Goal: Task Accomplishment & Management: Complete application form

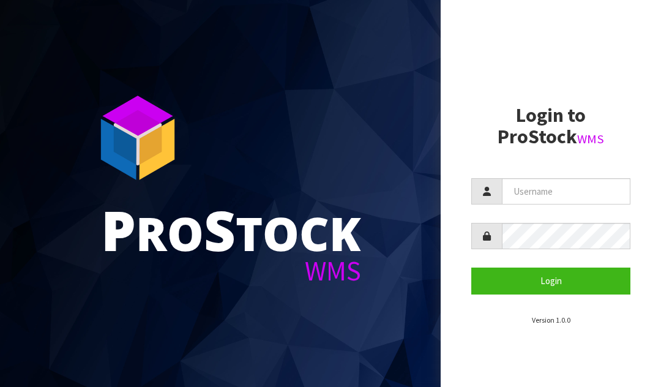
click at [526, 193] on input "text" at bounding box center [566, 191] width 129 height 26
type input "JGBIMPORTS"
click at [548, 282] on button "Login" at bounding box center [550, 280] width 159 height 26
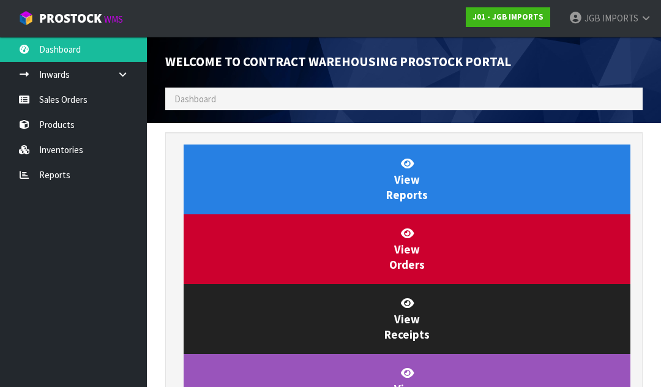
scroll to position [611301, 611526]
click at [75, 95] on link "Sales Orders" at bounding box center [73, 99] width 147 height 25
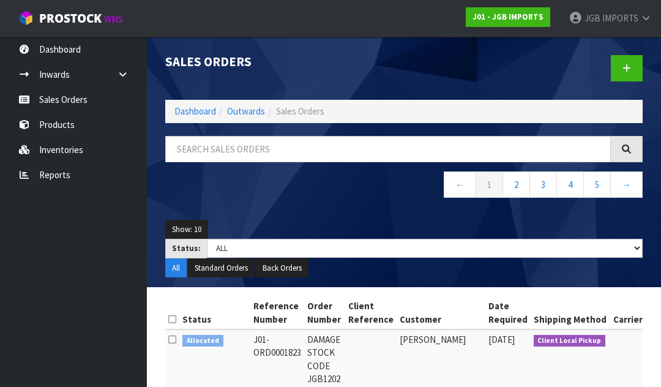
click at [626, 70] on icon at bounding box center [626, 68] width 9 height 9
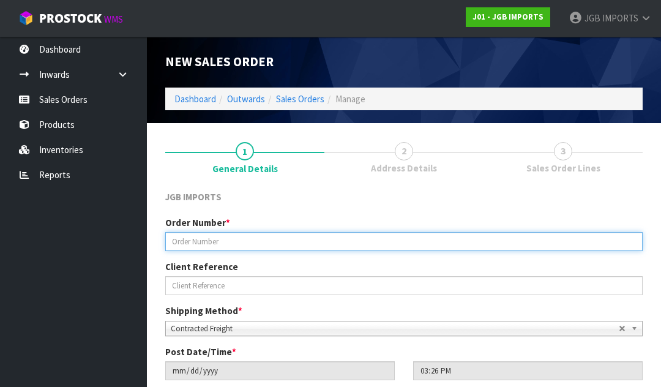
click at [214, 244] on input "text" at bounding box center [403, 241] width 477 height 19
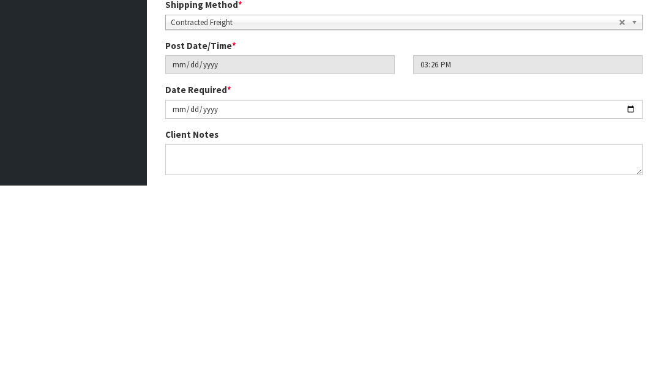
scroll to position [136, 0]
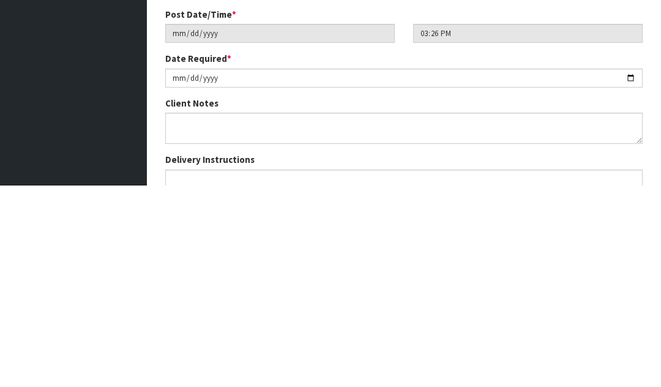
type input "1546"
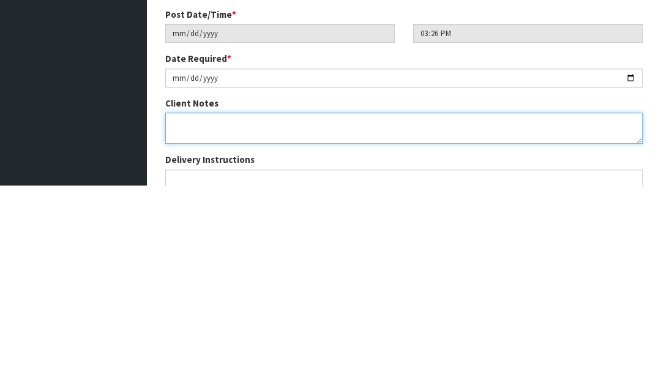
click at [181, 314] on textarea at bounding box center [403, 329] width 477 height 31
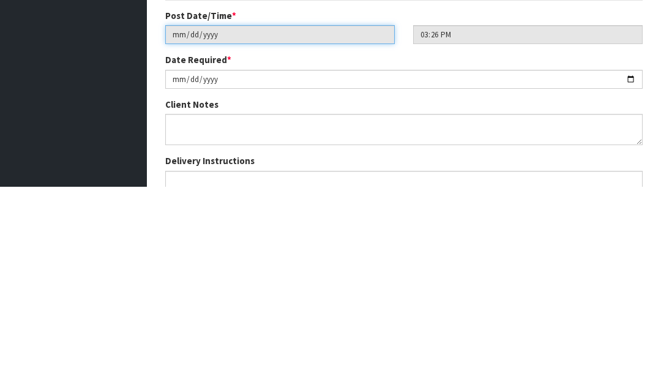
click at [306, 225] on input "[DATE]" at bounding box center [280, 234] width 230 height 19
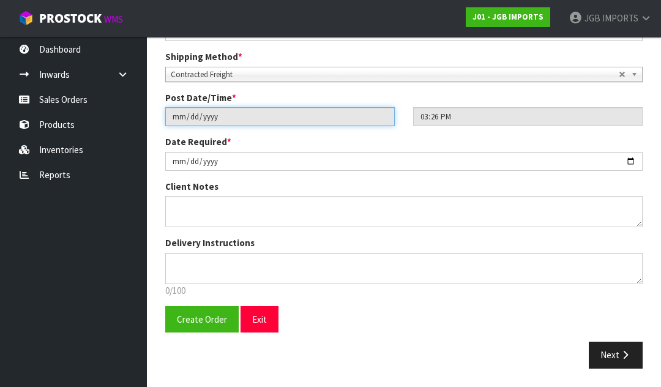
type input "[DATE]"
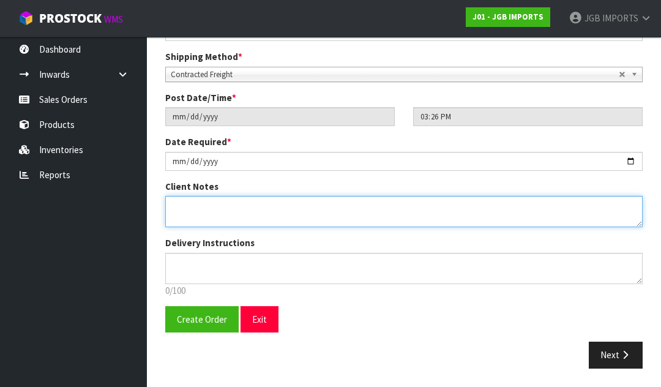
click at [193, 198] on textarea at bounding box center [403, 211] width 477 height 31
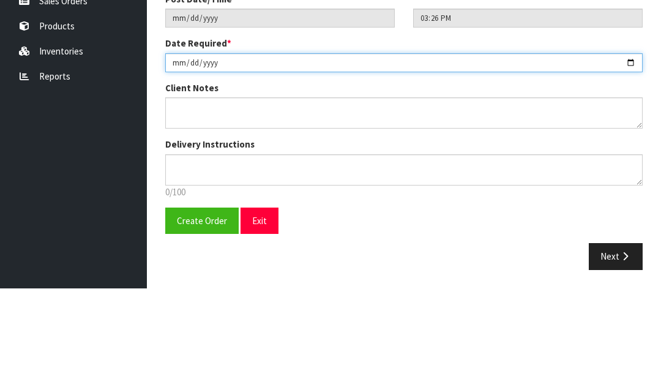
click at [252, 152] on input "[DATE]" at bounding box center [403, 161] width 477 height 19
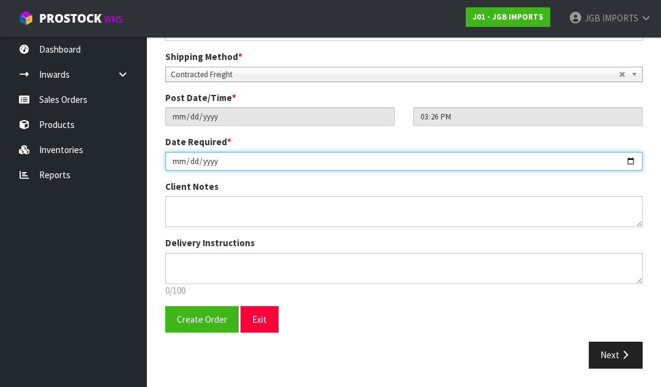
type input "[DATE]"
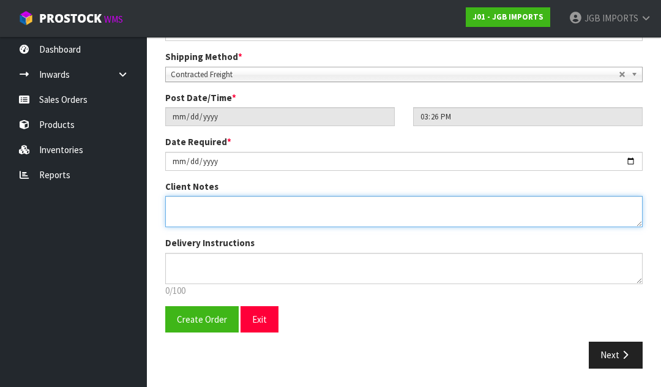
click at [187, 206] on textarea at bounding box center [403, 211] width 477 height 31
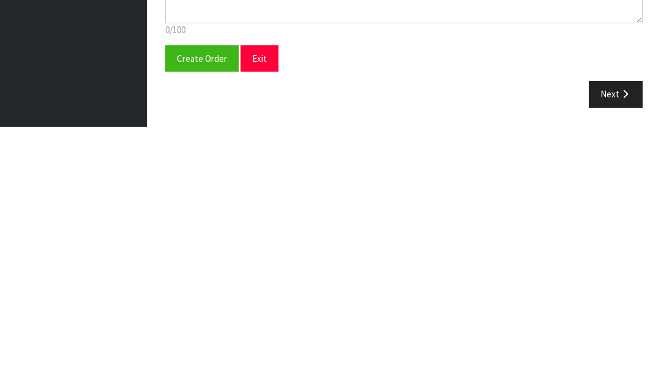
type textarea "THIS IS FOR OCTOBER DELIVERY. IF IT IS SENT BEFORE THEN, THE CUSTOMER WILL NOT …"
click at [191, 313] on span "Create Order" at bounding box center [202, 319] width 50 height 12
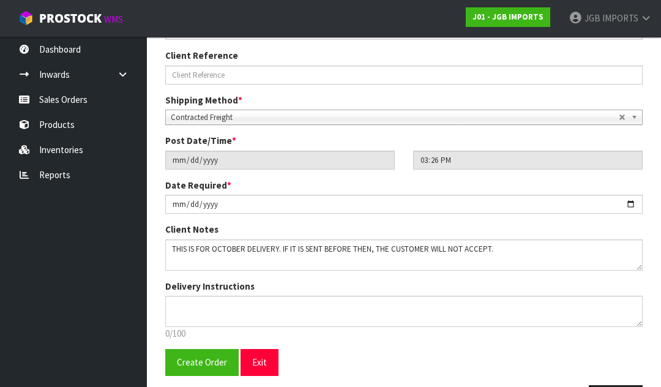
scroll to position [0, 0]
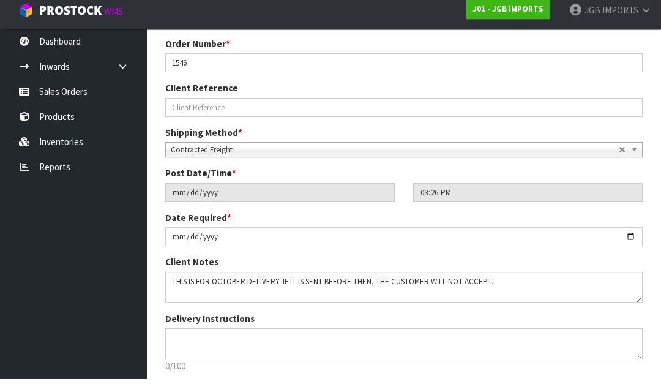
scroll to position [299, 0]
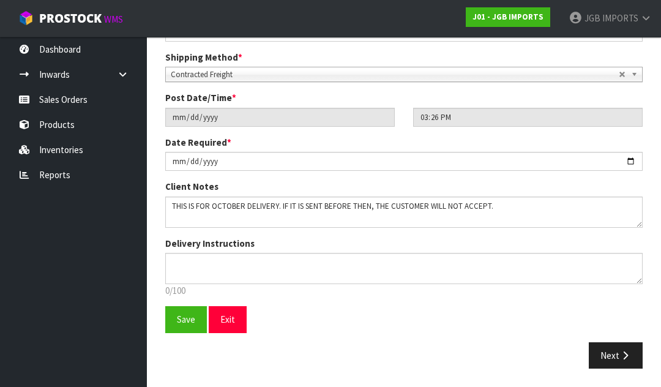
click at [181, 322] on span "Save" at bounding box center [186, 319] width 18 height 12
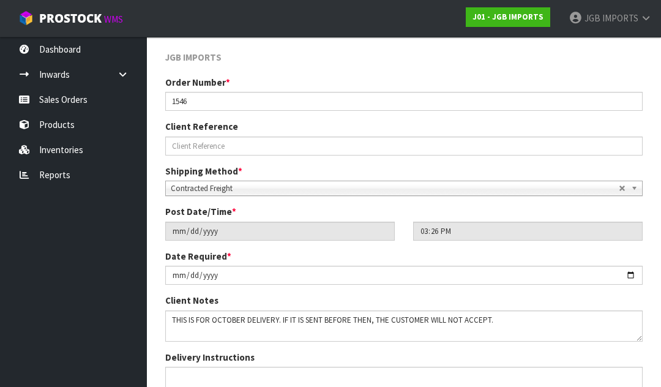
scroll to position [215, 0]
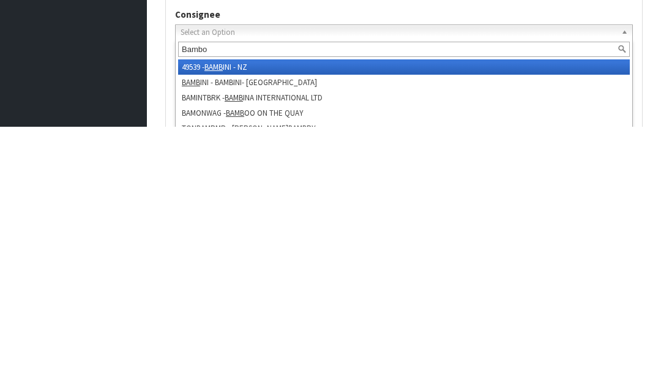
type input "Bamboo"
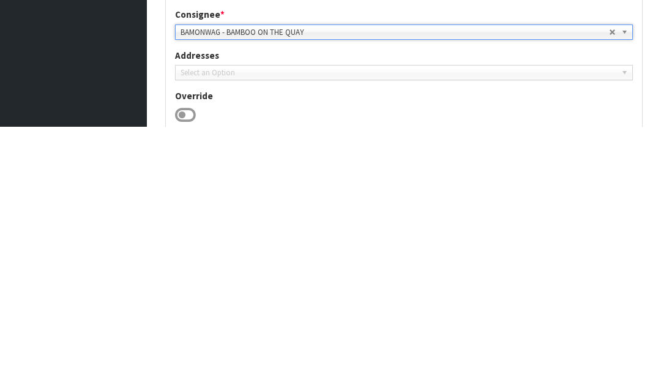
type input "BAMBOO ON THE QUAY"
type input "[PHONE_NUMBER]"
type input "35 TAUPO QUAY"
type input "4500"
type input "WANGANUI"
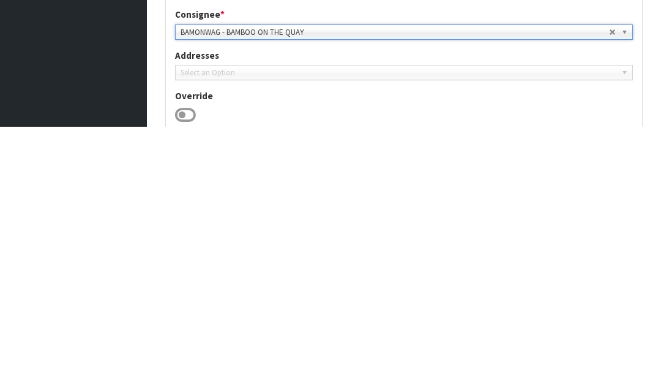
type input "WHANGANUI"
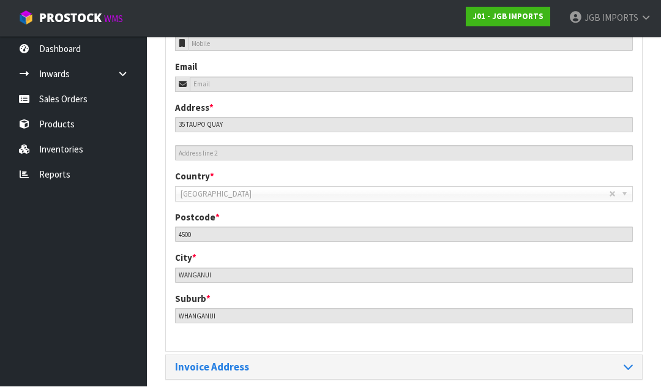
scroll to position [545, 0]
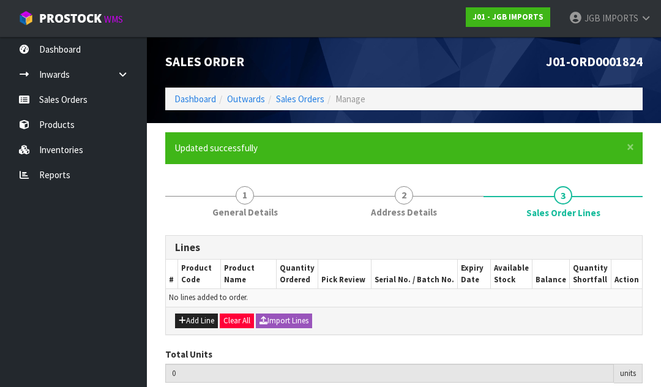
click at [196, 318] on button "Add Line" at bounding box center [196, 320] width 43 height 15
type input "0"
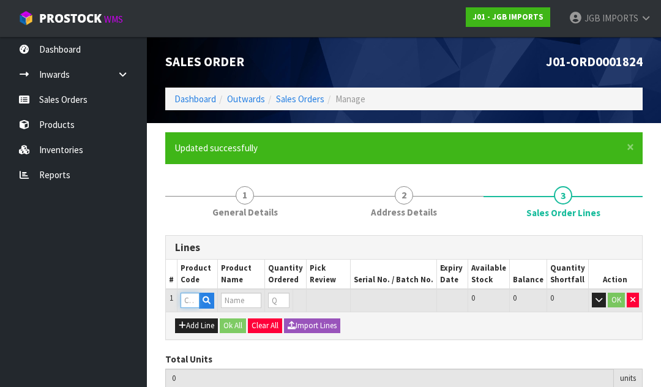
click at [193, 300] on input "text" at bounding box center [190, 300] width 19 height 15
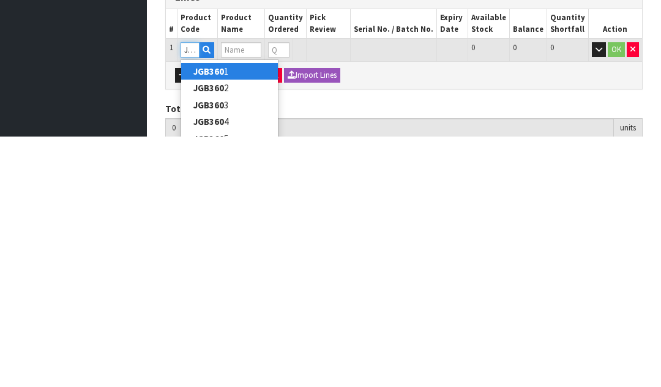
type input "JGB3605"
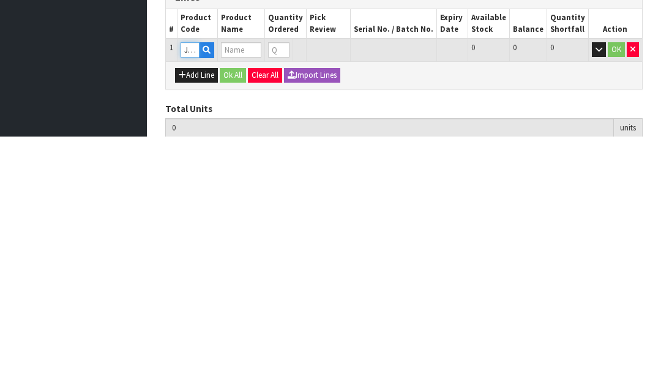
type input "0.000000"
type input "0.000"
type input "CLEAR BOWL ON STAND S"
type input "0"
type input "JGB3605"
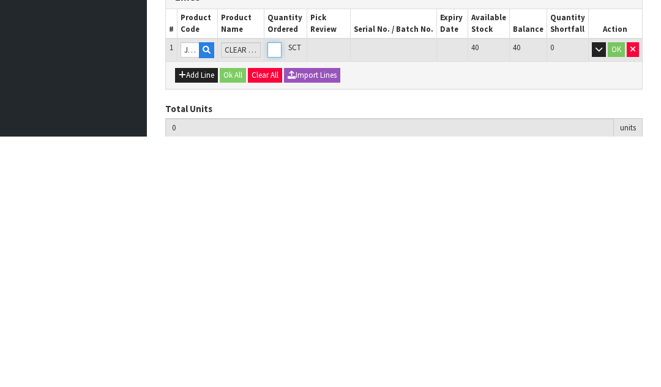
click at [282, 293] on input "0" at bounding box center [274, 300] width 14 height 15
type input "0"
type input "1"
type input "0.015548"
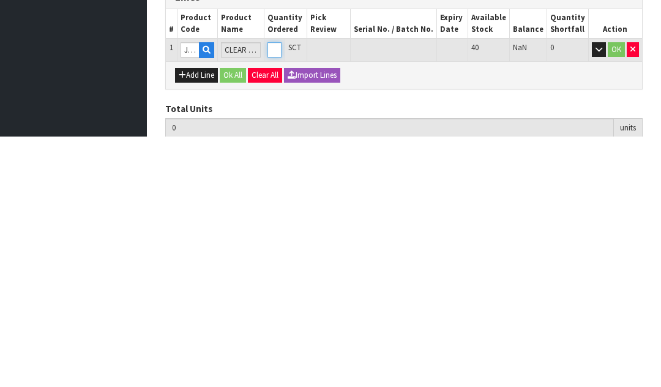
type input "1.1"
type input "1"
click at [614, 293] on button "OK" at bounding box center [616, 300] width 17 height 15
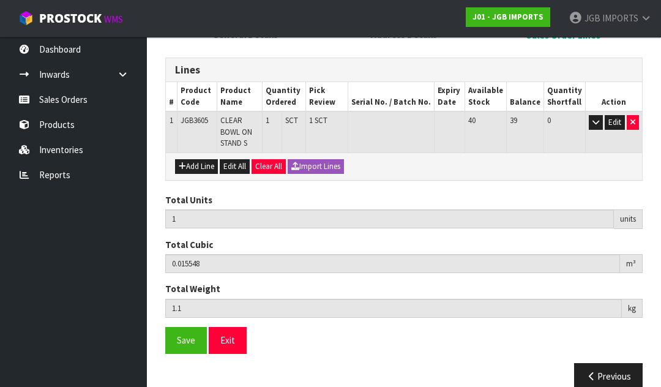
click at [196, 159] on button "Add Line" at bounding box center [196, 166] width 43 height 15
type input "0"
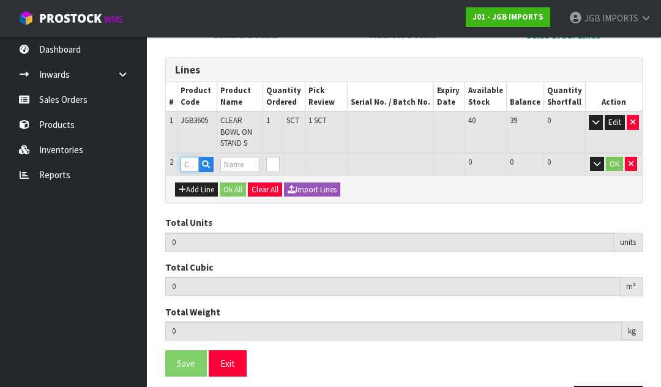
click at [192, 157] on input "text" at bounding box center [190, 164] width 18 height 15
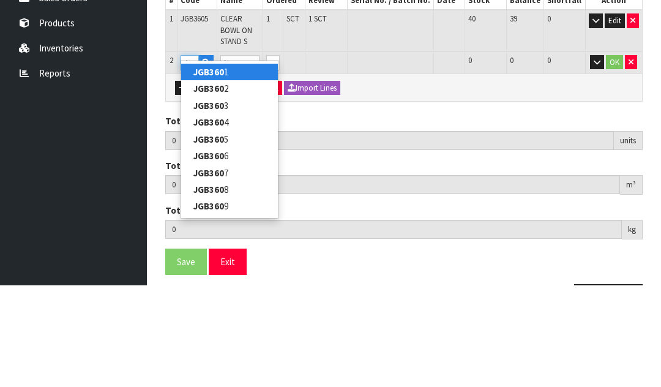
type input "JGB3606"
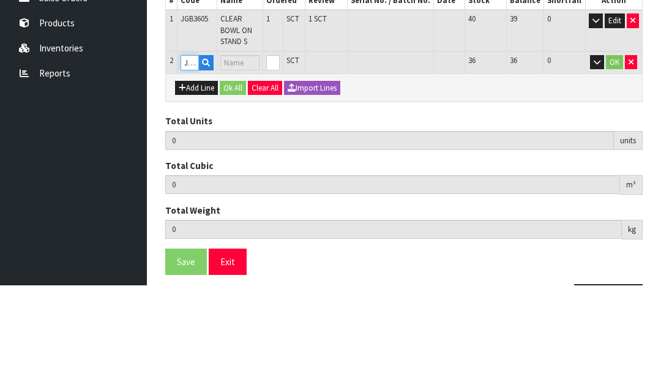
type input "1"
type input "0.015548"
type input "1.1"
type input "CLEAR BOWL ON STAND M"
type input "0"
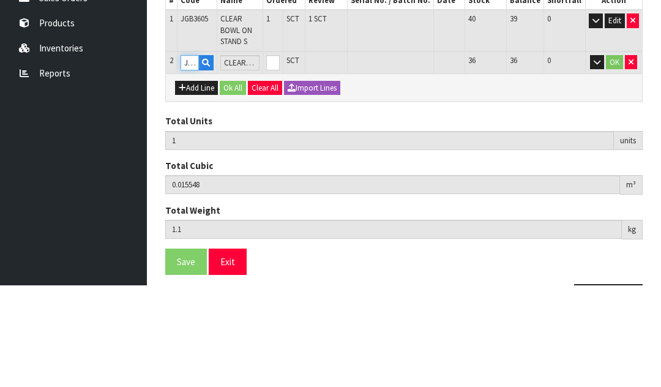
type input "JGB3606"
click at [280, 157] on input "0" at bounding box center [272, 164] width 13 height 15
type input "0"
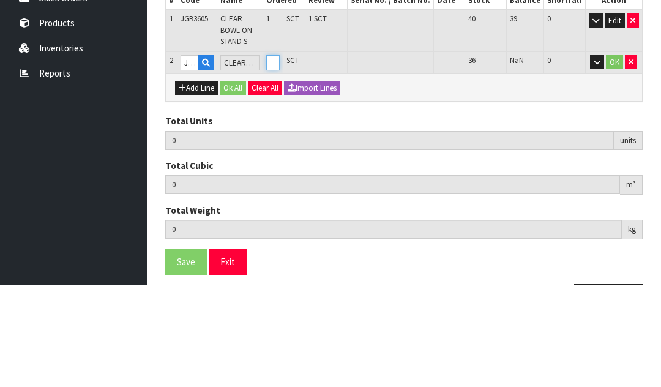
type input "2"
type input "0.031096"
type input "2.22"
type input "1"
click at [612, 157] on button "OK" at bounding box center [614, 164] width 17 height 15
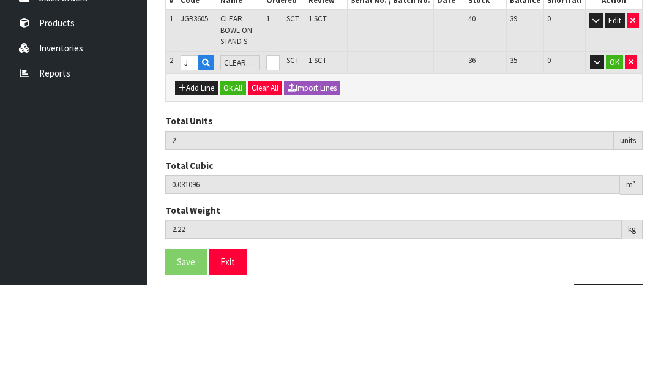
scroll to position [207, 0]
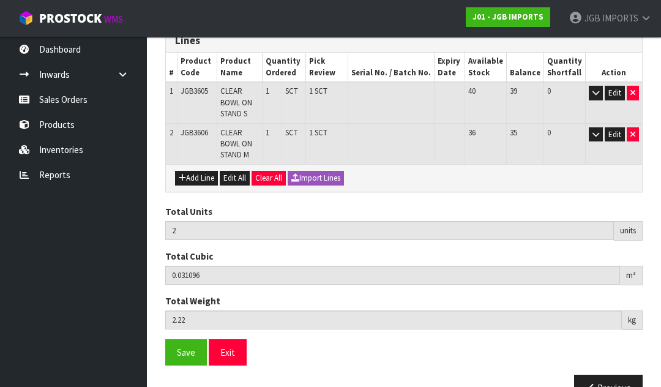
click at [201, 171] on button "Add Line" at bounding box center [196, 178] width 43 height 15
type input "0"
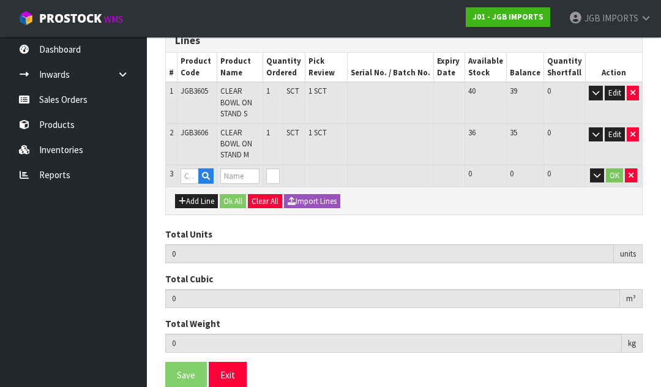
click at [196, 194] on button "Add Line" at bounding box center [196, 201] width 43 height 15
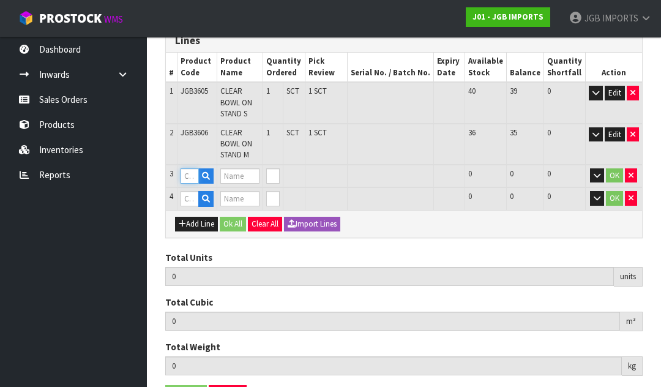
click at [190, 168] on input "text" at bounding box center [190, 175] width 18 height 15
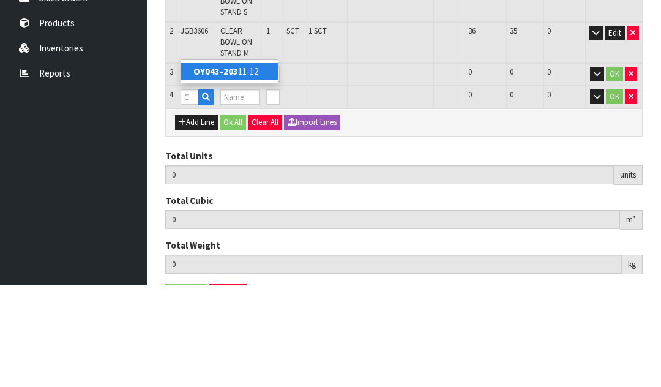
click at [243, 165] on link "OY043-203 11-12" at bounding box center [229, 173] width 97 height 17
type input "OY043-20311-12"
type input "MGO FROG"
type input "0"
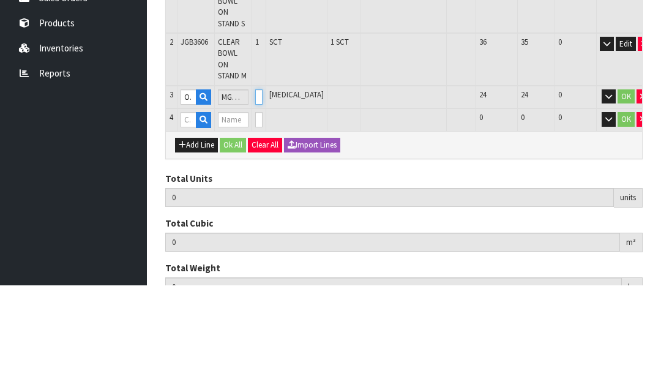
click at [263, 191] on input "0" at bounding box center [258, 198] width 7 height 15
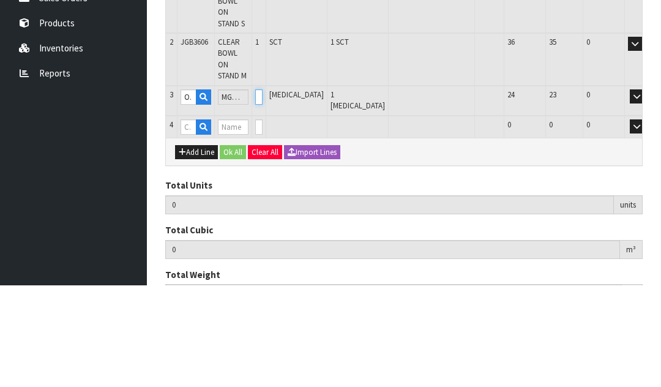
type input "1"
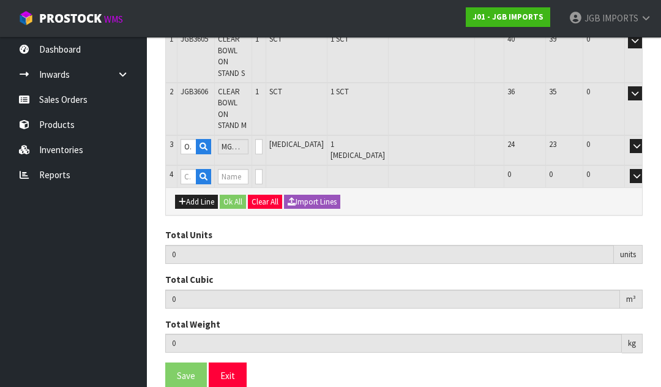
click at [646, 139] on button "OK" at bounding box center [654, 146] width 17 height 15
click at [187, 169] on input "text" at bounding box center [189, 176] width 16 height 15
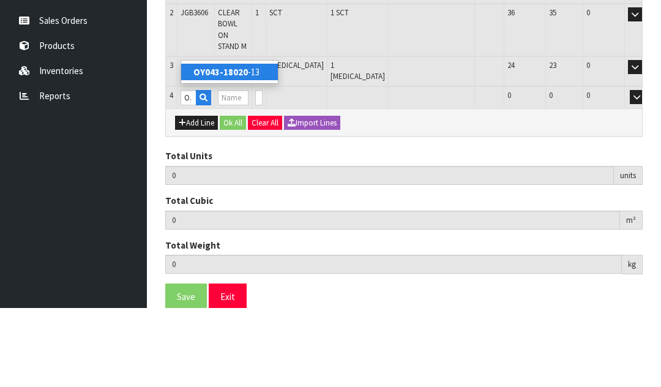
click at [233, 145] on strong "OY043-18020" at bounding box center [220, 151] width 54 height 12
type input "OY043-18020-13"
type input "3"
type input "0.041596"
type input "4.92"
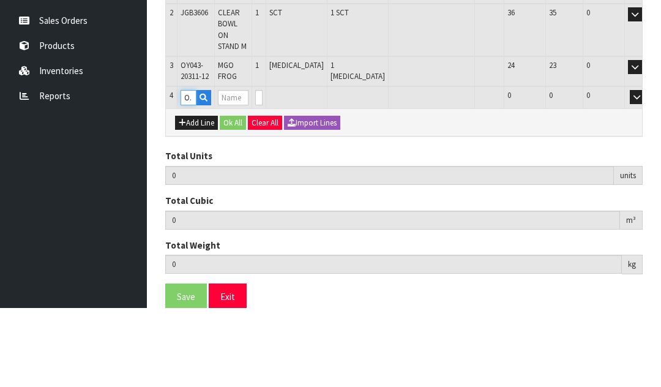
type input "MGO BIRD"
type input "0"
click at [263, 169] on input "0" at bounding box center [258, 176] width 7 height 15
type input "0"
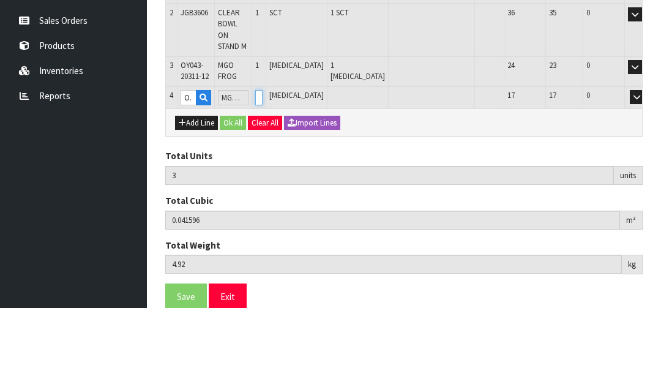
type input "0"
type input "4"
type input "0.058646"
type input "7.45"
type input "1"
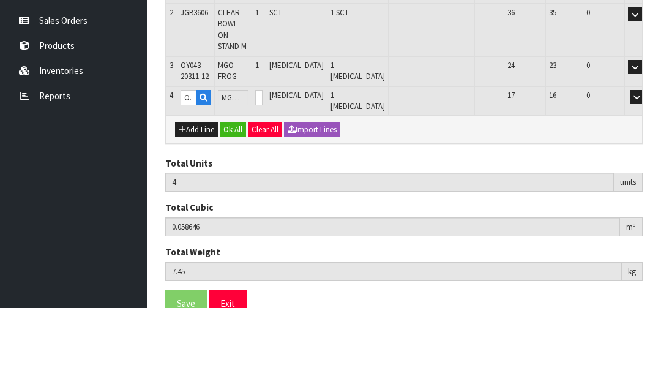
click at [646, 169] on button "OK" at bounding box center [654, 176] width 17 height 15
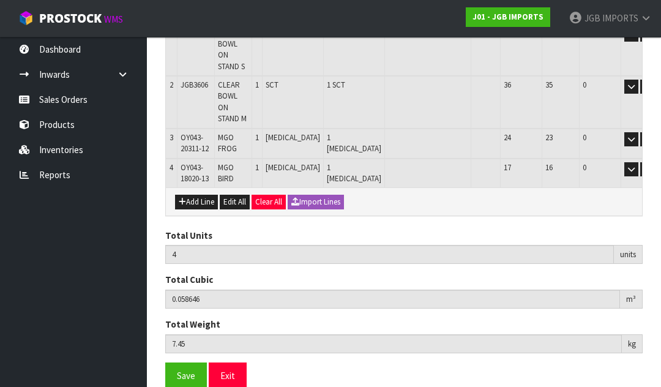
click at [197, 195] on button "Add Line" at bounding box center [196, 202] width 43 height 15
type input "0"
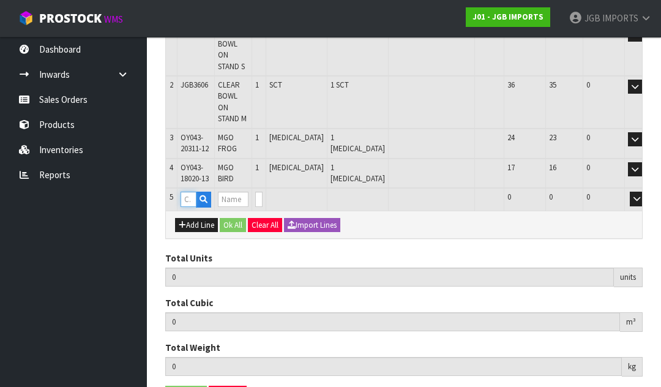
click at [191, 192] on input "text" at bounding box center [189, 199] width 16 height 15
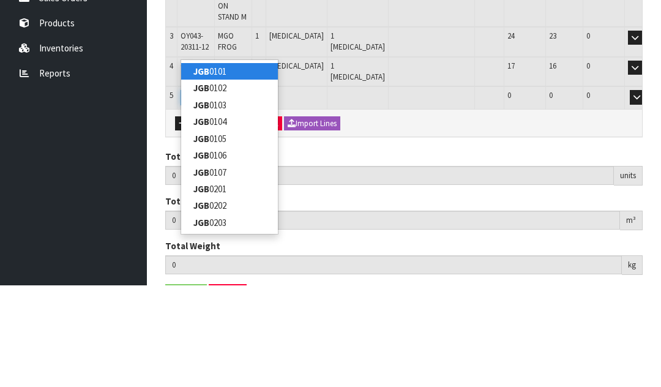
type input "JGB4901"
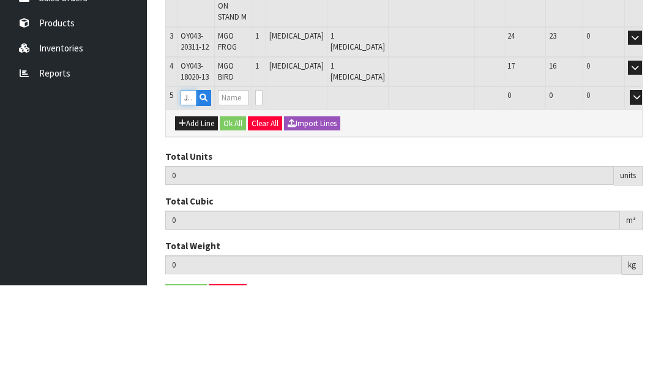
type input "4"
type input "0.058646"
type input "7.45"
type input "Goose"
type input "0"
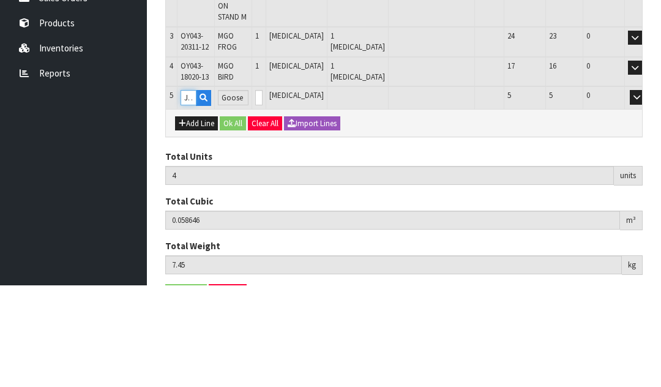
type input "JGB4901"
click at [263, 192] on input "0" at bounding box center [258, 199] width 7 height 15
type input "0"
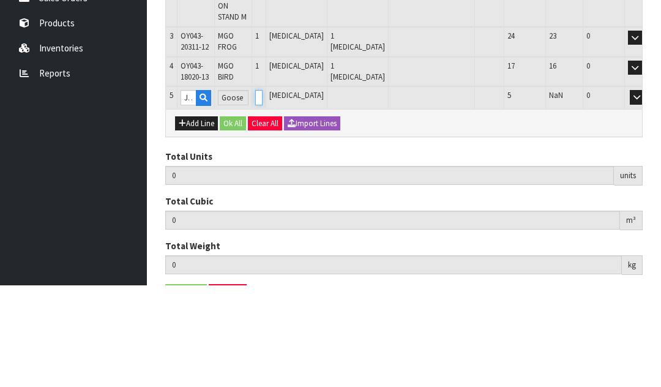
type input "5"
type input "0.085214"
type input "9.45"
type input "1"
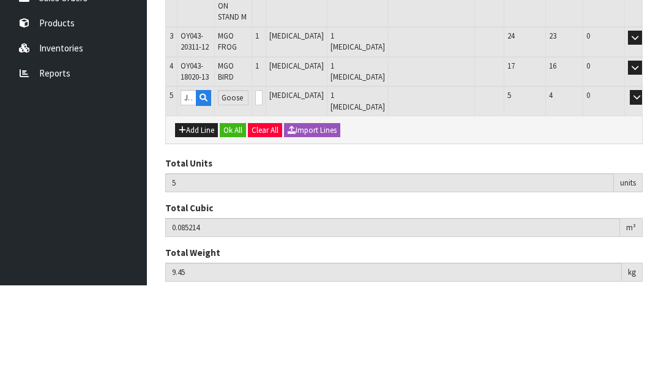
click at [646, 192] on button "OK" at bounding box center [654, 199] width 17 height 15
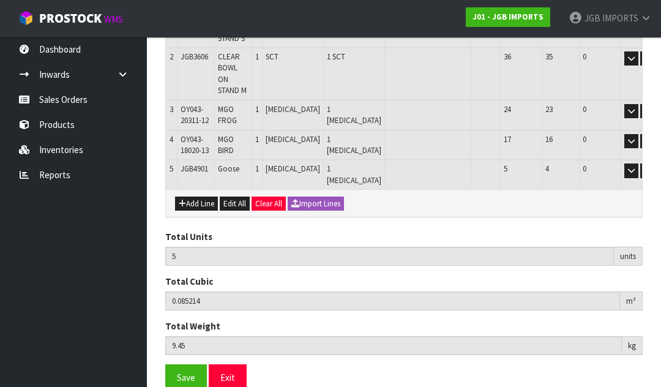
click at [196, 196] on button "Add Line" at bounding box center [196, 203] width 43 height 15
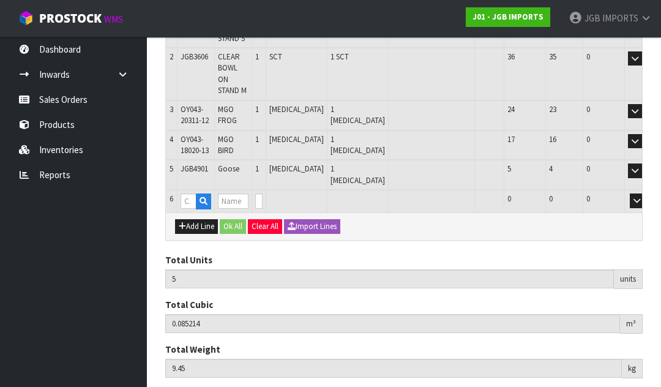
type input "0"
click at [190, 193] on input "text" at bounding box center [189, 200] width 16 height 15
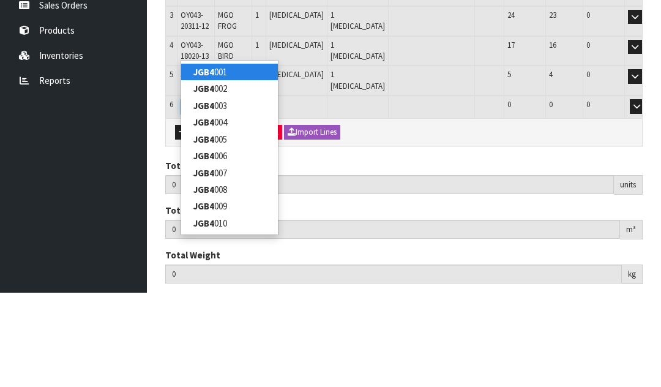
type input "JGB4902"
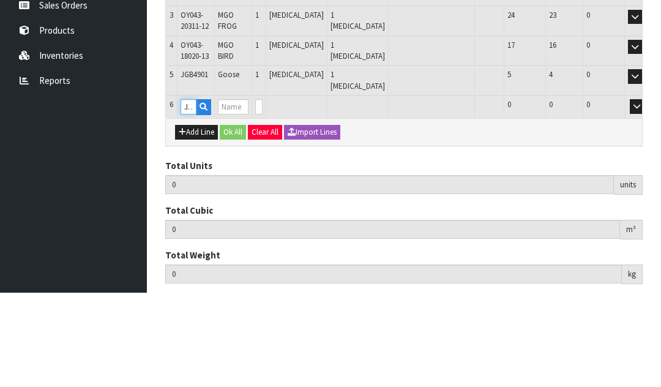
type input "5"
type input "0.085214"
type input "9.45"
type input "Goose w Egg"
type input "0"
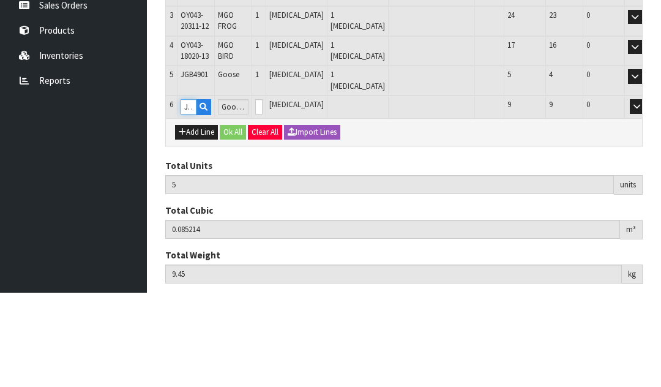
type input "JGB4902"
click at [263, 193] on input "0" at bounding box center [258, 200] width 7 height 15
type input "0"
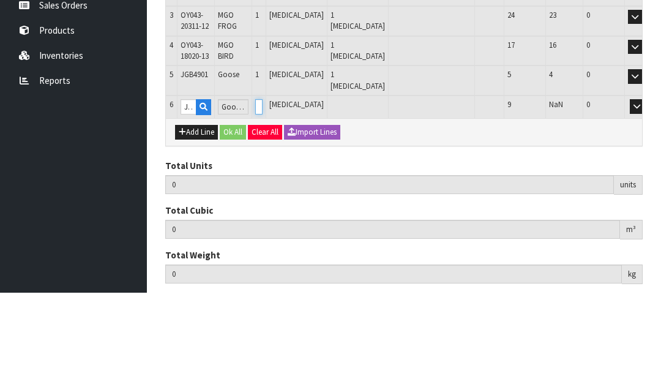
type input "6"
type input "0.111782"
type input "10.9"
type input "1"
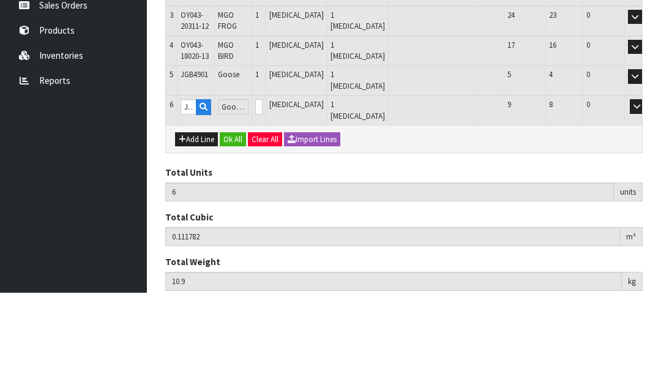
click at [646, 193] on button "OK" at bounding box center [654, 200] width 17 height 15
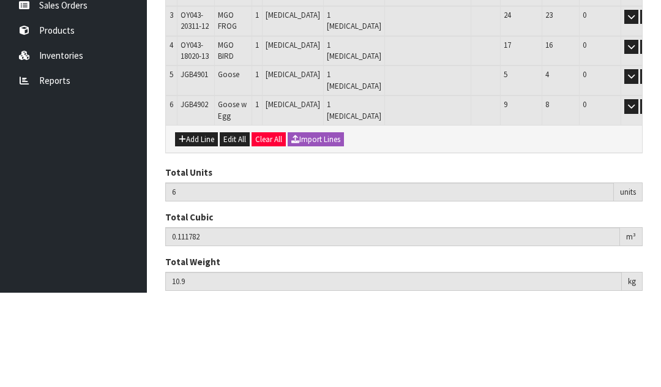
scroll to position [315, 0]
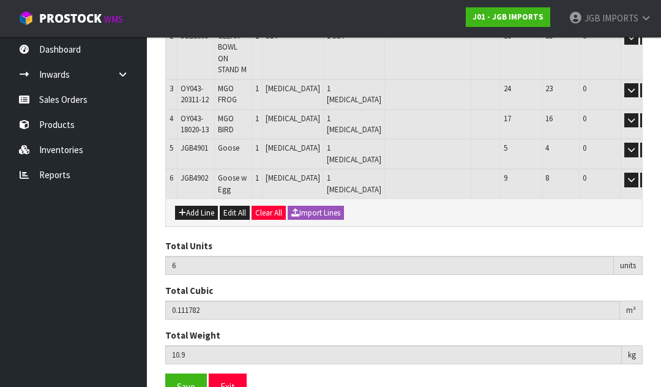
click at [201, 206] on button "Add Line" at bounding box center [196, 213] width 43 height 15
type input "0"
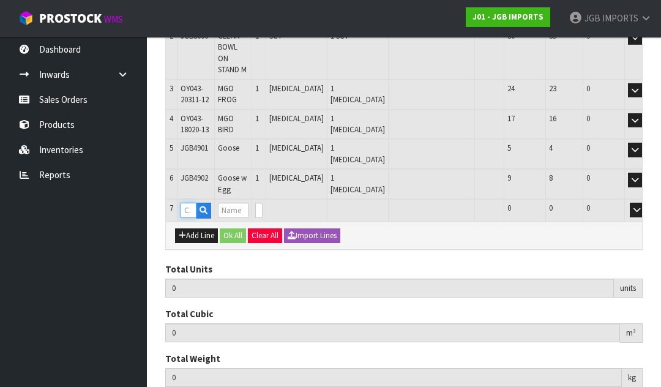
click at [189, 203] on input "text" at bounding box center [189, 210] width 16 height 15
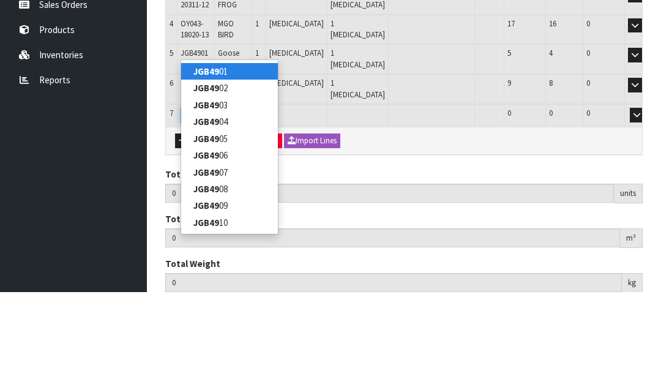
type input "JGB4904"
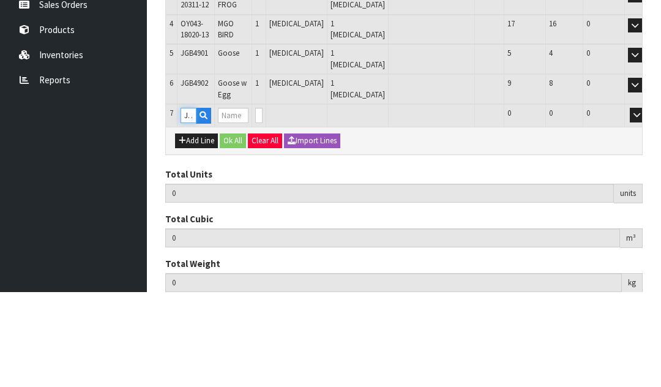
type input "6"
type input "0.111782"
type input "10.9"
type input "Welcome Kittens"
type input "0"
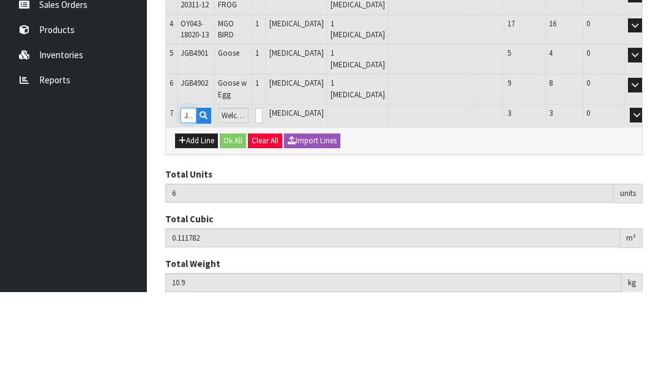
type input "JGB4904"
click at [263, 203] on input "0" at bounding box center [258, 210] width 7 height 15
type input "0"
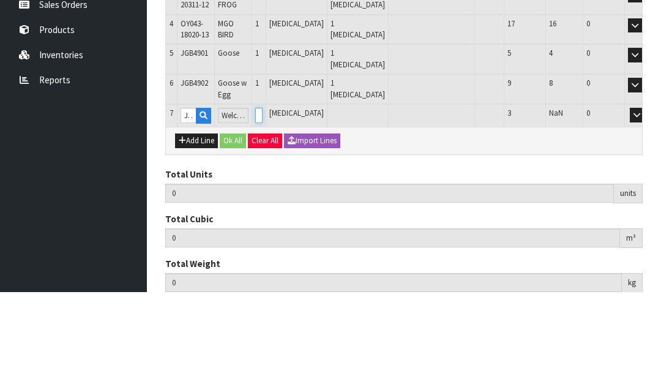
type input "7"
type input "0.124454"
type input "12"
type input "1"
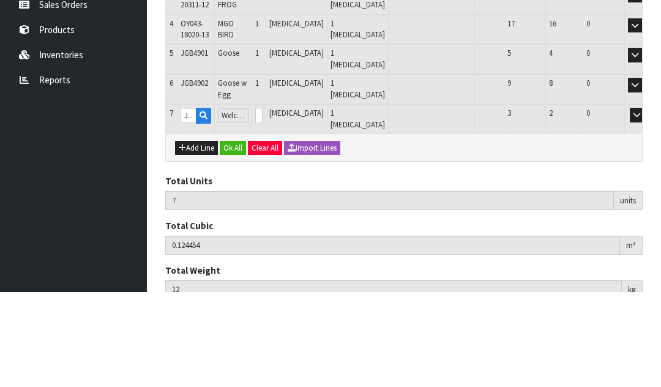
click at [646, 203] on button "OK" at bounding box center [654, 210] width 17 height 15
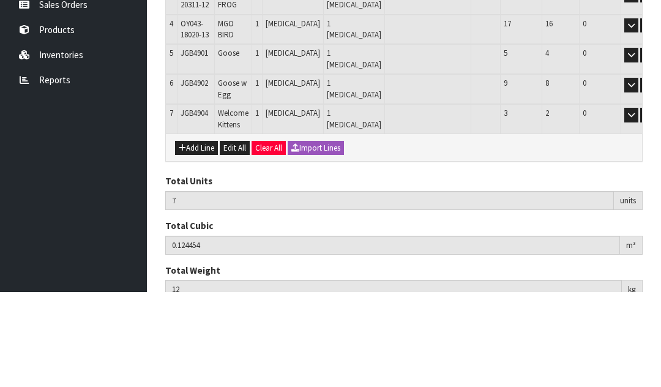
scroll to position [337, 0]
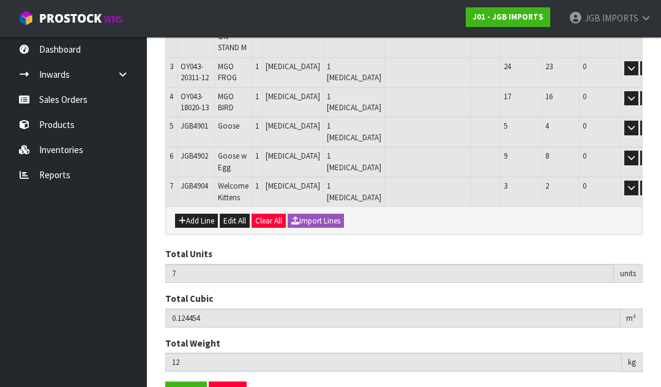
click at [193, 214] on button "Add Line" at bounding box center [196, 221] width 43 height 15
type input "0"
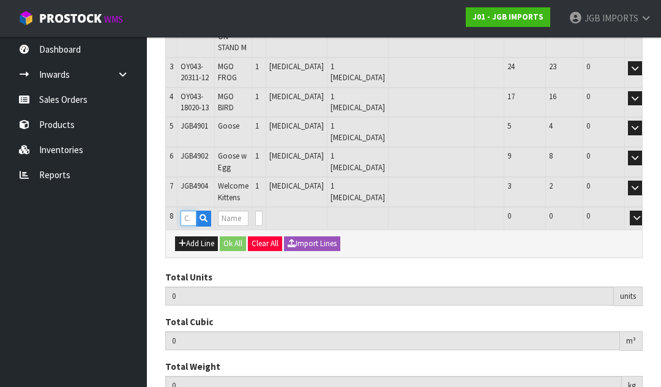
click at [193, 211] on input "text" at bounding box center [189, 218] width 16 height 15
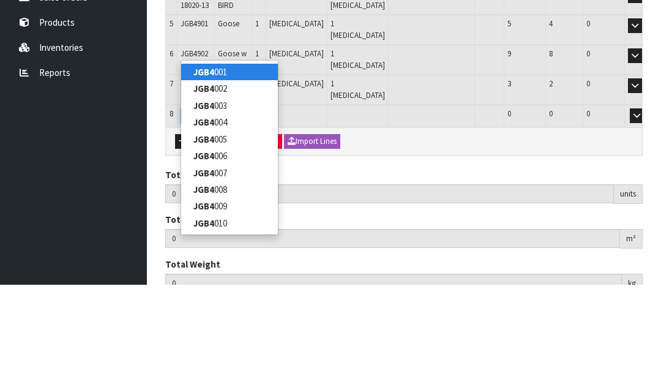
type input "JGB4905"
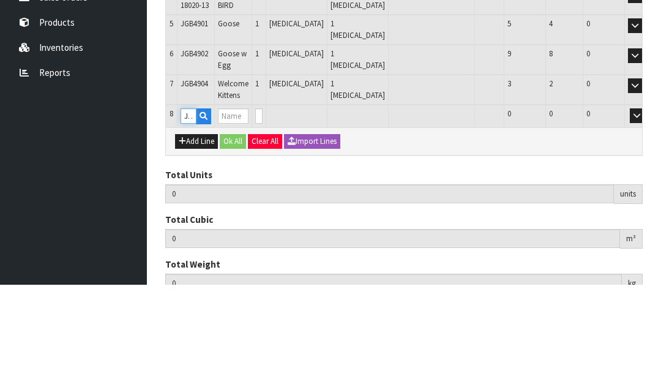
type input "7"
type input "0.124454"
type input "12"
type input "Duck w Basket"
type input "0"
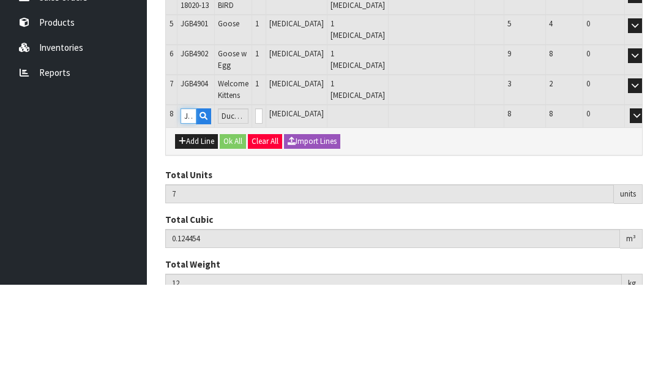
type input "JGB4905"
click at [263, 211] on input "0" at bounding box center [258, 218] width 7 height 15
type input "0"
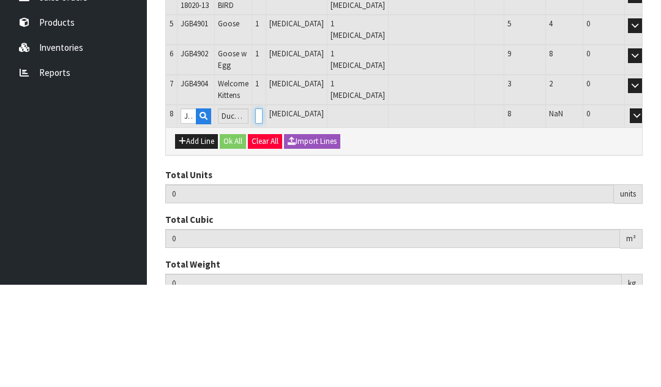
type input "8"
type input "0.136634"
type input "12.65"
type input "1"
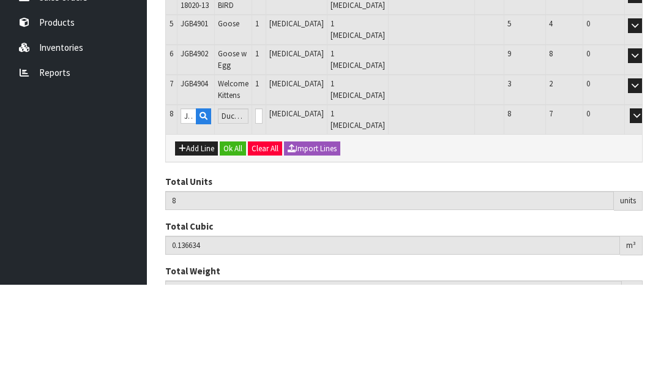
click at [646, 211] on button "OK" at bounding box center [654, 218] width 17 height 15
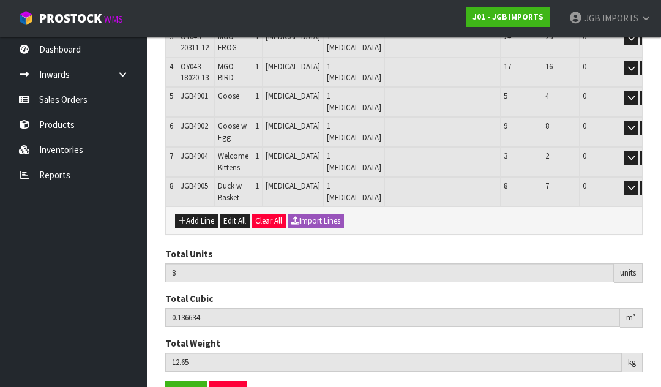
click at [194, 214] on button "Add Line" at bounding box center [196, 221] width 43 height 15
type input "0"
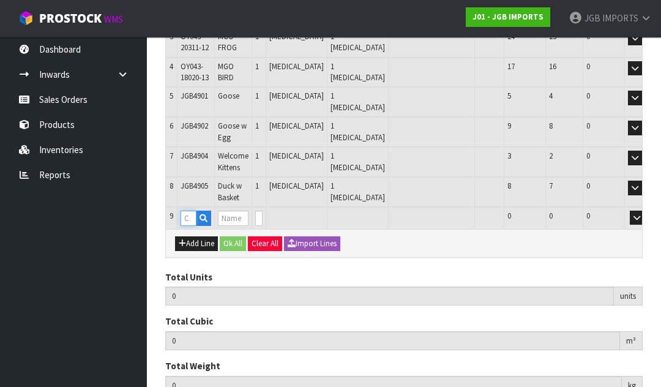
click at [190, 211] on input "text" at bounding box center [189, 218] width 16 height 15
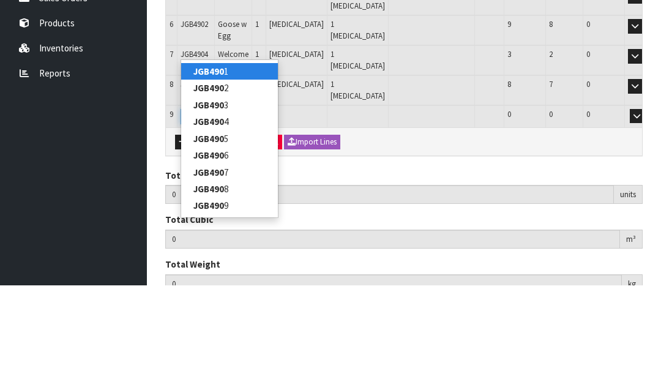
type input "JGB4907"
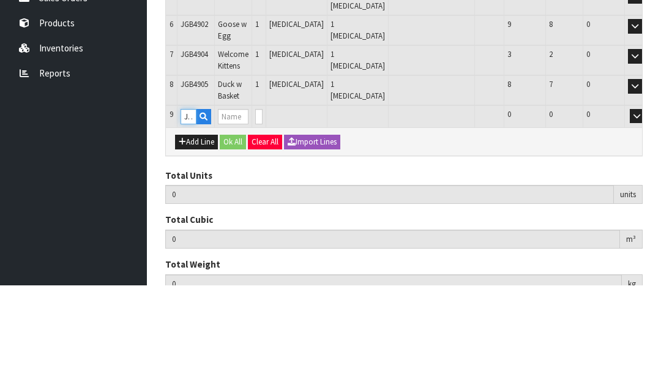
type input "8"
type input "0.136634"
type input "12.65"
type input "Duck w Welcome Sign"
type input "0"
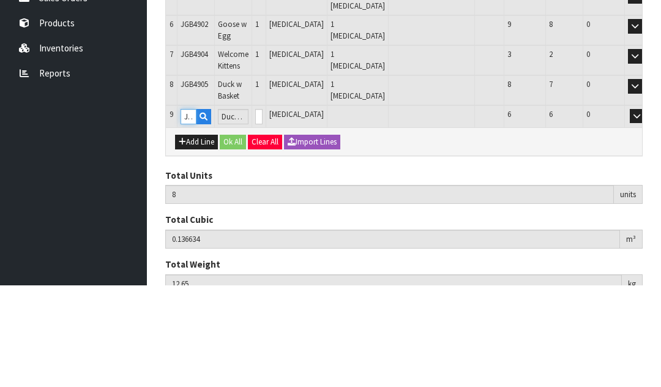
type input "JGB4907"
click at [263, 211] on input "0" at bounding box center [258, 218] width 7 height 15
type input "0"
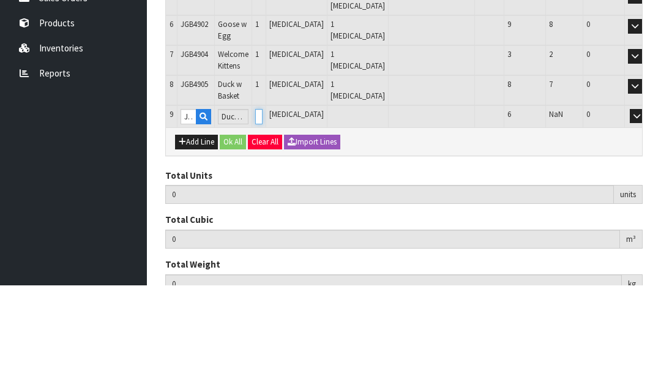
type input "9"
type input "0.145176"
type input "14.372"
type input "1"
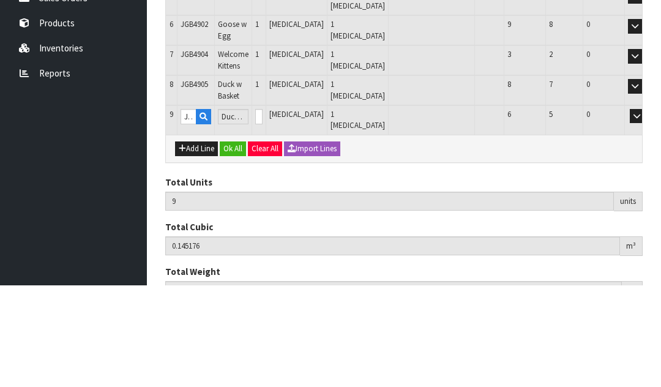
click at [646, 211] on button "OK" at bounding box center [654, 218] width 17 height 15
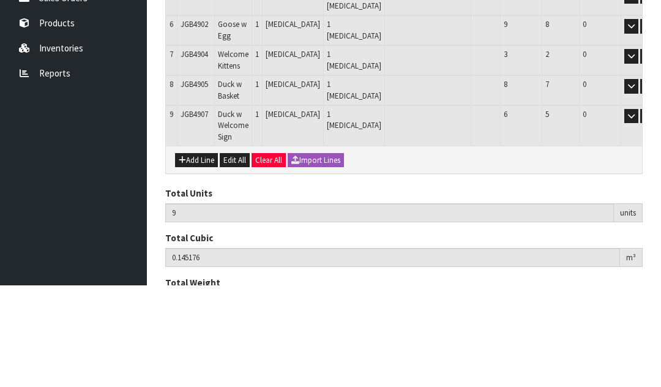
scroll to position [395, 0]
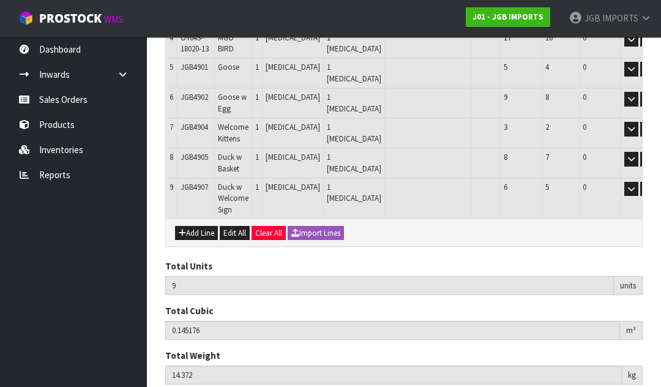
click at [197, 226] on button "Add Line" at bounding box center [196, 233] width 43 height 15
type input "0"
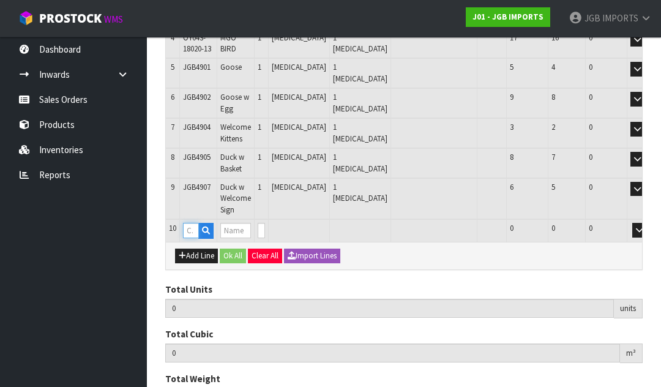
click at [192, 223] on input "text" at bounding box center [191, 230] width 16 height 15
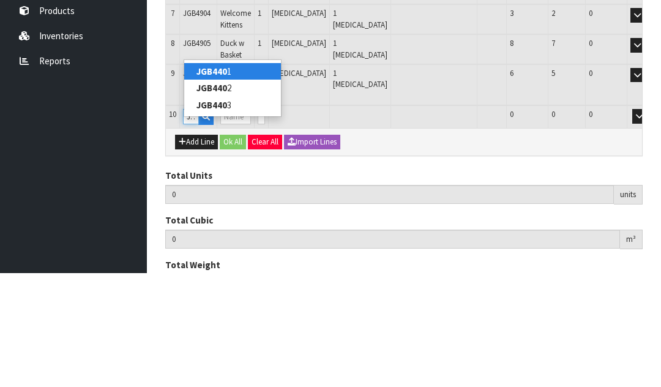
type input "JGB4401"
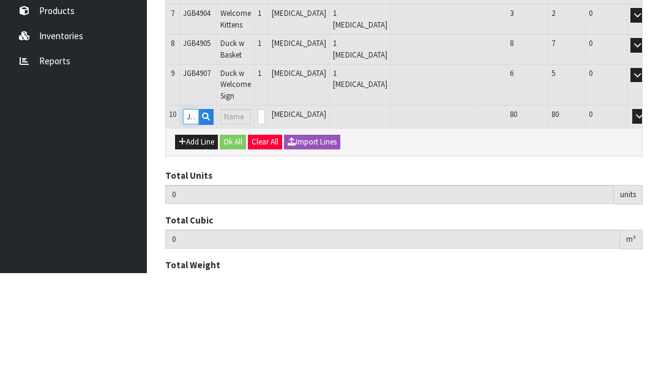
type input "9"
type input "0.145176"
type input "14.372"
type input "Metal Garden Trowel Covered in Flowers"
type input "0"
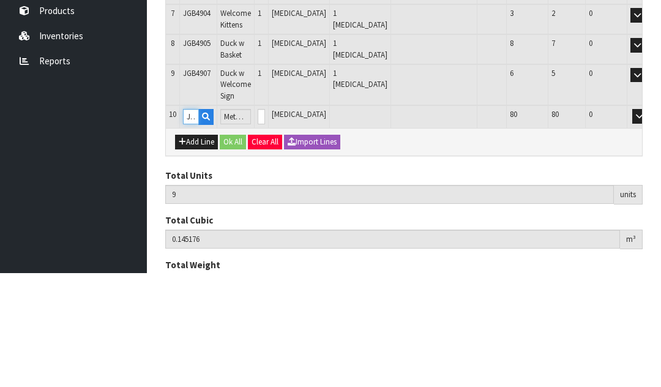
type input "JGB4401"
click at [265, 223] on input "0" at bounding box center [261, 230] width 7 height 15
type input "0"
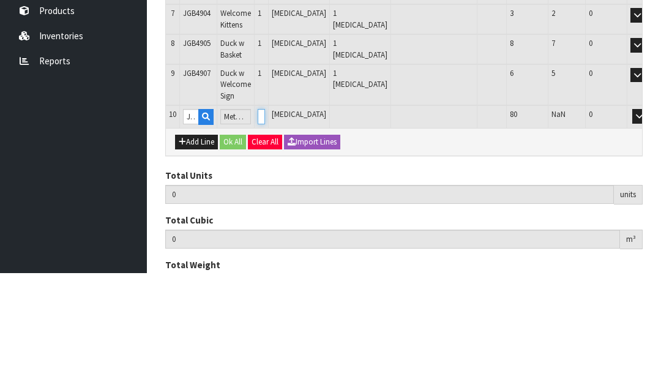
type input "15"
type input "0.151008"
type input "14.972"
type input "6"
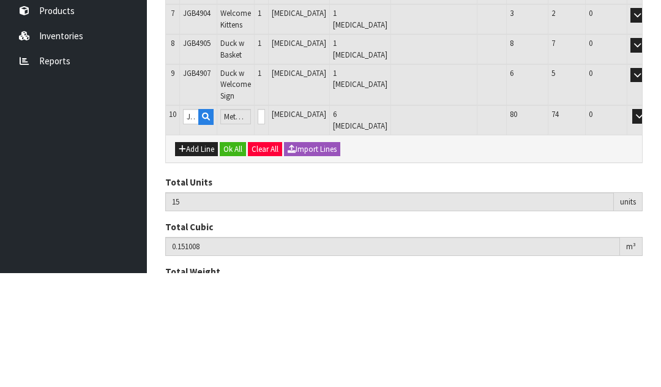
click at [648, 223] on button "OK" at bounding box center [656, 230] width 17 height 15
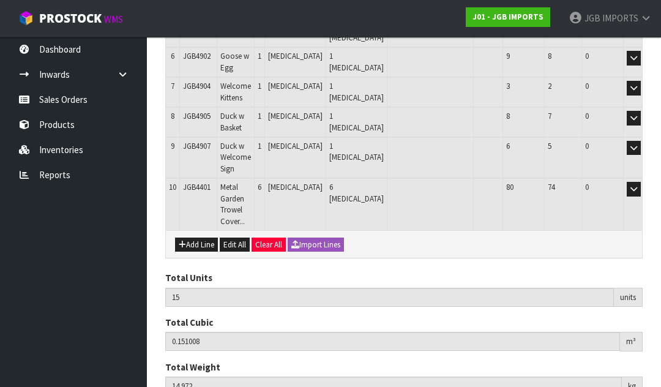
click at [204, 237] on button "Add Line" at bounding box center [196, 244] width 43 height 15
type input "0"
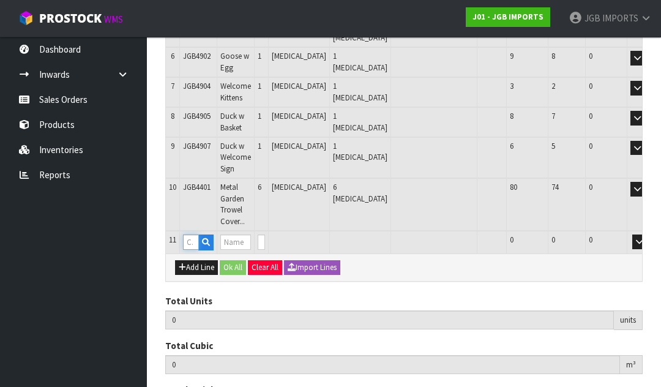
click at [194, 234] on input "text" at bounding box center [191, 241] width 16 height 15
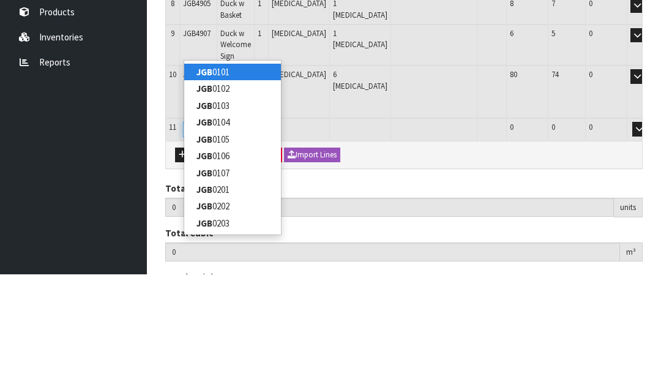
type input "JGB4402"
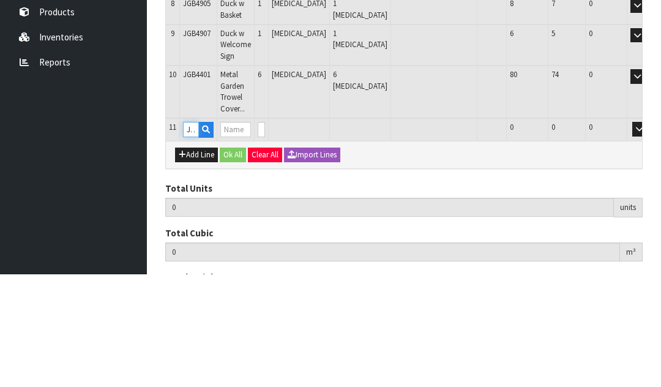
type input "15"
type input "0.151008"
type input "14.972"
type input "Metal Garden Trowel Roses on Turquoise"
type input "0"
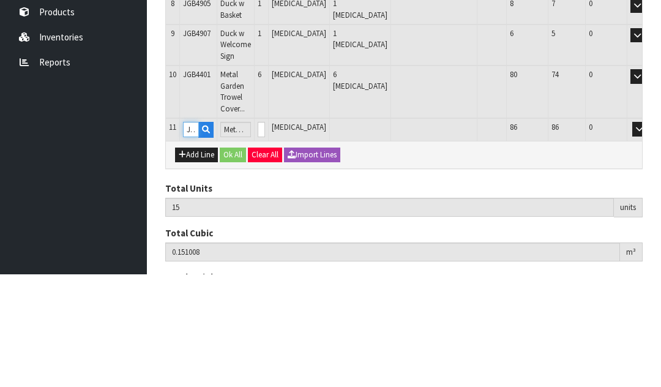
type input "JGB4402"
click at [265, 234] on input "0" at bounding box center [261, 241] width 7 height 15
type input "0"
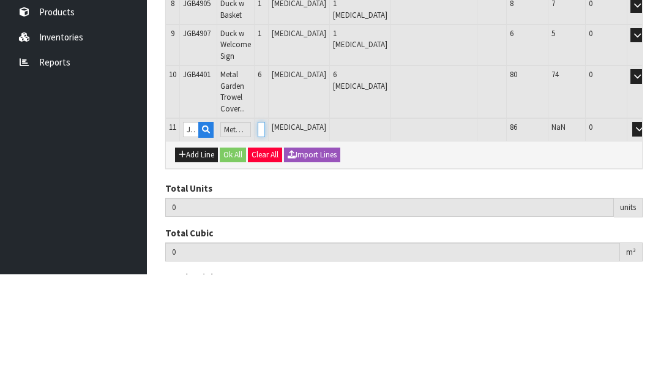
type input "6"
type input "21"
type input "0.15684"
type input "15.572"
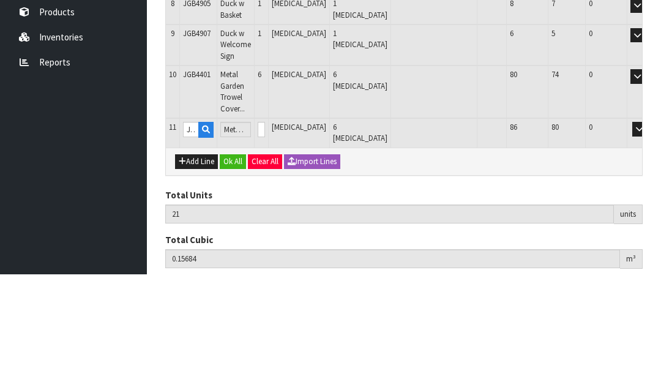
click at [648, 234] on button "OK" at bounding box center [656, 241] width 17 height 15
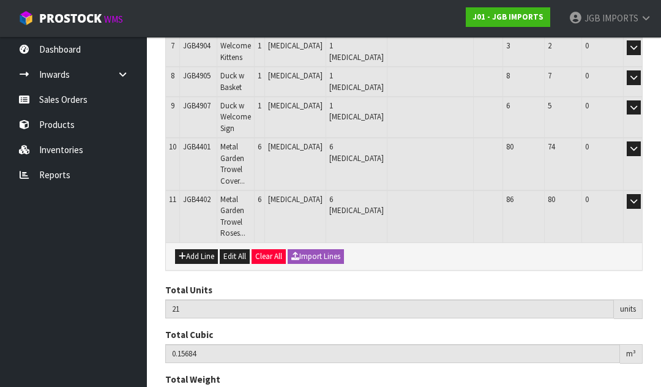
click at [194, 249] on button "Add Line" at bounding box center [196, 256] width 43 height 15
type input "0"
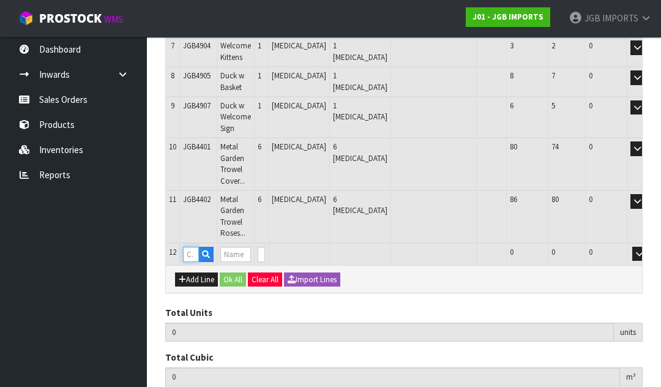
click at [194, 247] on input "text" at bounding box center [191, 254] width 16 height 15
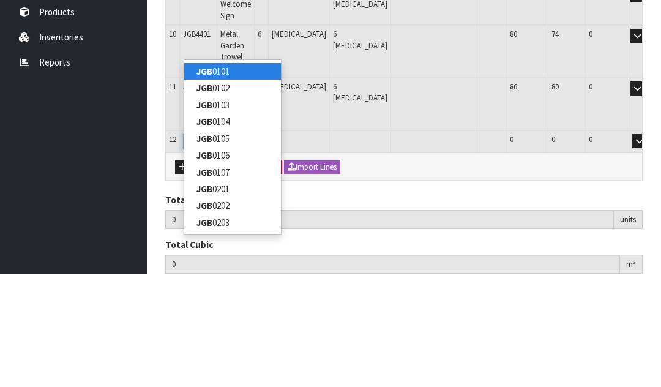
type input "JGB4403"
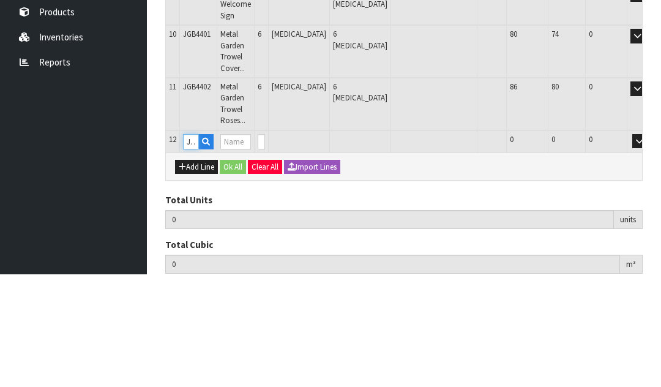
type input "21"
type input "0.15684"
type input "15.572"
click at [265, 247] on input "0" at bounding box center [261, 254] width 7 height 15
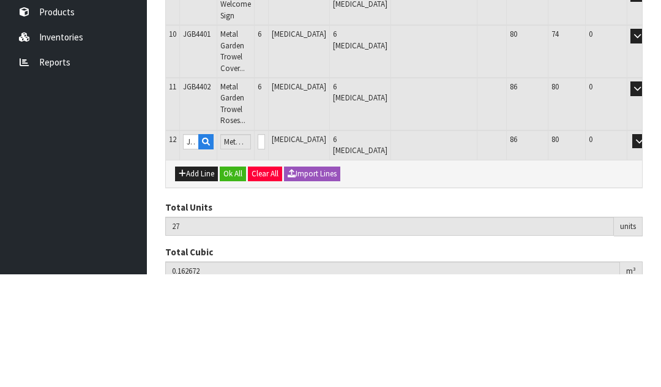
click at [648, 247] on button "OK" at bounding box center [656, 254] width 17 height 15
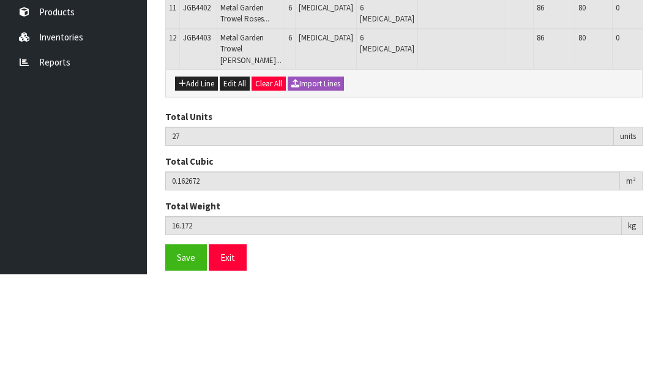
scroll to position [517, 0]
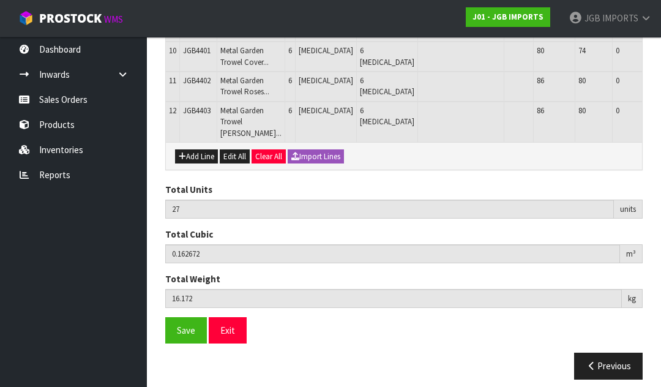
click at [185, 336] on span "Save" at bounding box center [186, 330] width 18 height 12
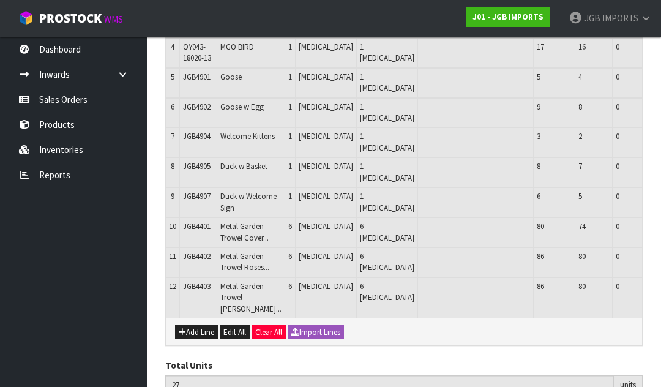
scroll to position [451, 0]
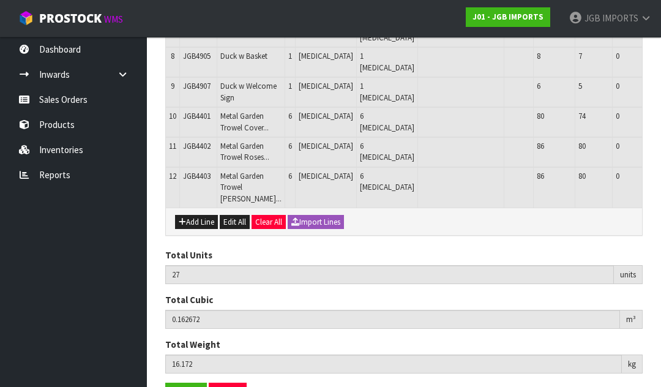
click at [200, 230] on button "Add Line" at bounding box center [196, 222] width 43 height 15
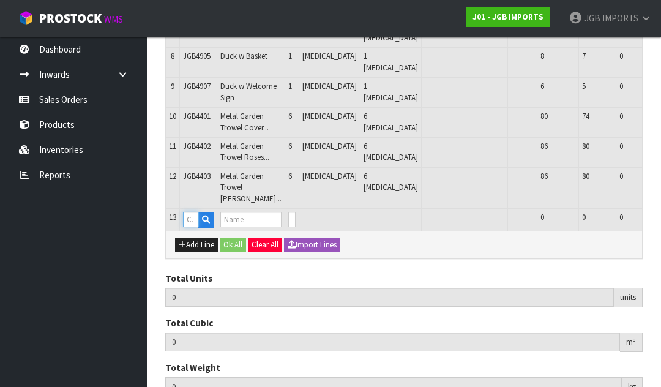
click at [194, 227] on input "text" at bounding box center [191, 219] width 16 height 15
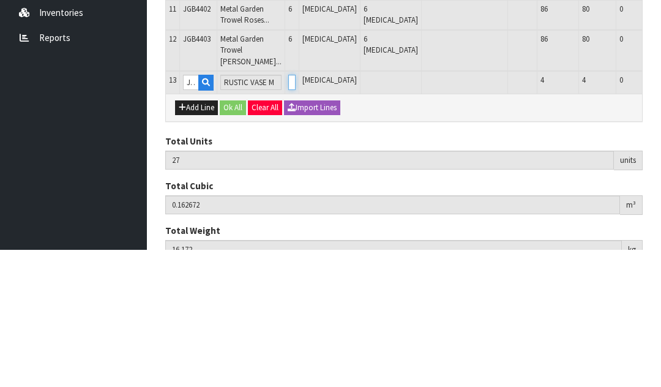
click at [288, 212] on input "0" at bounding box center [291, 219] width 7 height 15
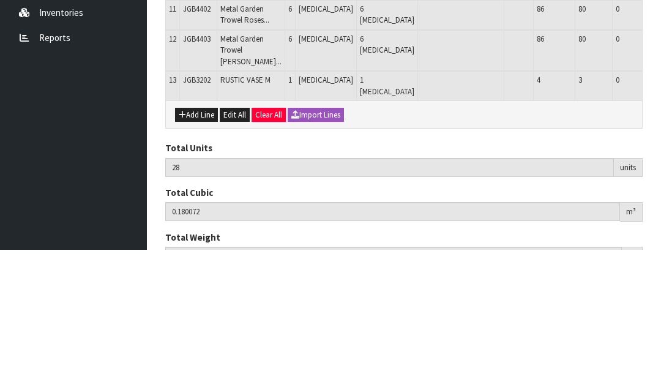
scroll to position [473, 0]
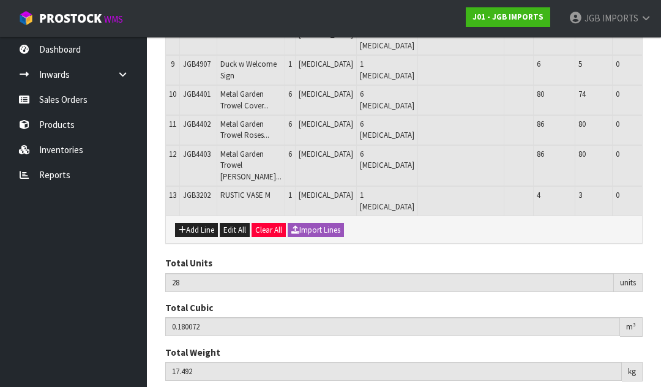
click at [195, 237] on button "Add Line" at bounding box center [196, 230] width 43 height 15
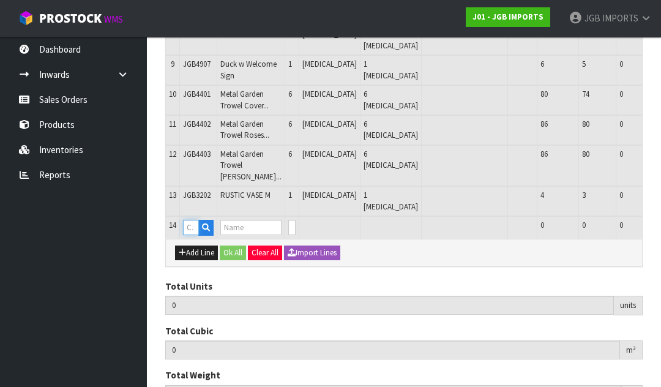
click at [198, 235] on input "text" at bounding box center [191, 227] width 16 height 15
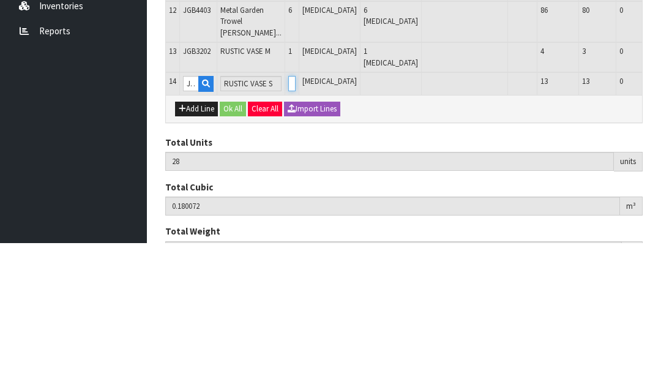
click at [288, 220] on input "0" at bounding box center [291, 227] width 7 height 15
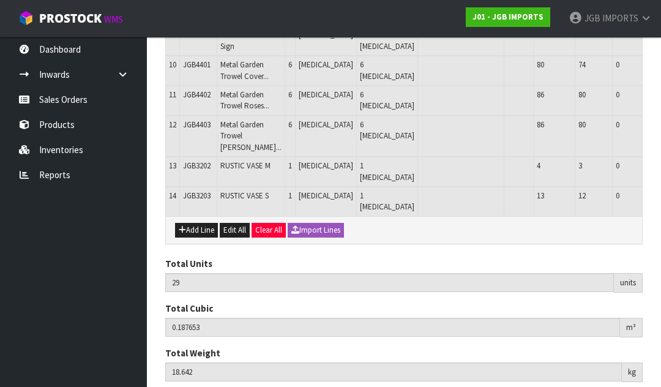
click at [198, 237] on button "Add Line" at bounding box center [196, 230] width 43 height 15
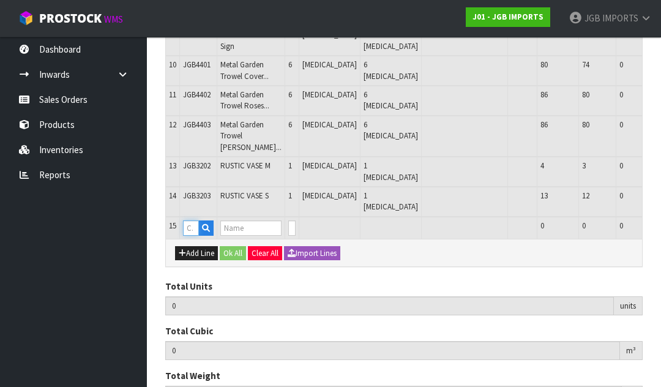
click at [193, 236] on input "text" at bounding box center [191, 227] width 16 height 15
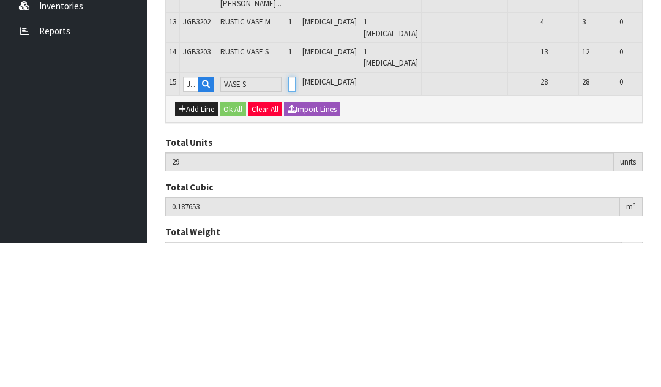
click at [288, 220] on input "0" at bounding box center [291, 227] width 7 height 15
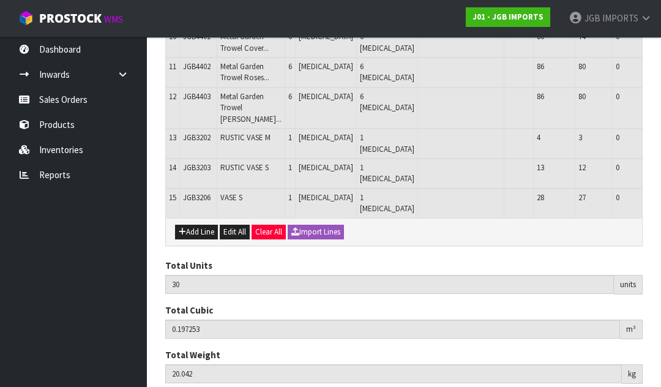
click at [197, 234] on button "Add Line" at bounding box center [196, 232] width 43 height 15
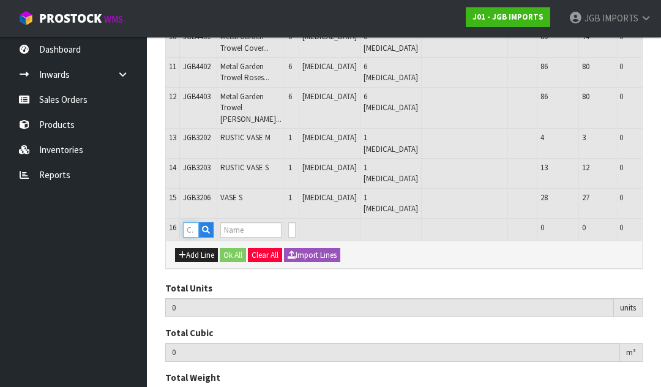
click at [193, 232] on input "text" at bounding box center [191, 229] width 16 height 15
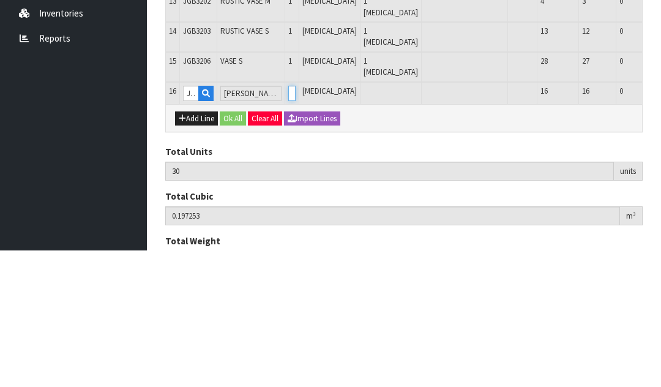
click at [288, 222] on input "0" at bounding box center [291, 229] width 7 height 15
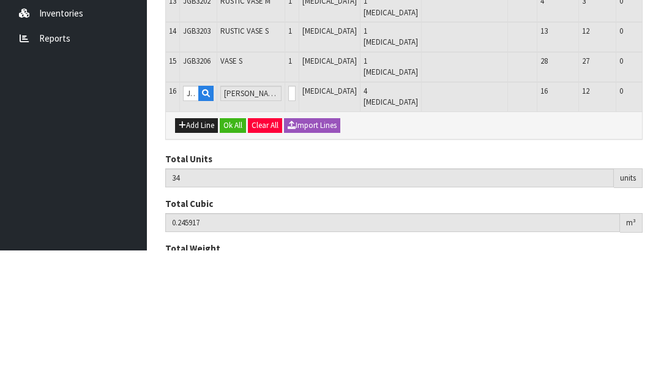
click at [660, 222] on button "button" at bounding box center [670, 229] width 14 height 15
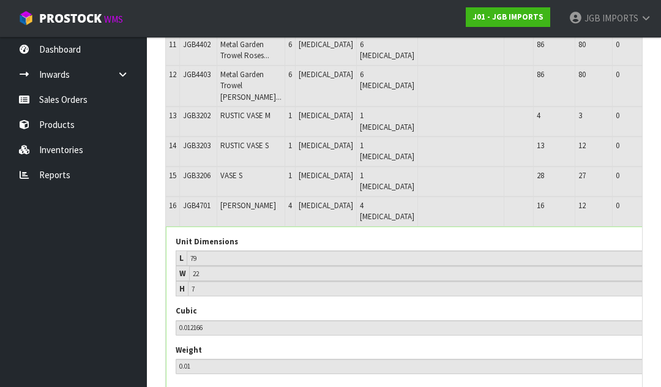
click at [660, 209] on icon "button" at bounding box center [664, 207] width 7 height 8
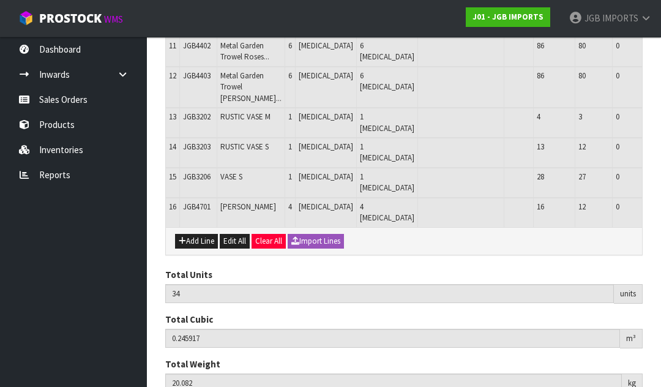
click at [195, 234] on button "Add Line" at bounding box center [196, 241] width 43 height 15
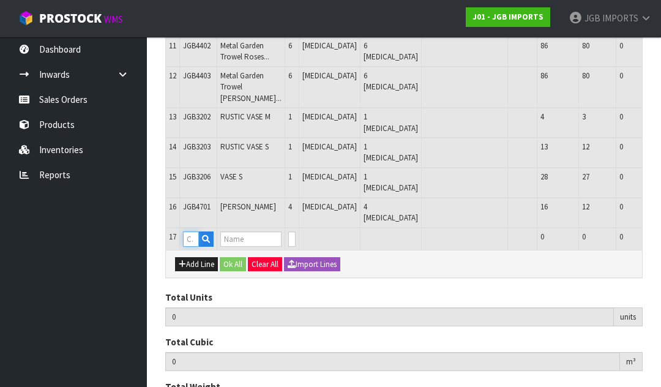
click at [193, 231] on input "text" at bounding box center [191, 238] width 16 height 15
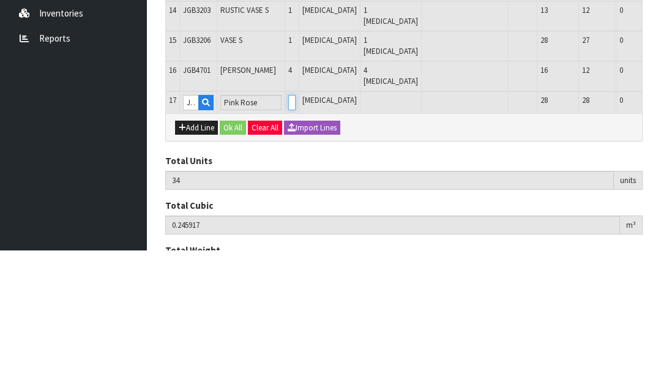
click at [288, 231] on input "0" at bounding box center [291, 238] width 7 height 15
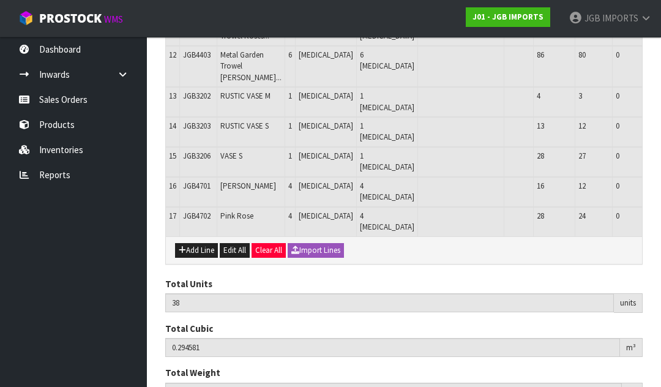
click at [196, 243] on button "Add Line" at bounding box center [196, 250] width 43 height 15
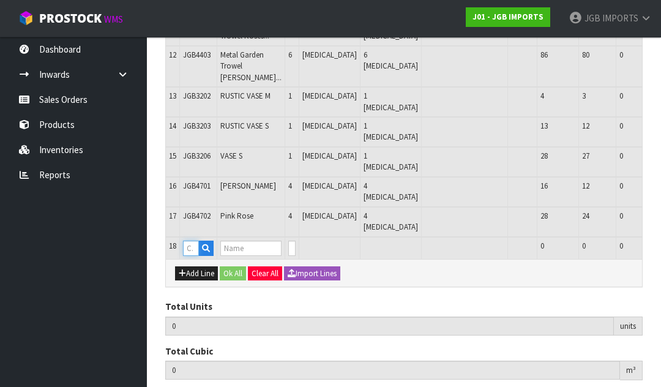
click at [198, 241] on input "text" at bounding box center [191, 248] width 16 height 15
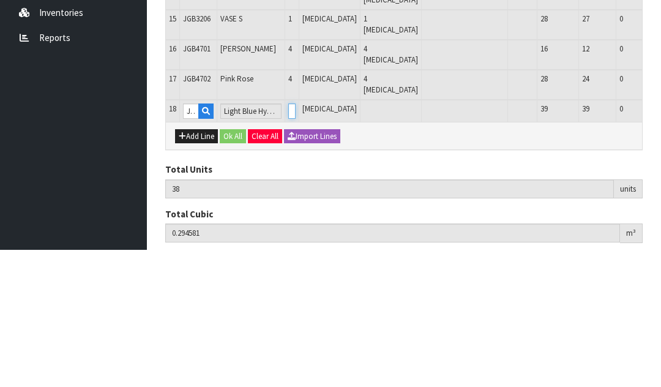
click at [288, 241] on input "0" at bounding box center [291, 248] width 7 height 15
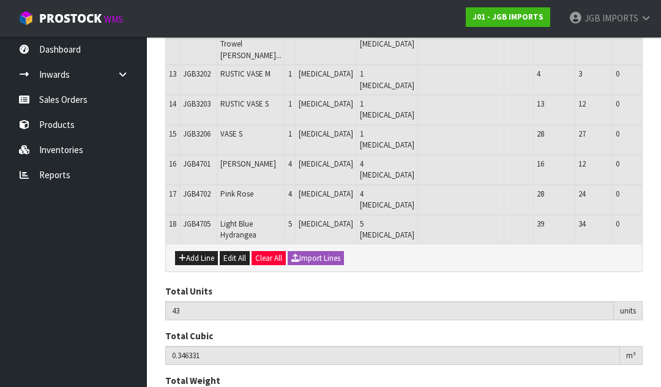
click at [194, 251] on button "Add Line" at bounding box center [196, 258] width 43 height 15
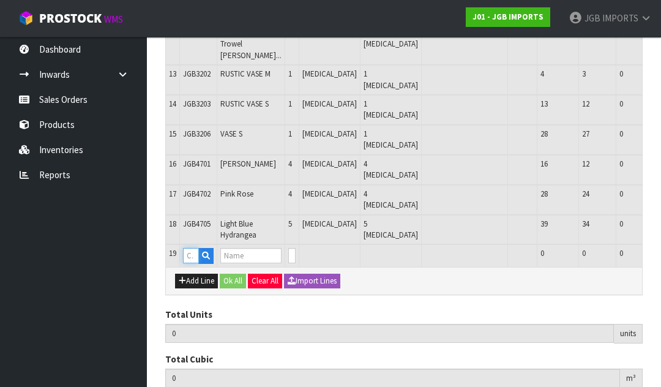
click at [191, 248] on input "text" at bounding box center [191, 255] width 16 height 15
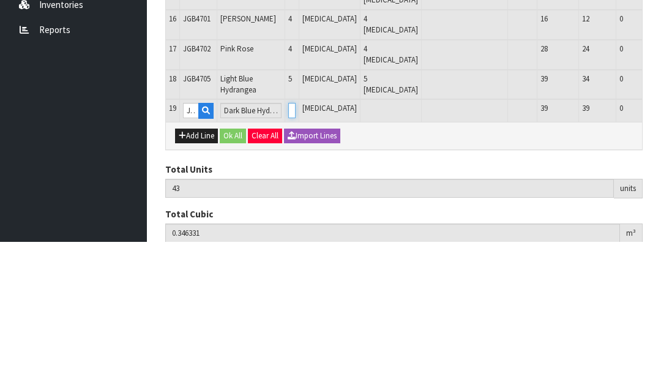
click at [288, 248] on input "0" at bounding box center [291, 255] width 7 height 15
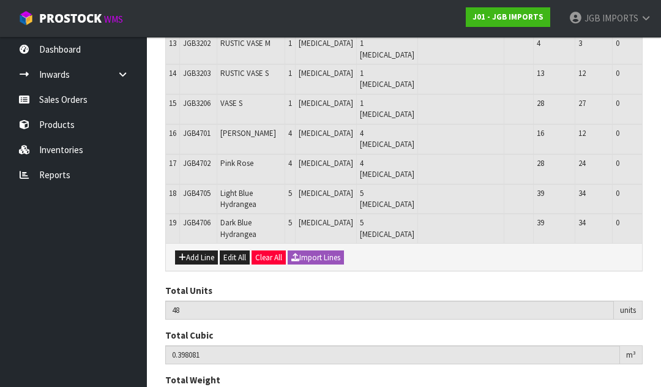
click at [201, 250] on button "Add Line" at bounding box center [196, 257] width 43 height 15
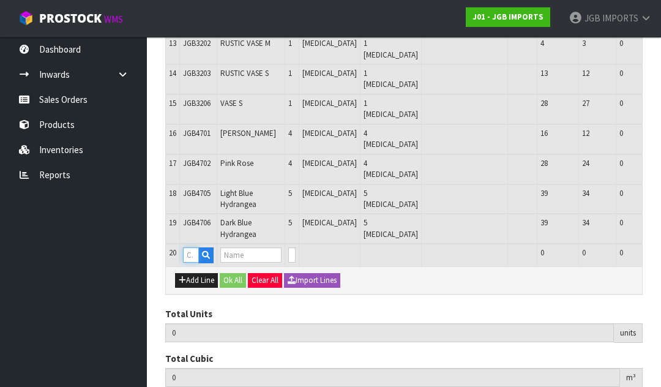
click at [192, 247] on input "text" at bounding box center [191, 254] width 16 height 15
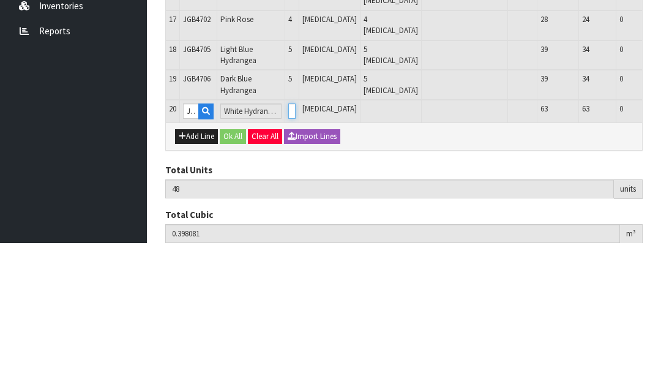
click at [291, 247] on input "0" at bounding box center [291, 254] width 7 height 15
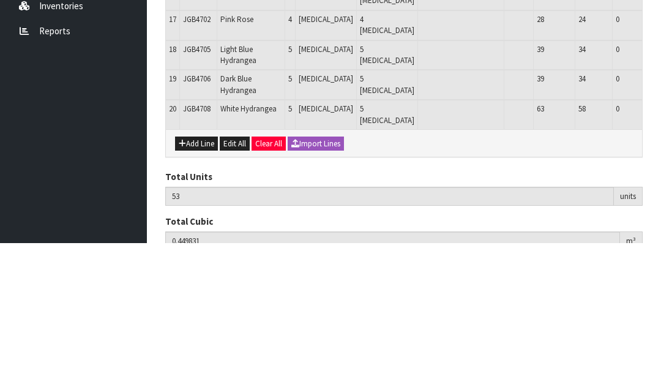
scroll to position [654, 0]
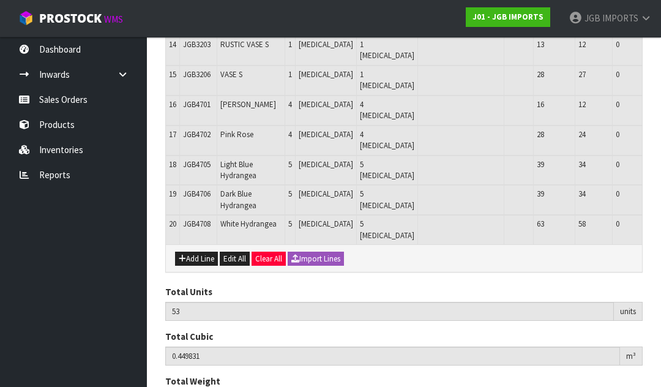
click at [196, 252] on button "Add Line" at bounding box center [196, 259] width 43 height 15
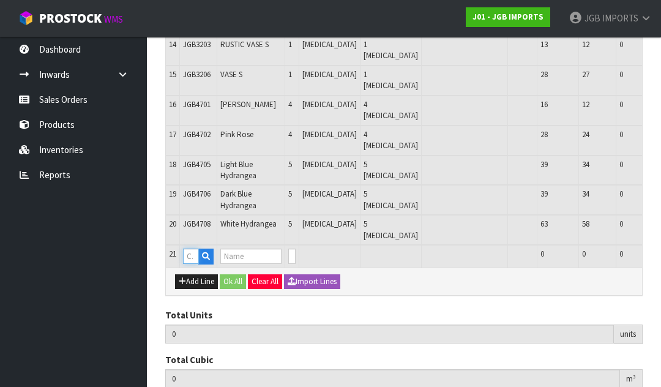
click at [189, 248] on input "text" at bounding box center [191, 255] width 16 height 15
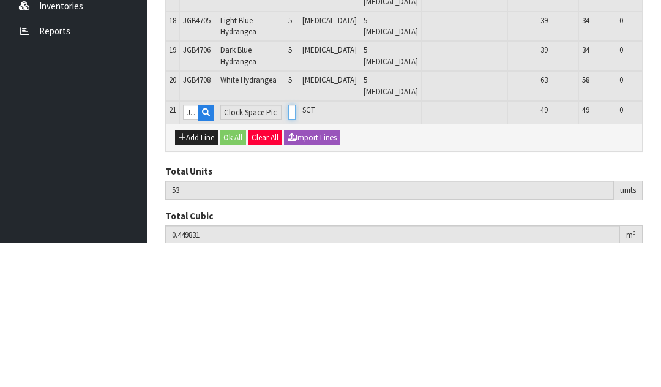
click at [289, 248] on input "0" at bounding box center [291, 255] width 7 height 15
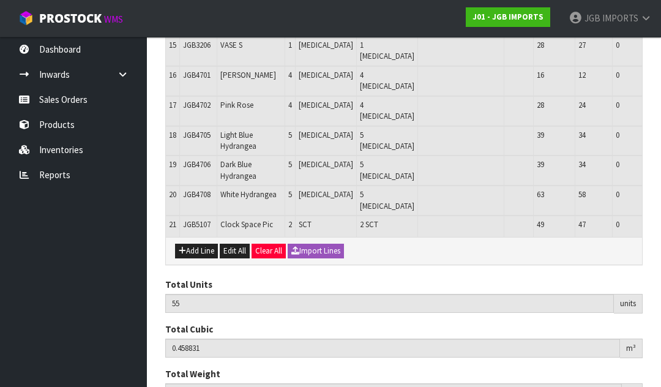
click at [205, 244] on button "Add Line" at bounding box center [196, 251] width 43 height 15
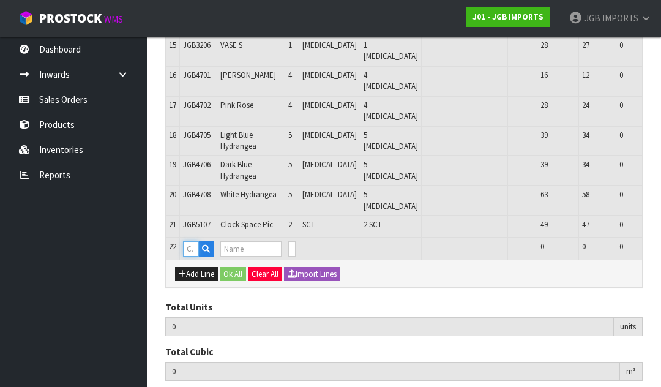
click at [198, 241] on input "text" at bounding box center [191, 248] width 16 height 15
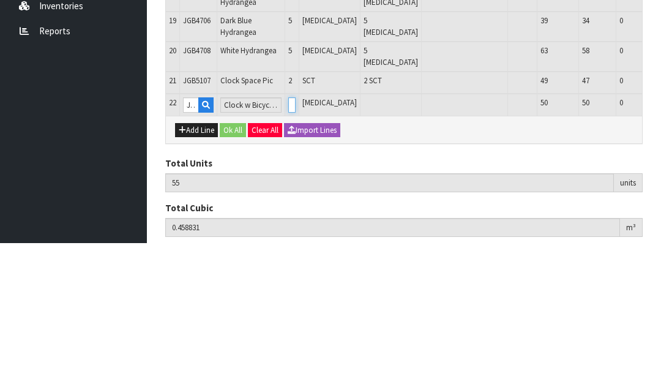
click at [293, 241] on input "0" at bounding box center [291, 248] width 7 height 15
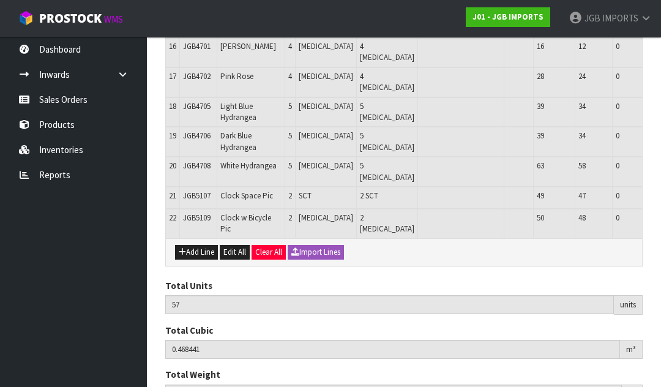
click at [196, 245] on button "Add Line" at bounding box center [196, 252] width 43 height 15
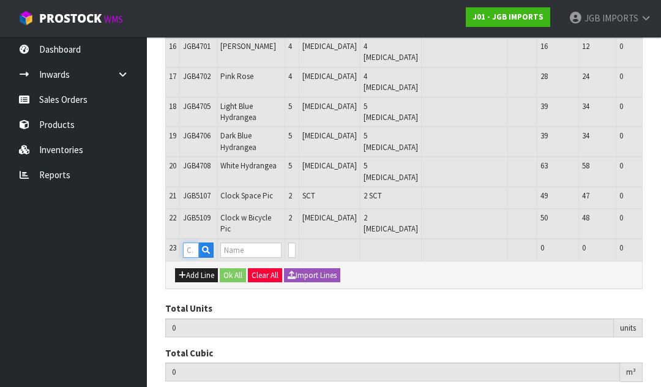
click at [189, 242] on input "text" at bounding box center [191, 249] width 16 height 15
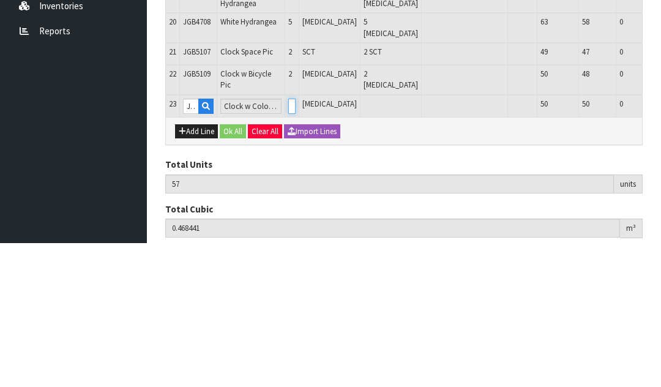
click at [288, 242] on input "0" at bounding box center [291, 249] width 7 height 15
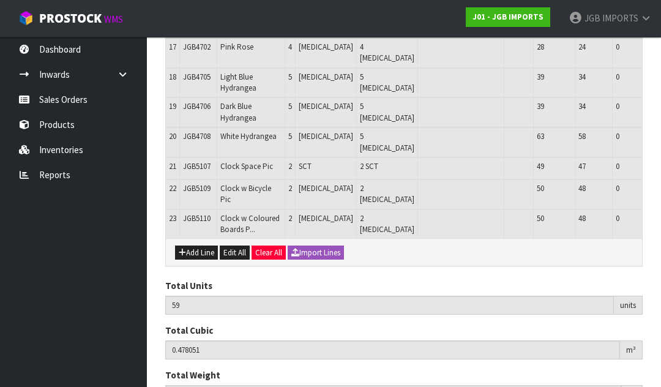
click at [198, 249] on button "Add Line" at bounding box center [196, 252] width 43 height 15
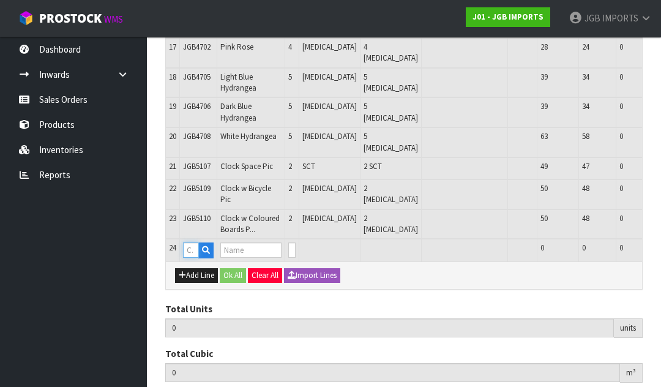
click at [190, 253] on input "text" at bounding box center [191, 249] width 16 height 15
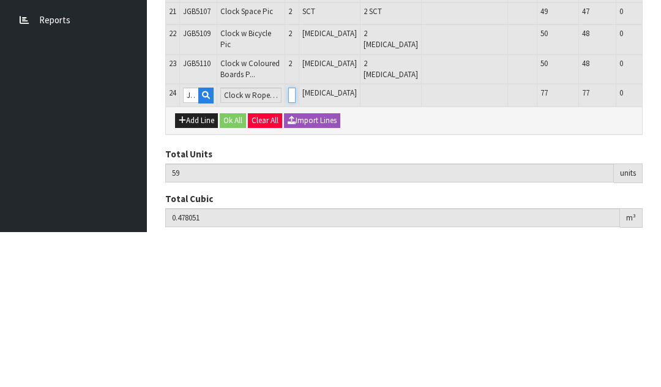
click at [288, 242] on input "0" at bounding box center [291, 249] width 7 height 15
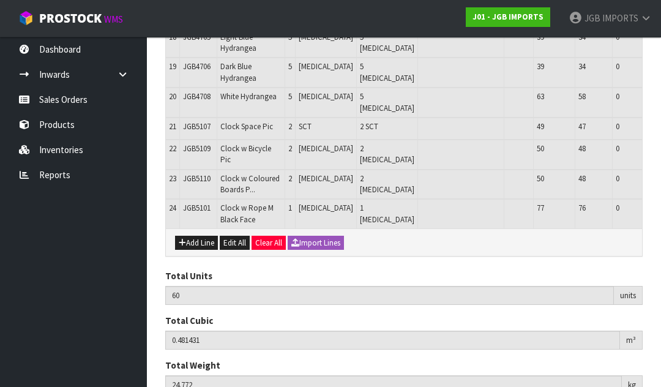
click at [201, 241] on button "Add Line" at bounding box center [196, 243] width 43 height 15
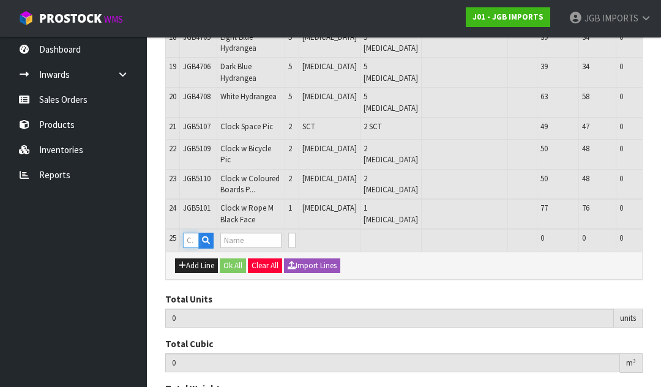
click at [192, 241] on input "text" at bounding box center [191, 240] width 16 height 15
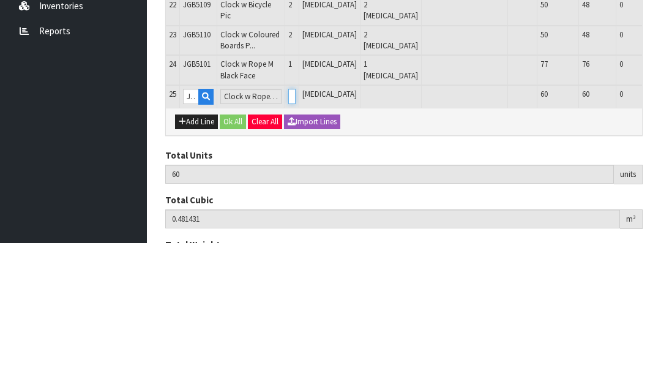
click at [288, 233] on input "0" at bounding box center [291, 240] width 7 height 15
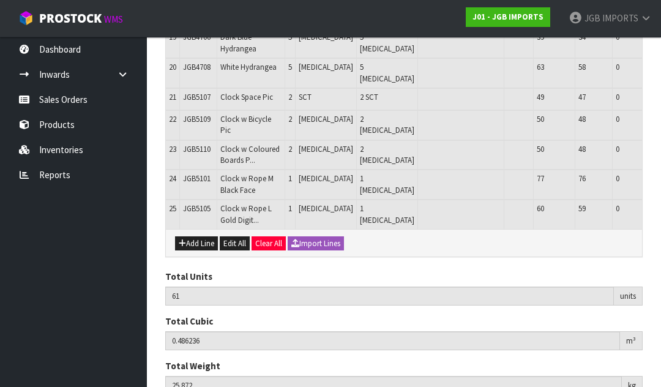
click at [199, 238] on button "Add Line" at bounding box center [196, 243] width 43 height 15
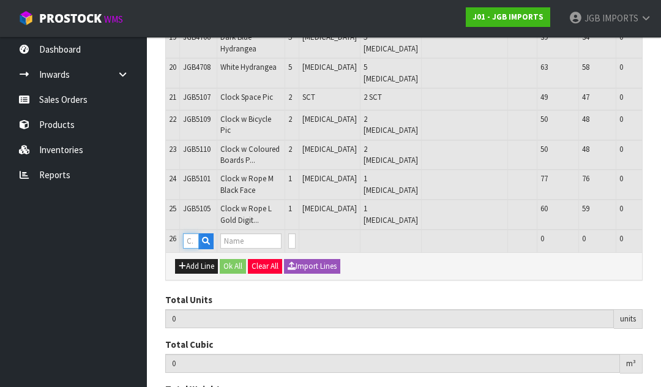
click at [191, 236] on input "text" at bounding box center [191, 240] width 16 height 15
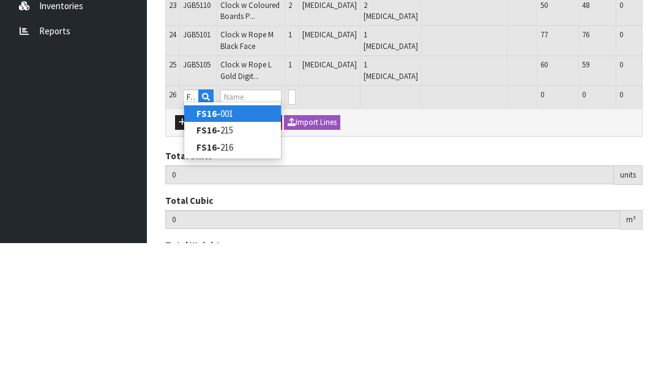
click at [226, 249] on link "FS16- 001" at bounding box center [232, 257] width 97 height 17
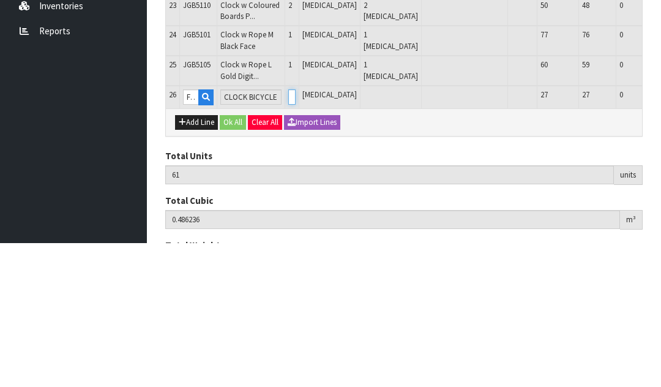
click at [290, 233] on input "0" at bounding box center [291, 240] width 7 height 15
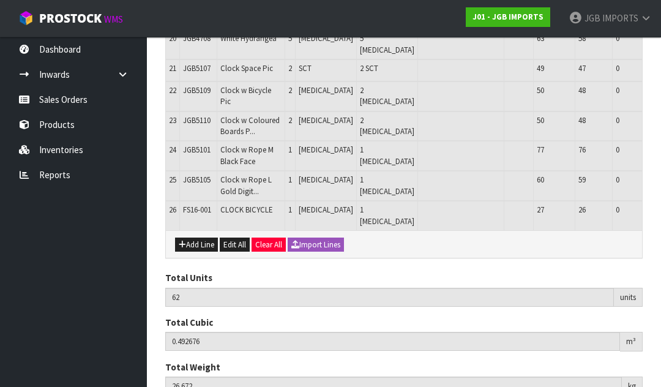
click at [197, 241] on button "Add Line" at bounding box center [196, 244] width 43 height 15
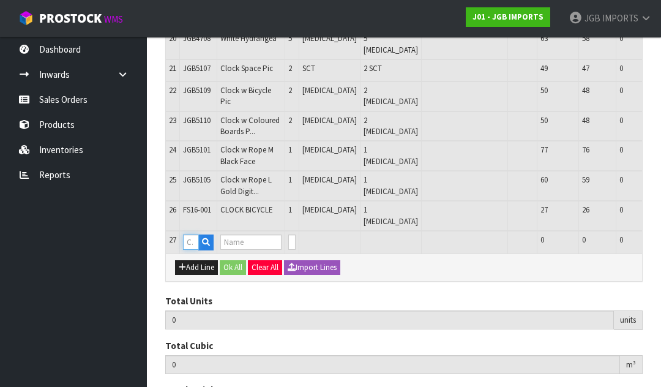
click at [190, 237] on input "text" at bounding box center [191, 241] width 16 height 15
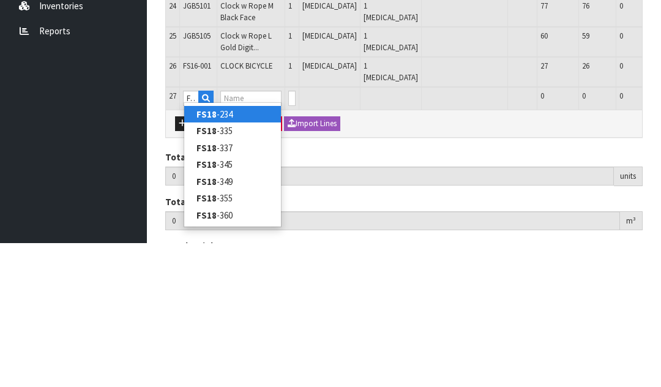
click at [239, 250] on link "FS18 -234" at bounding box center [232, 258] width 97 height 17
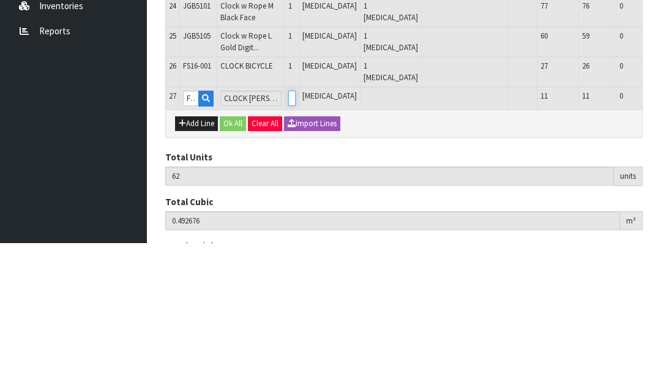
click at [293, 234] on input "0" at bounding box center [291, 241] width 7 height 15
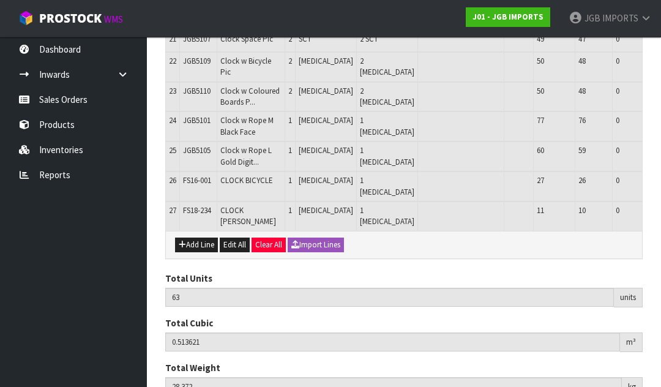
click at [197, 249] on button "Add Line" at bounding box center [196, 244] width 43 height 15
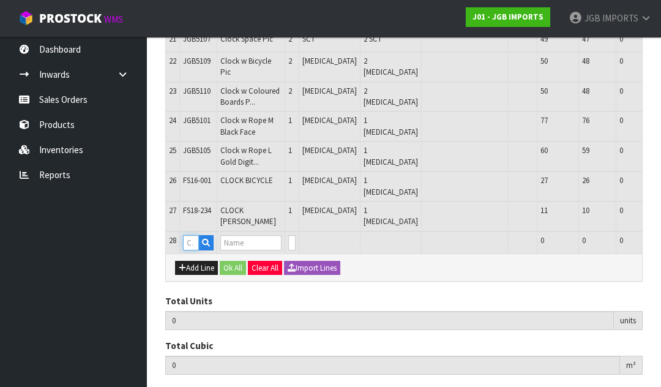
click at [192, 248] on input "text" at bounding box center [191, 242] width 16 height 15
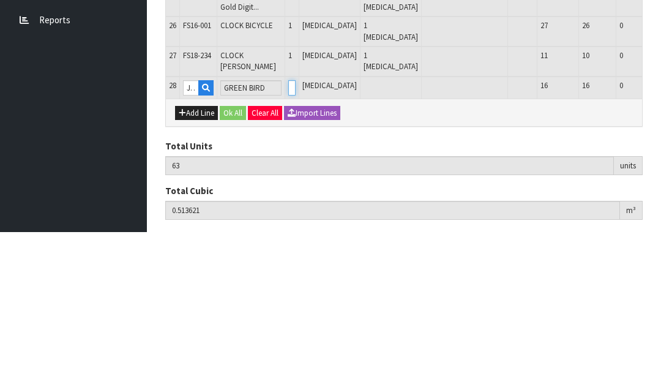
click at [290, 235] on input "0" at bounding box center [291, 242] width 7 height 15
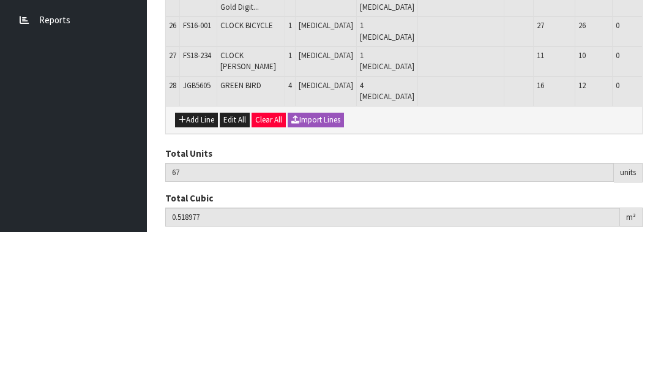
scroll to position [908, 0]
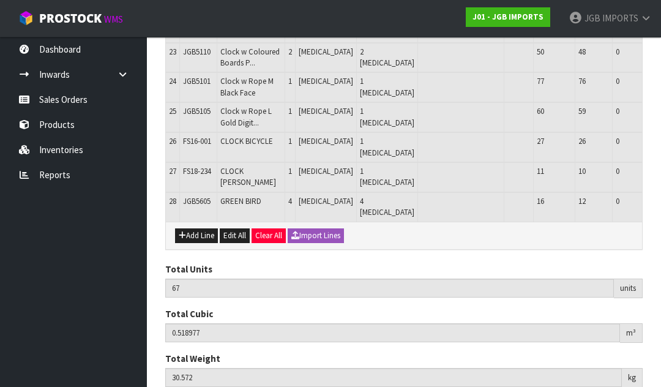
click at [197, 231] on button "Add Line" at bounding box center [196, 235] width 43 height 15
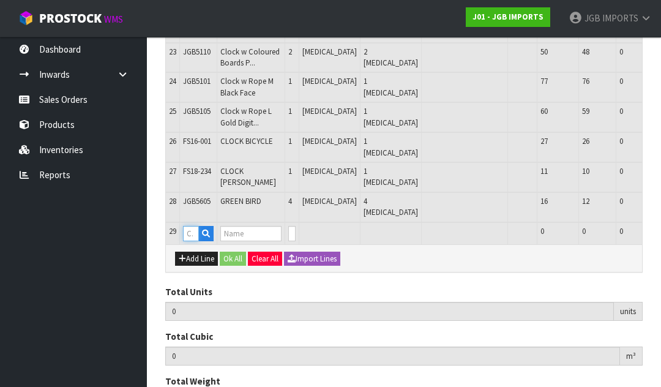
click at [191, 230] on input "text" at bounding box center [191, 233] width 16 height 15
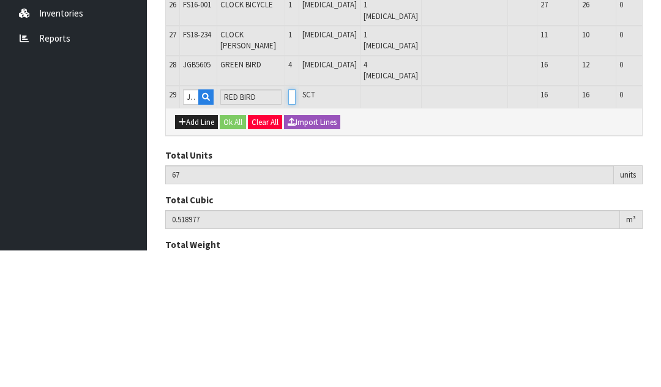
click at [293, 226] on input "0" at bounding box center [291, 233] width 7 height 15
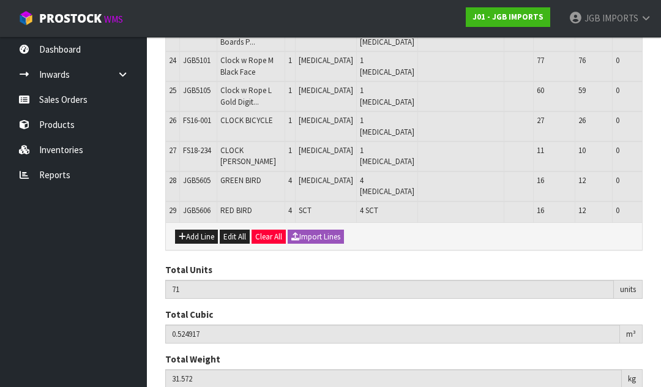
click at [196, 233] on button "Add Line" at bounding box center [196, 237] width 43 height 15
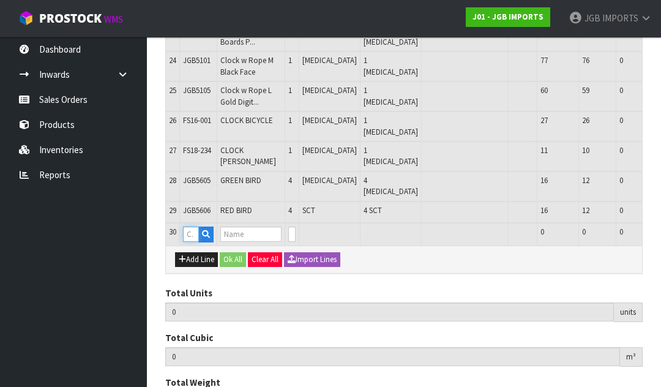
click at [195, 230] on input "text" at bounding box center [191, 233] width 16 height 15
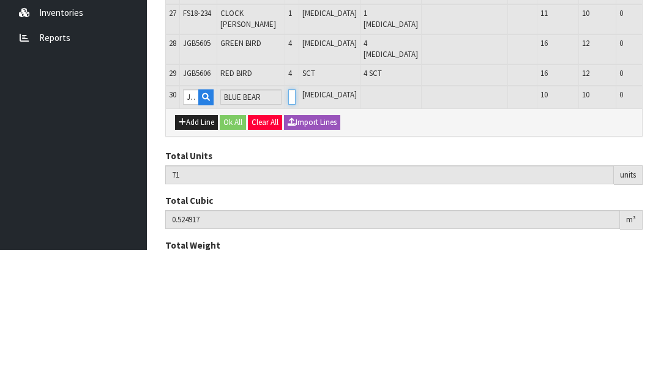
click at [293, 226] on input "0" at bounding box center [291, 233] width 7 height 15
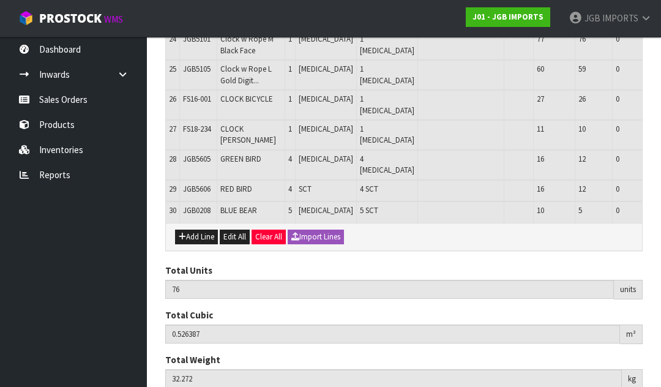
click at [197, 231] on button "Add Line" at bounding box center [196, 237] width 43 height 15
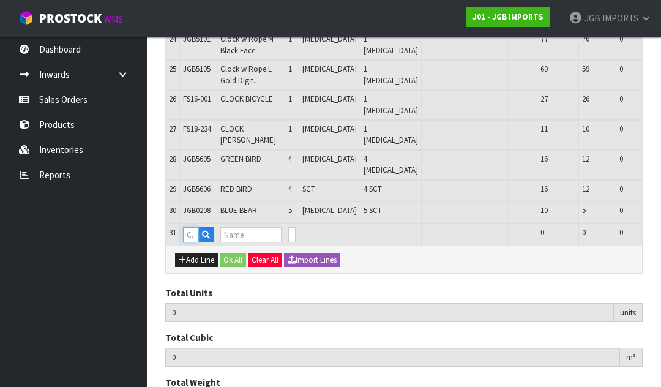
click at [196, 230] on input "text" at bounding box center [191, 234] width 16 height 15
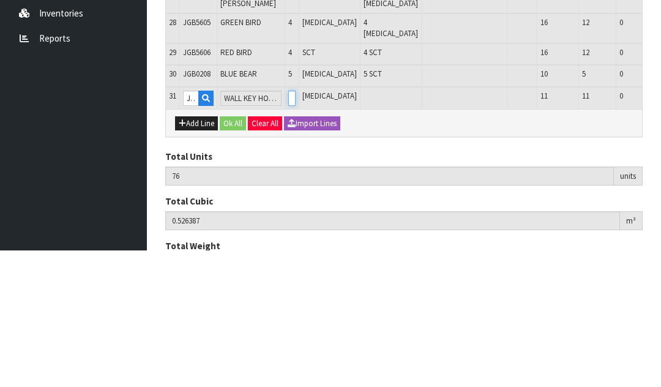
click at [288, 227] on input "0" at bounding box center [291, 234] width 7 height 15
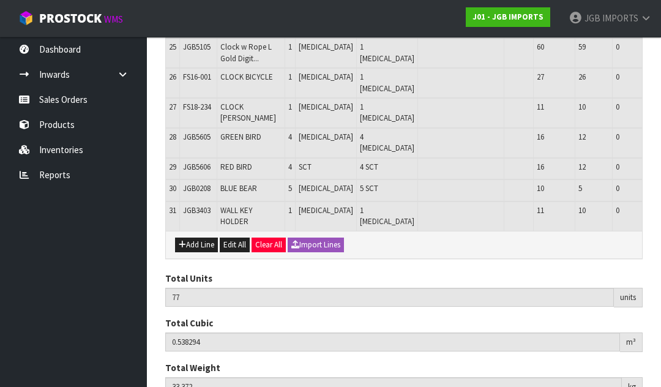
click at [202, 240] on button "Add Line" at bounding box center [196, 244] width 43 height 15
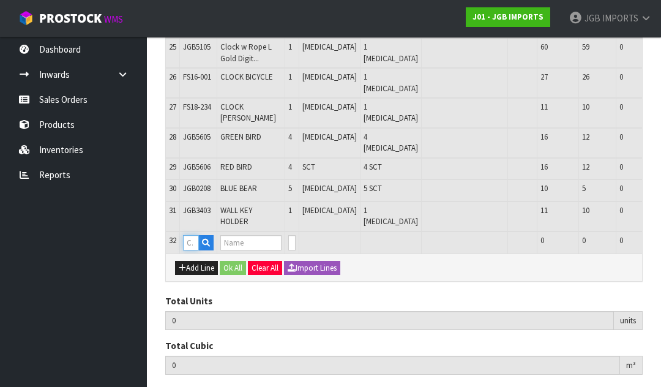
click at [194, 237] on input "text" at bounding box center [191, 242] width 16 height 15
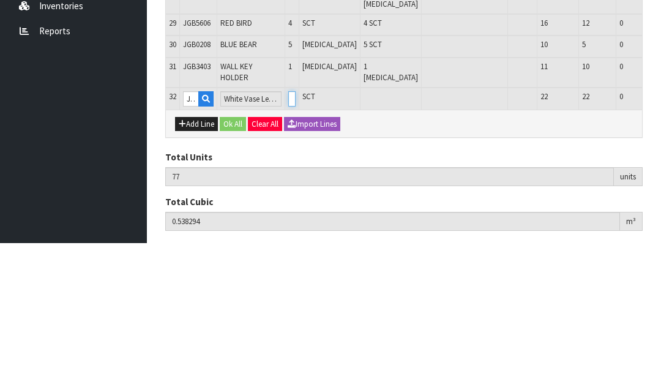
click at [288, 235] on input "0" at bounding box center [291, 242] width 7 height 15
click at [660, 235] on button "button" at bounding box center [670, 242] width 14 height 15
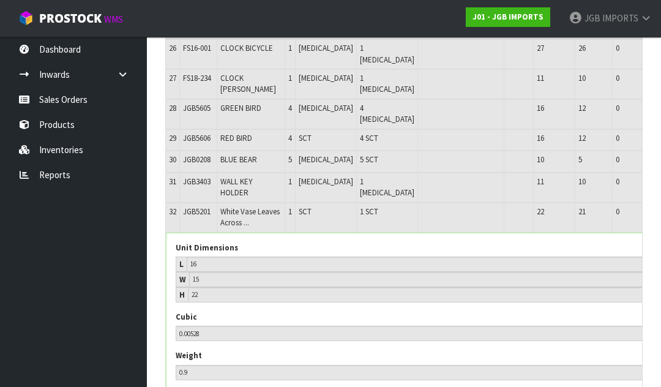
click at [657, 210] on button "button" at bounding box center [664, 213] width 14 height 15
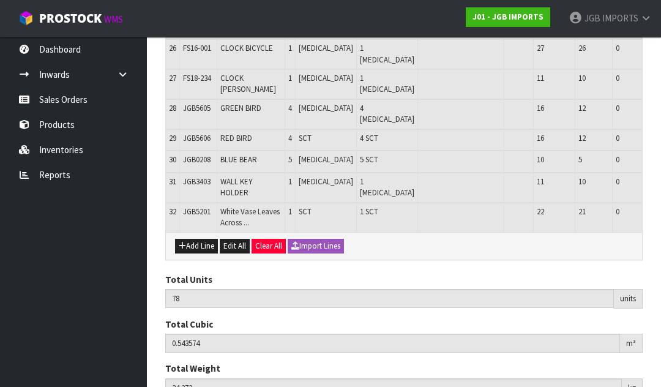
click at [196, 252] on button "Add Line" at bounding box center [196, 246] width 43 height 15
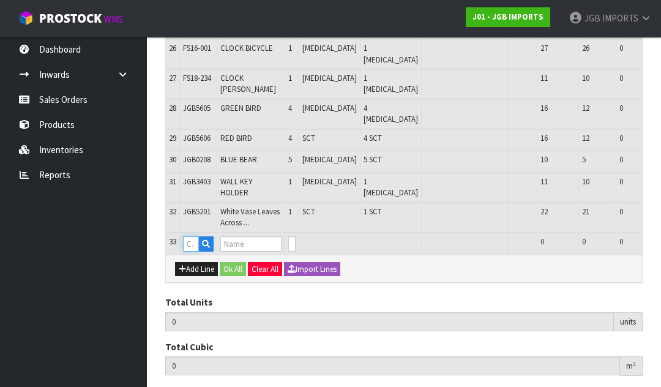
click at [193, 251] on input "text" at bounding box center [191, 243] width 16 height 15
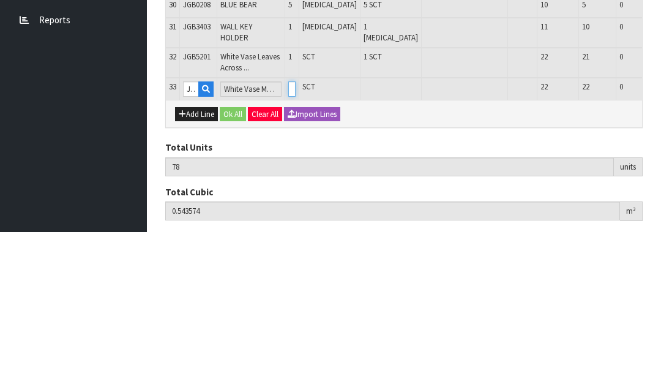
click at [290, 236] on input "0" at bounding box center [291, 243] width 7 height 15
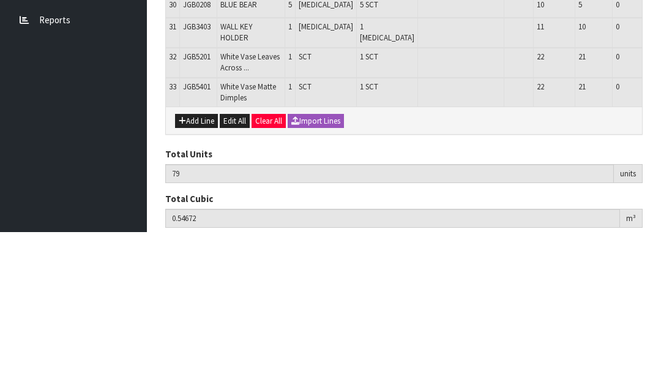
scroll to position [1041, 0]
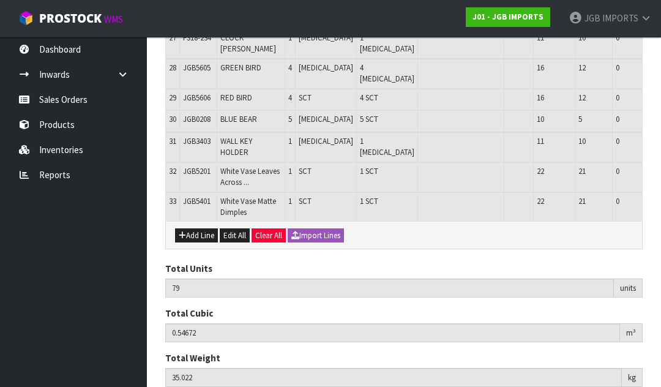
click at [201, 243] on button "Add Line" at bounding box center [196, 235] width 43 height 15
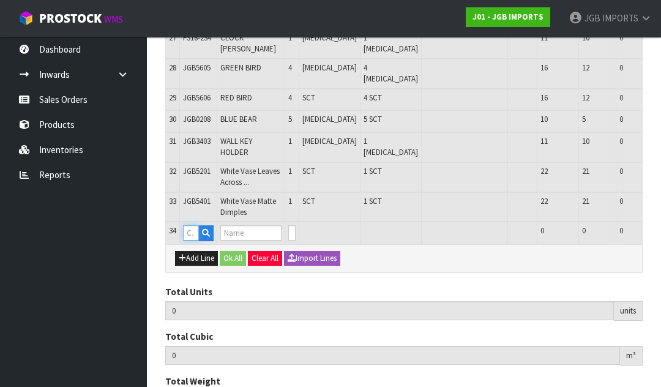
click at [197, 241] on input "text" at bounding box center [191, 232] width 16 height 15
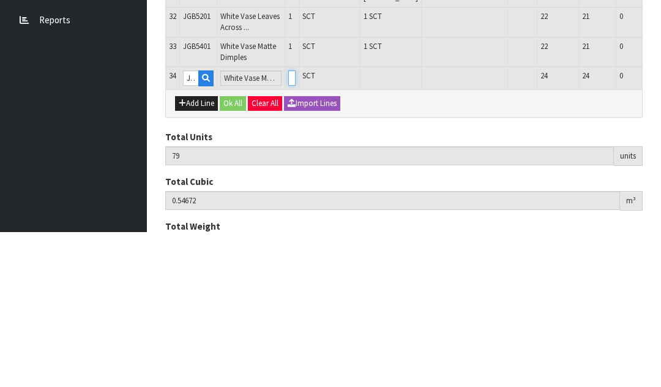
click at [288, 225] on input "0" at bounding box center [291, 232] width 7 height 15
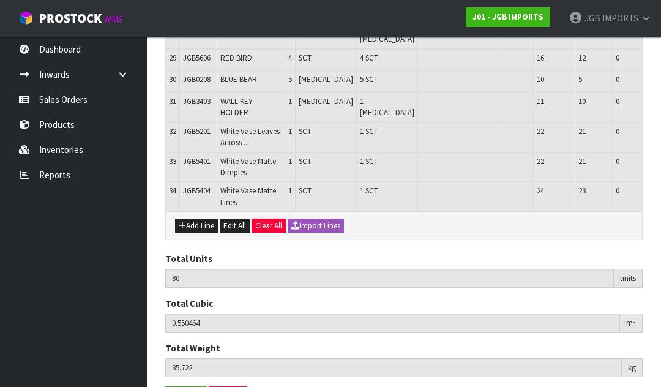
click at [193, 233] on button "Add Line" at bounding box center [196, 225] width 43 height 15
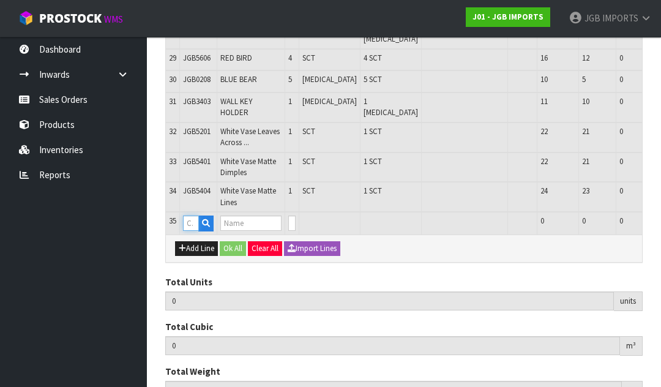
click at [193, 231] on input "text" at bounding box center [191, 222] width 16 height 15
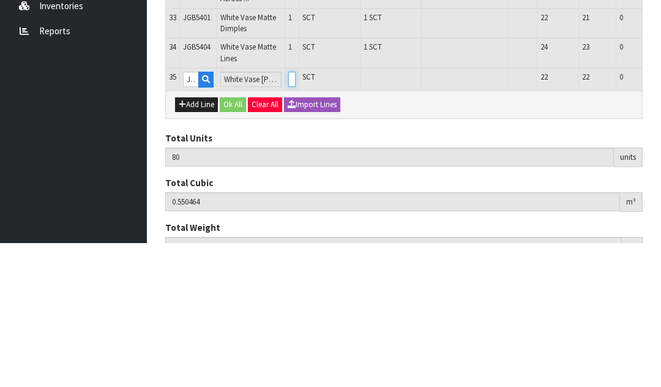
click at [291, 215] on input "0" at bounding box center [291, 222] width 7 height 15
click at [660, 215] on button "button" at bounding box center [670, 222] width 14 height 15
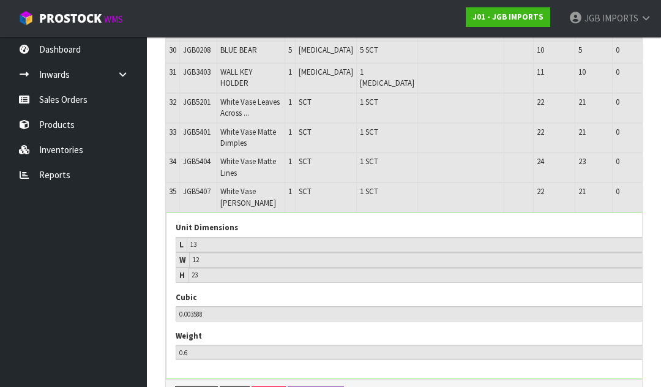
click at [660, 197] on icon "button" at bounding box center [664, 193] width 7 height 8
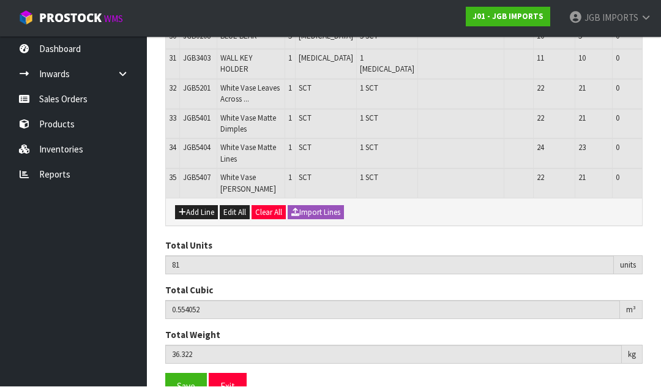
scroll to position [1123, 0]
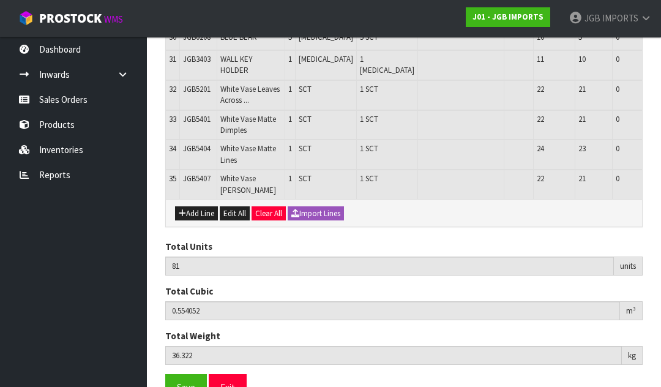
click at [202, 221] on button "Add Line" at bounding box center [196, 213] width 43 height 15
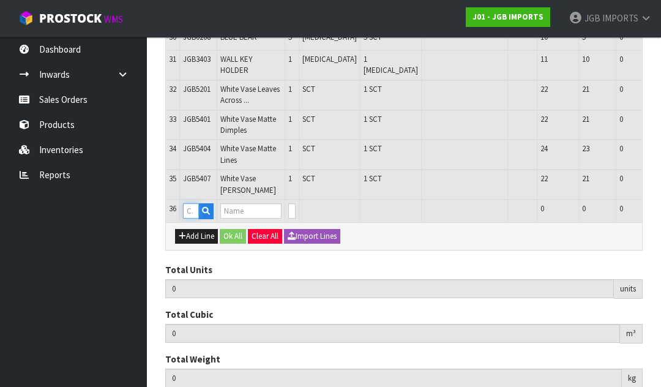
click at [192, 218] on input "text" at bounding box center [191, 210] width 16 height 15
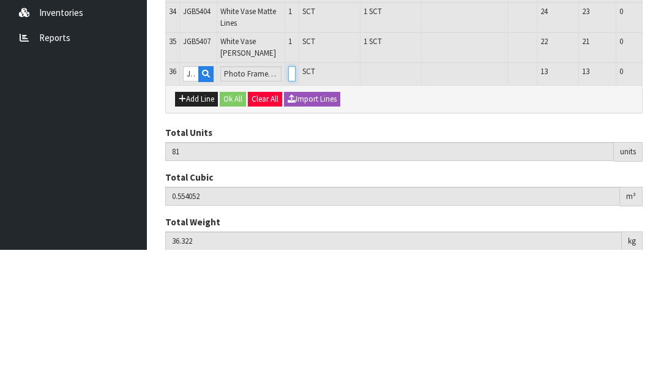
click at [293, 203] on input "0" at bounding box center [291, 210] width 7 height 15
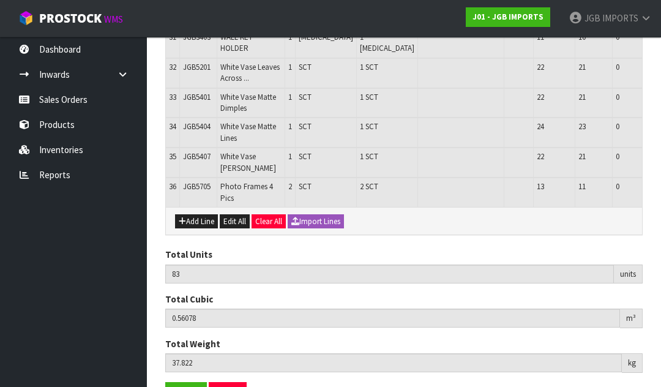
click at [197, 229] on button "Add Line" at bounding box center [196, 221] width 43 height 15
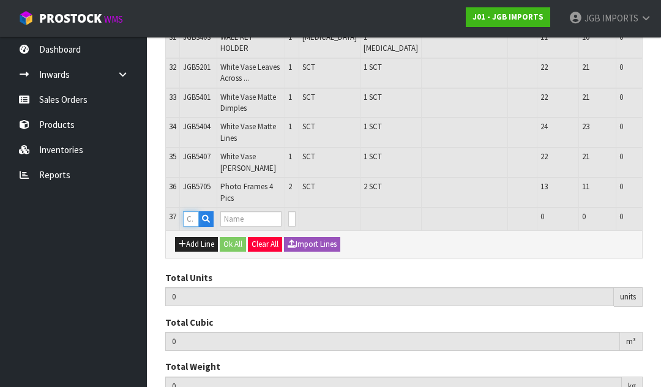
click at [189, 226] on input "text" at bounding box center [191, 218] width 16 height 15
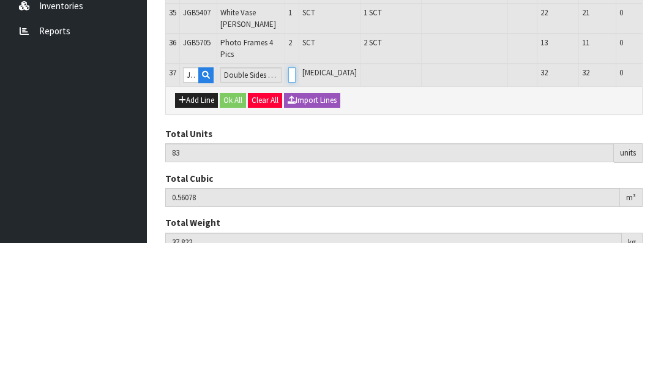
click at [288, 211] on input "0" at bounding box center [291, 218] width 7 height 15
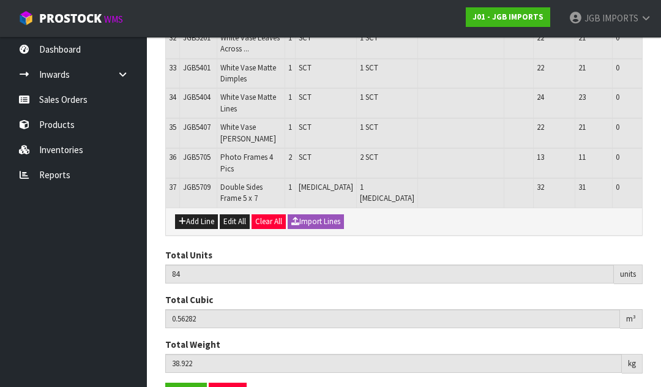
click at [201, 229] on button "Add Line" at bounding box center [196, 221] width 43 height 15
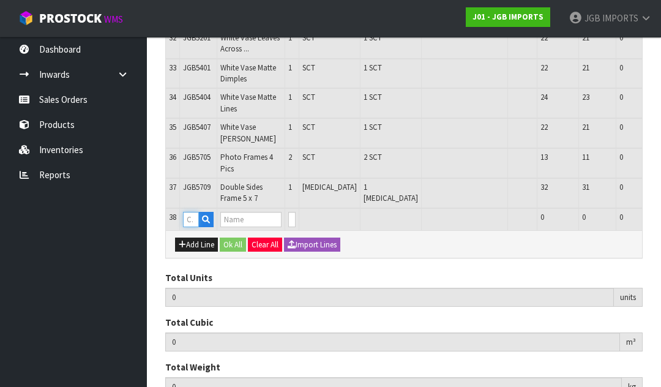
click at [191, 227] on input "text" at bounding box center [191, 219] width 16 height 15
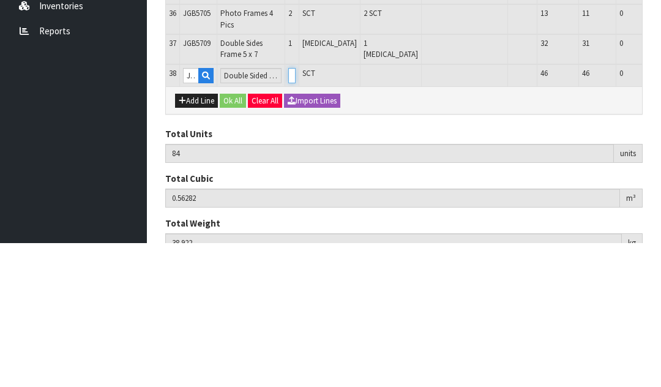
click at [291, 212] on input "0" at bounding box center [291, 219] width 7 height 15
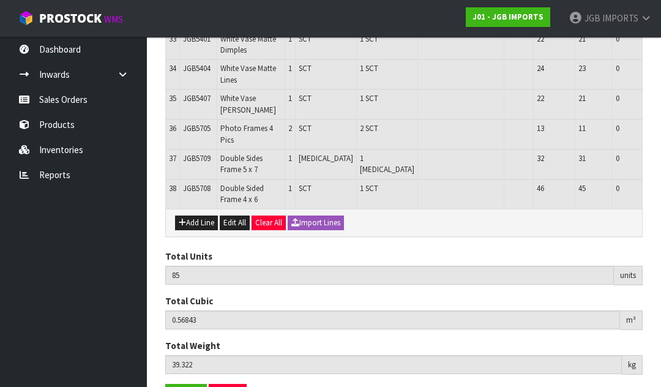
click at [200, 230] on button "Add Line" at bounding box center [196, 222] width 43 height 15
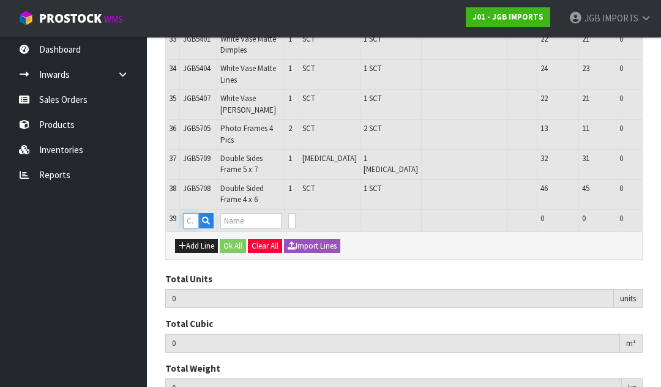
click at [193, 228] on input "text" at bounding box center [191, 220] width 16 height 15
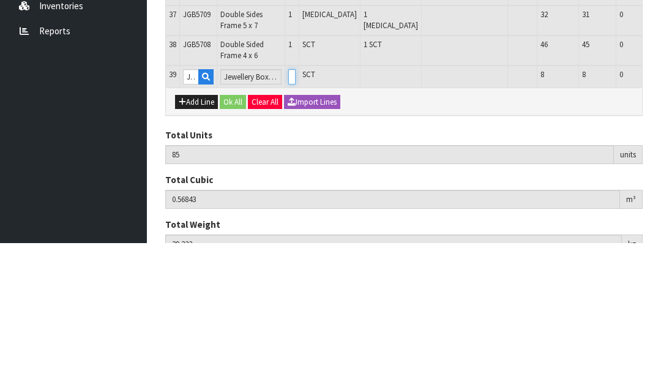
click at [289, 213] on input "0" at bounding box center [291, 220] width 7 height 15
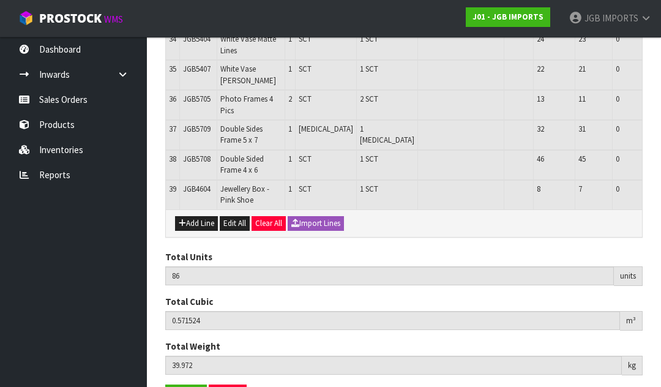
click at [198, 231] on button "Add Line" at bounding box center [196, 223] width 43 height 15
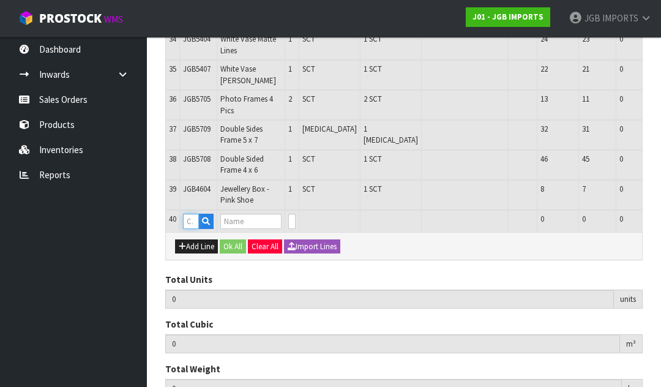
click at [193, 229] on input "text" at bounding box center [191, 221] width 16 height 15
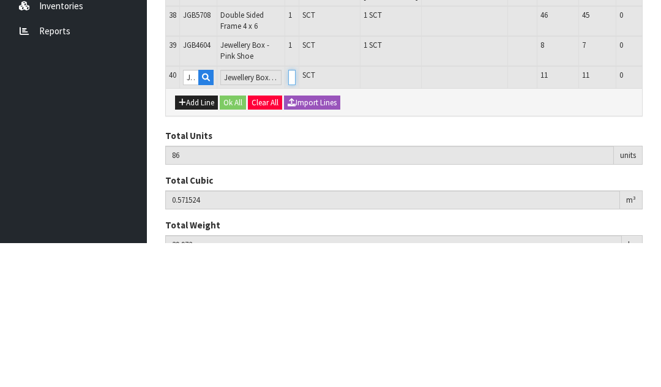
click at [289, 214] on input "0" at bounding box center [291, 221] width 7 height 15
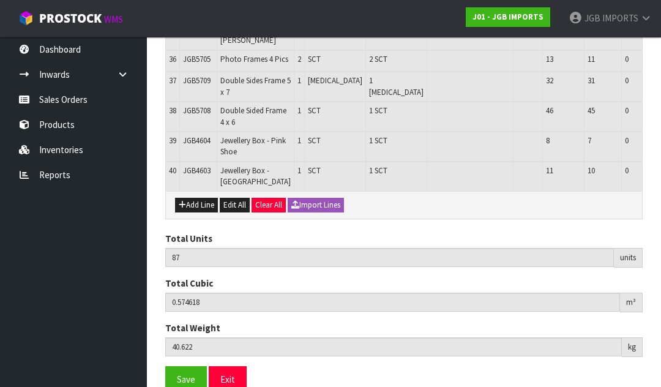
click at [199, 212] on button "Add Line" at bounding box center [196, 205] width 43 height 15
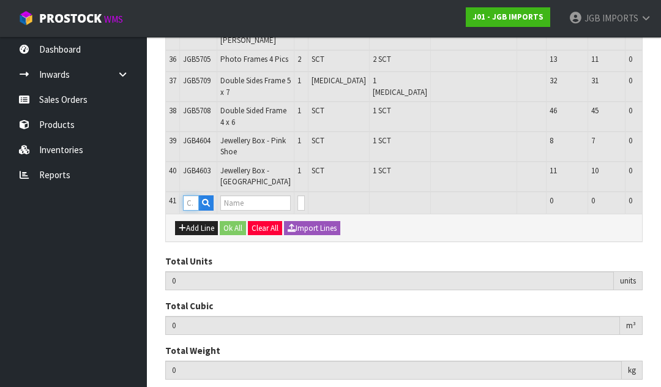
click at [191, 211] on input "text" at bounding box center [191, 202] width 16 height 15
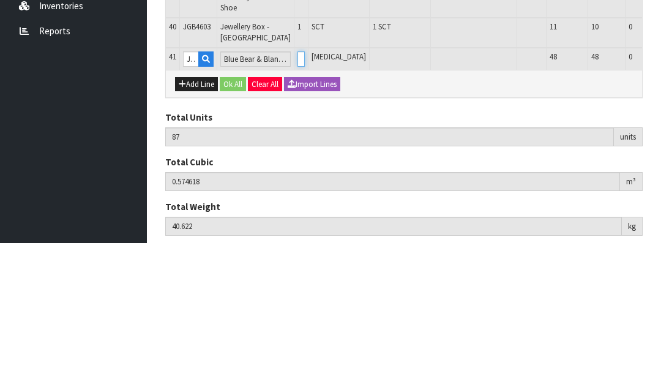
click at [297, 195] on input "0" at bounding box center [300, 202] width 7 height 15
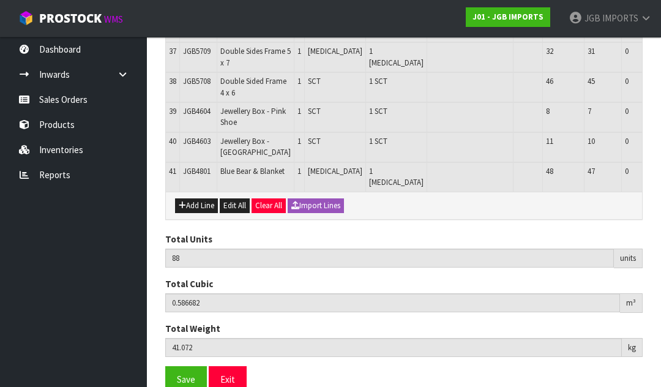
click at [193, 213] on button "Add Line" at bounding box center [196, 205] width 43 height 15
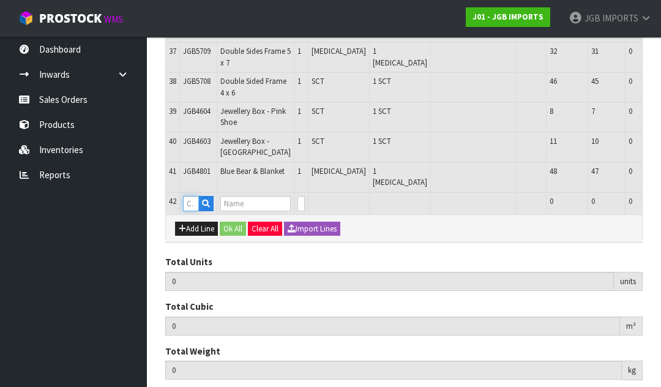
click at [198, 211] on input "text" at bounding box center [191, 203] width 16 height 15
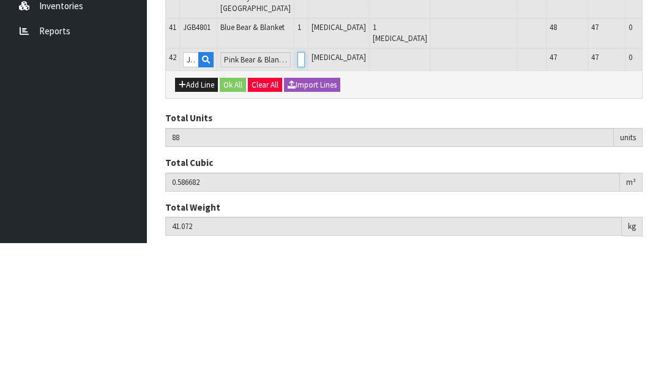
click at [297, 196] on input "0" at bounding box center [300, 203] width 7 height 15
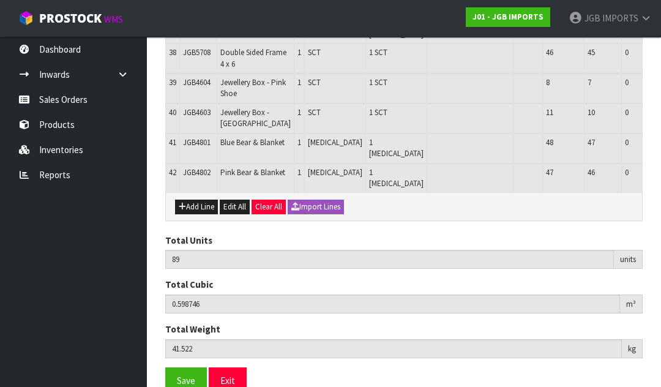
click at [195, 214] on button "Add Line" at bounding box center [196, 207] width 43 height 15
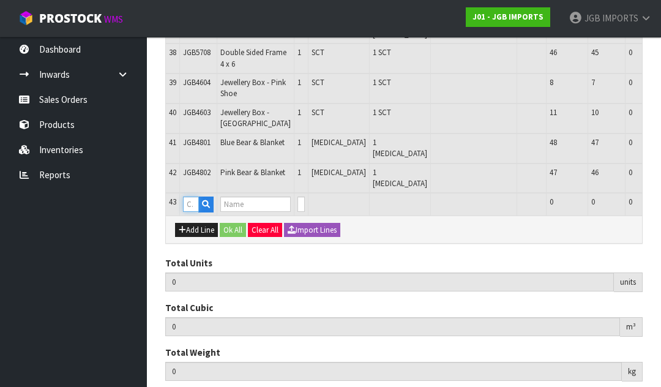
click at [190, 212] on input "text" at bounding box center [191, 203] width 16 height 15
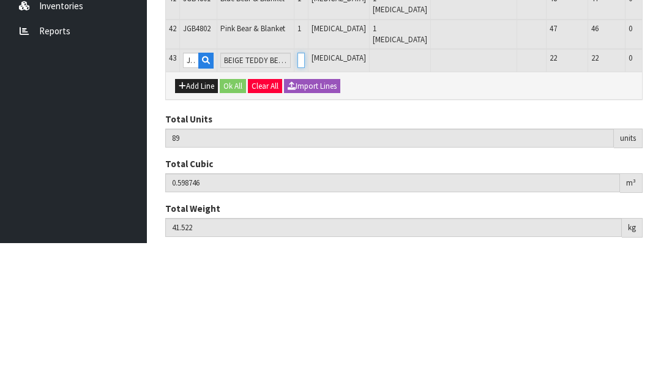
click at [297, 196] on input "0" at bounding box center [300, 203] width 7 height 15
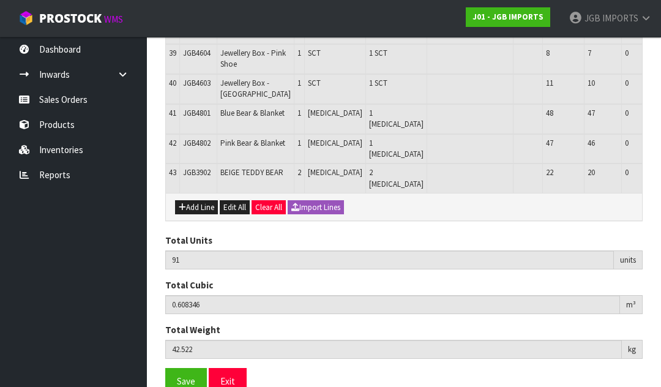
click at [203, 215] on button "Add Line" at bounding box center [196, 207] width 43 height 15
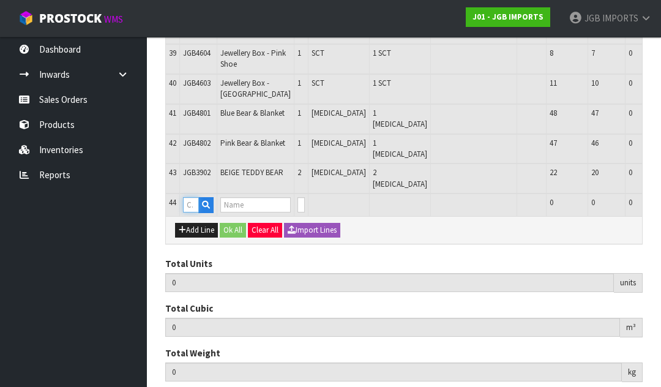
click at [199, 212] on input "text" at bounding box center [191, 204] width 16 height 15
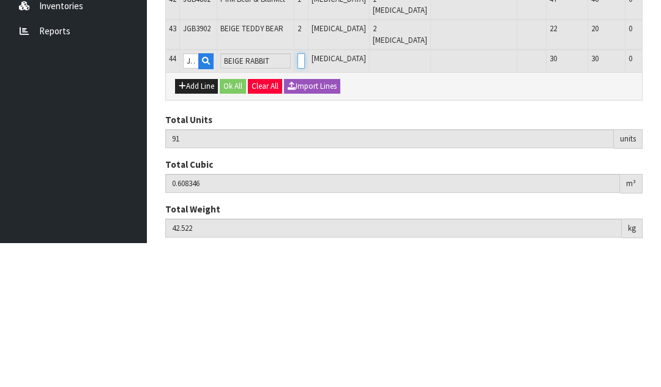
click at [297, 197] on input "0" at bounding box center [300, 204] width 7 height 15
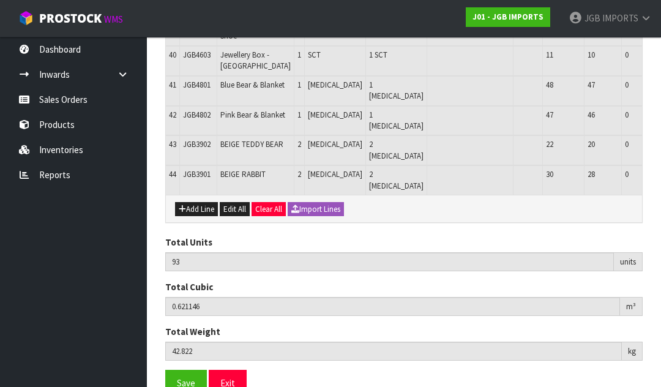
click at [198, 217] on button "Add Line" at bounding box center [196, 209] width 43 height 15
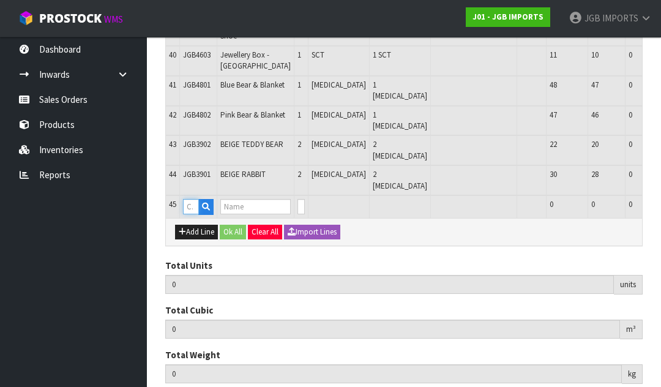
click at [193, 214] on input "text" at bounding box center [191, 206] width 16 height 15
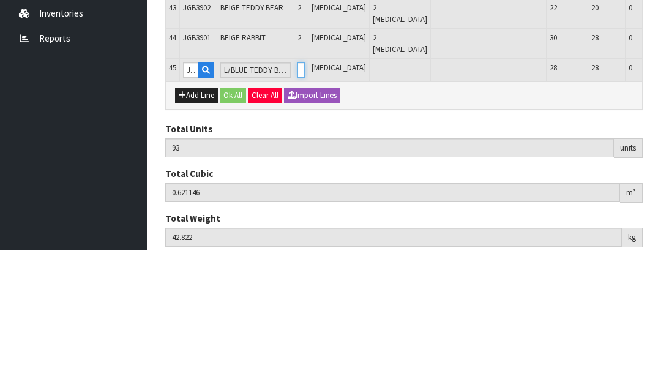
click at [297, 199] on input "0" at bounding box center [300, 206] width 7 height 15
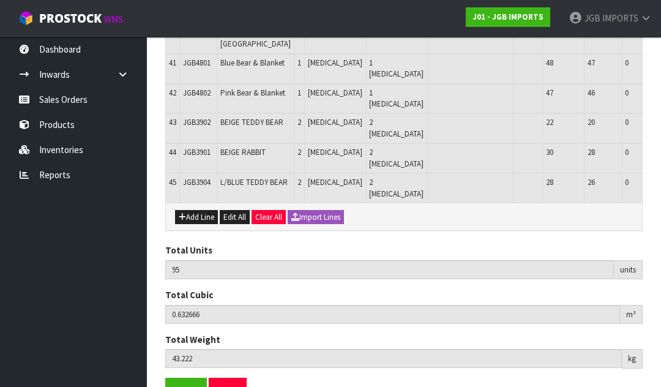
click at [196, 225] on button "Add Line" at bounding box center [196, 217] width 43 height 15
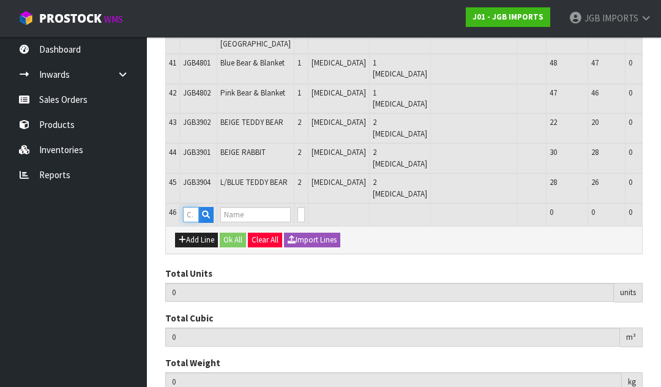
click at [193, 222] on input "text" at bounding box center [191, 214] width 16 height 15
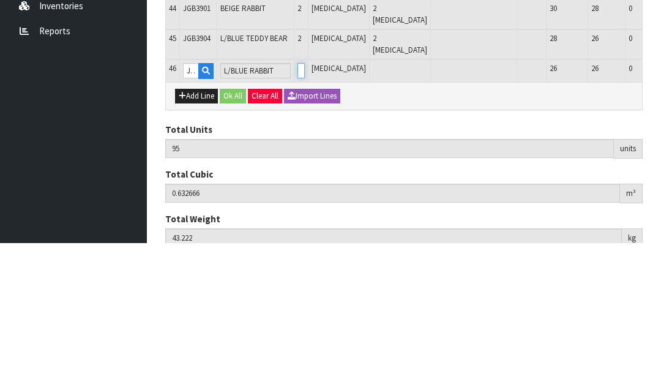
click at [297, 207] on input "0" at bounding box center [300, 214] width 7 height 15
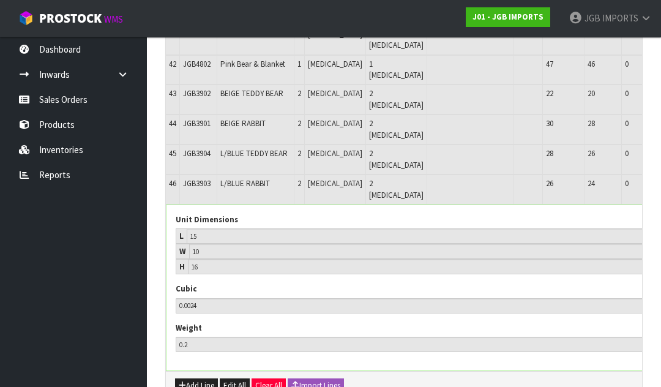
click at [660, 189] on icon "button" at bounding box center [673, 185] width 7 height 8
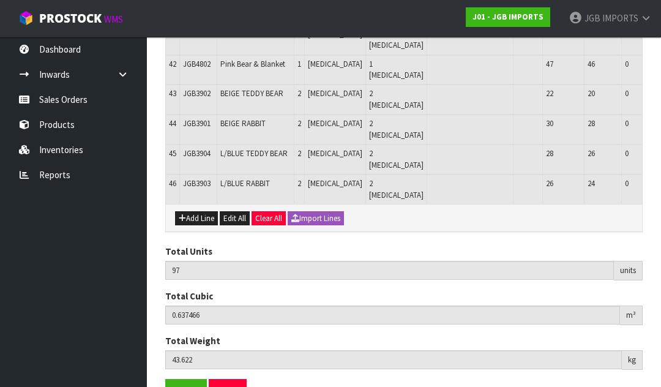
click at [192, 226] on button "Add Line" at bounding box center [196, 218] width 43 height 15
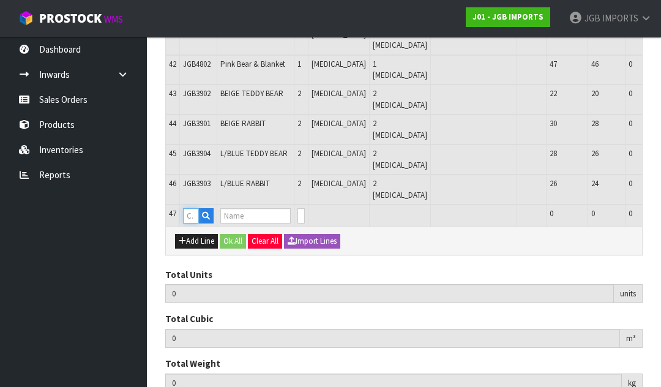
click at [195, 223] on input "text" at bounding box center [191, 215] width 16 height 15
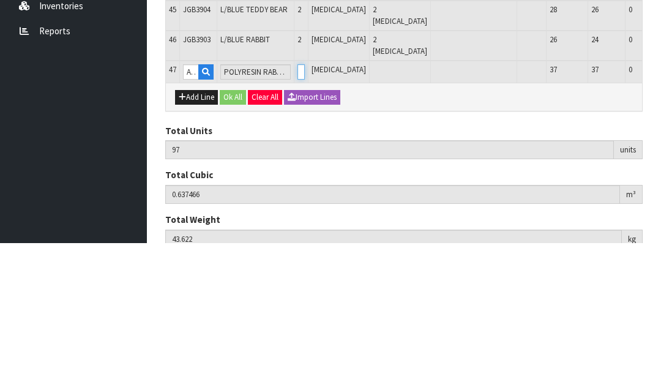
click at [297, 208] on input "0" at bounding box center [300, 215] width 7 height 15
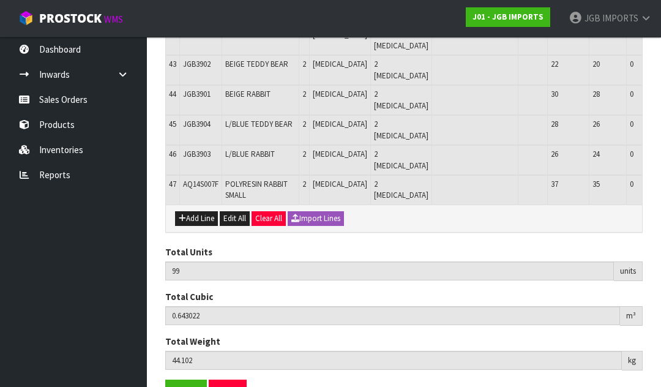
click at [193, 226] on button "Add Line" at bounding box center [196, 218] width 43 height 15
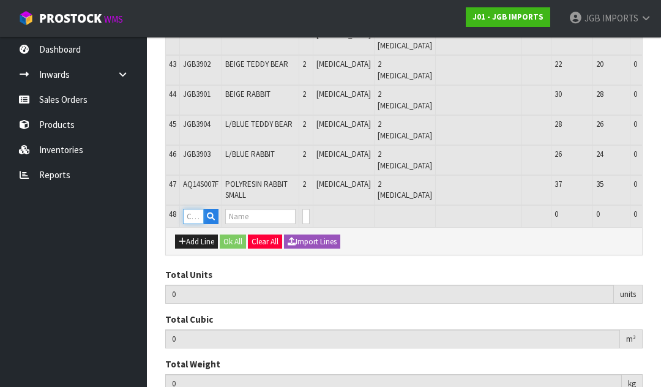
click at [196, 224] on input "text" at bounding box center [193, 216] width 21 height 15
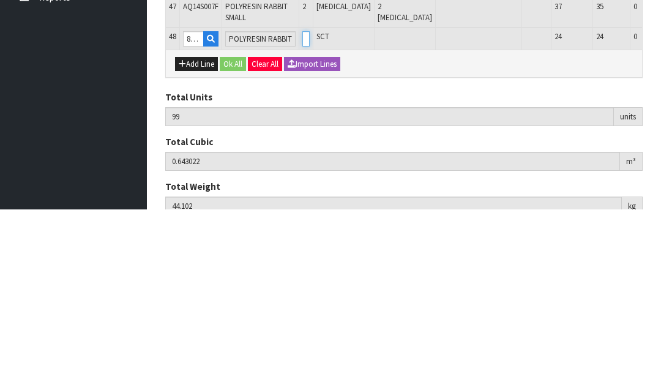
click at [302, 209] on input "0" at bounding box center [305, 216] width 7 height 15
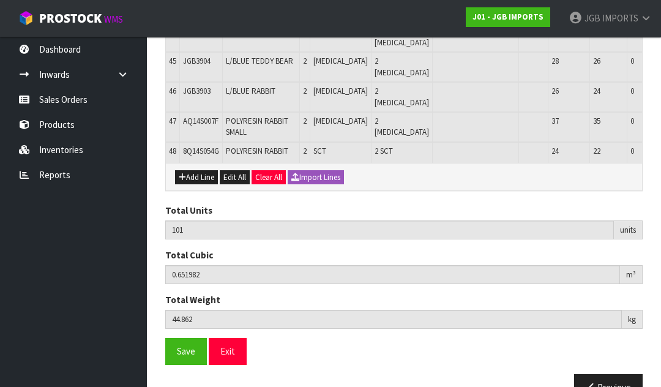
click at [196, 185] on button "Add Line" at bounding box center [196, 177] width 43 height 15
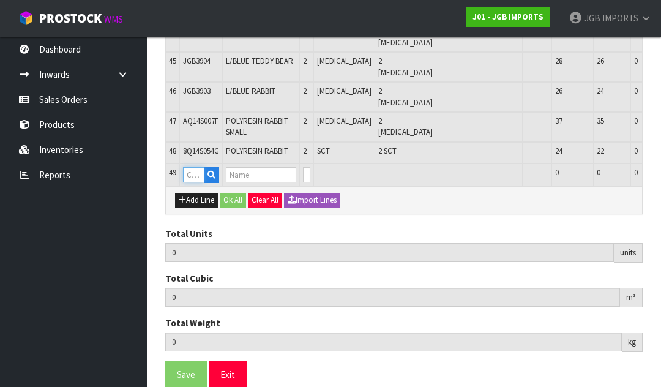
click at [196, 182] on input "text" at bounding box center [193, 174] width 21 height 15
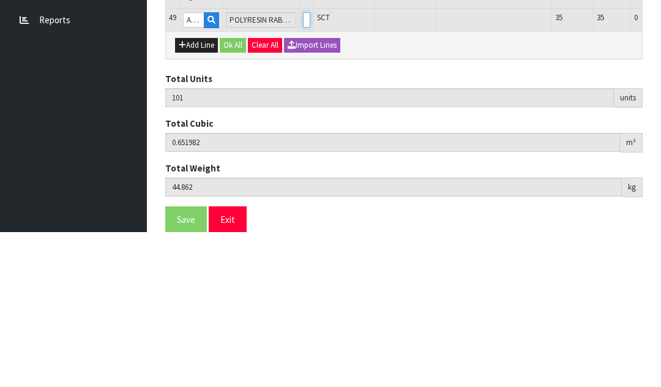
click at [303, 167] on input "0" at bounding box center [306, 174] width 7 height 15
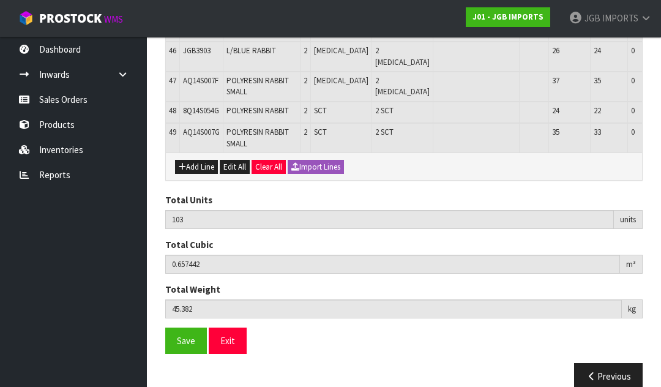
click at [182, 346] on span "Save" at bounding box center [186, 341] width 18 height 12
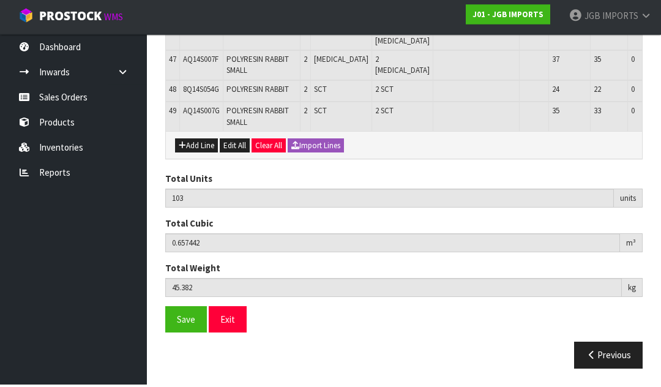
scroll to position [1578, 0]
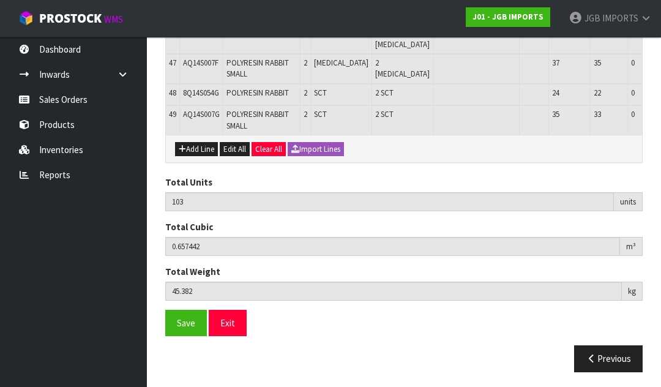
click at [184, 329] on span "Save" at bounding box center [186, 323] width 18 height 12
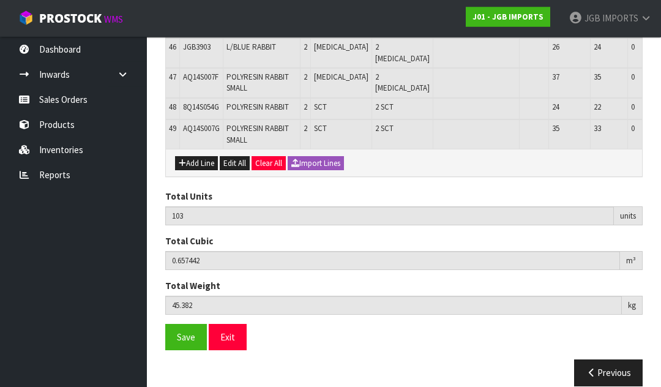
scroll to position [1564, 0]
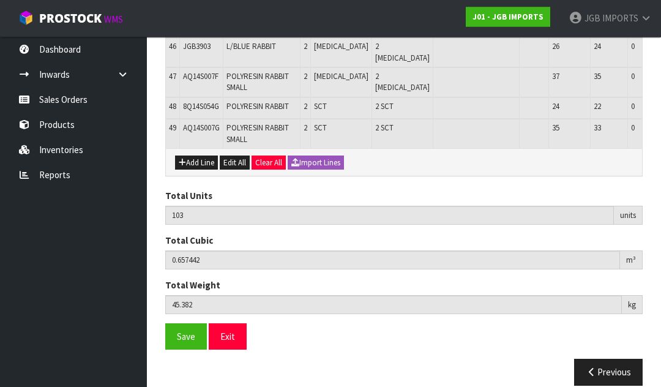
click at [229, 350] on button "Exit" at bounding box center [228, 337] width 38 height 26
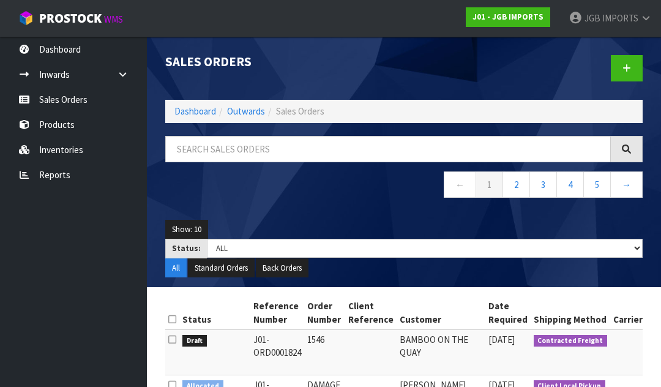
click at [624, 69] on icon at bounding box center [626, 68] width 9 height 9
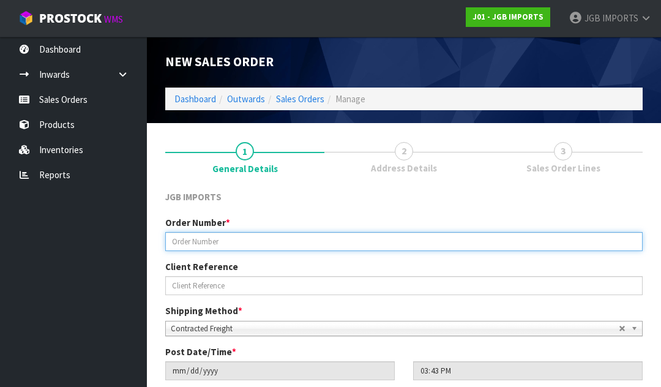
click at [190, 246] on input "text" at bounding box center [403, 241] width 477 height 19
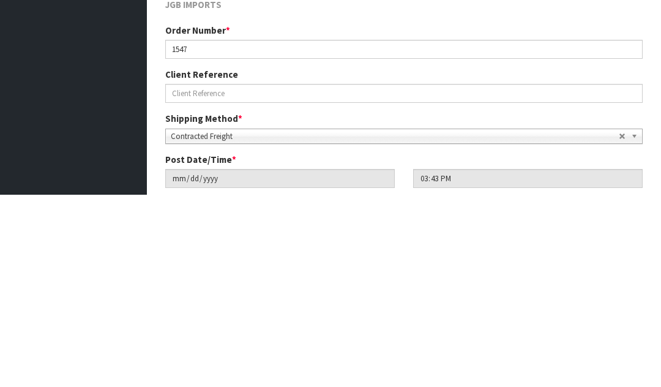
scroll to position [192, 0]
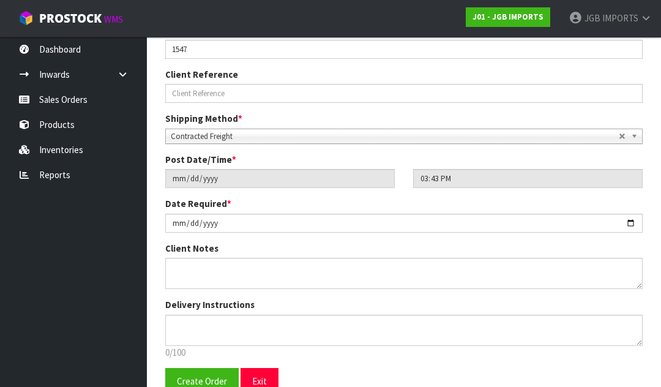
click at [207, 383] on span "Create Order" at bounding box center [202, 381] width 50 height 12
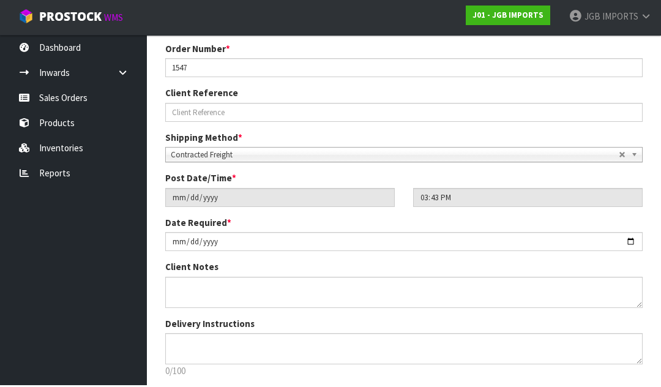
scroll to position [215, 0]
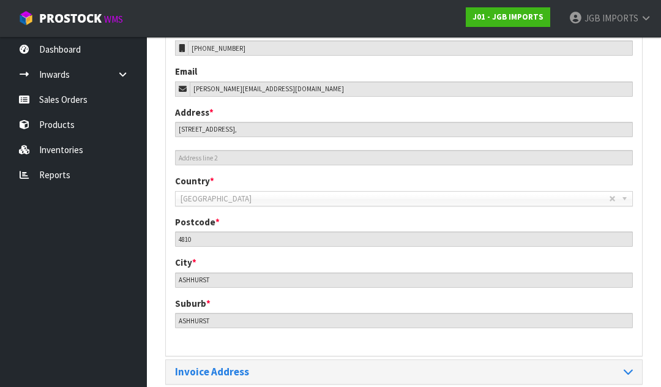
scroll to position [545, 0]
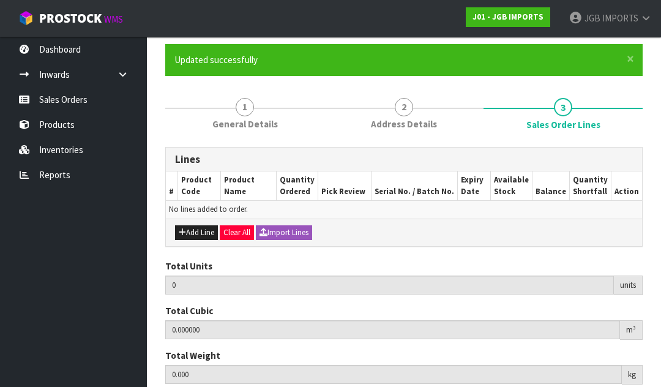
click at [193, 235] on button "Add Line" at bounding box center [196, 232] width 43 height 15
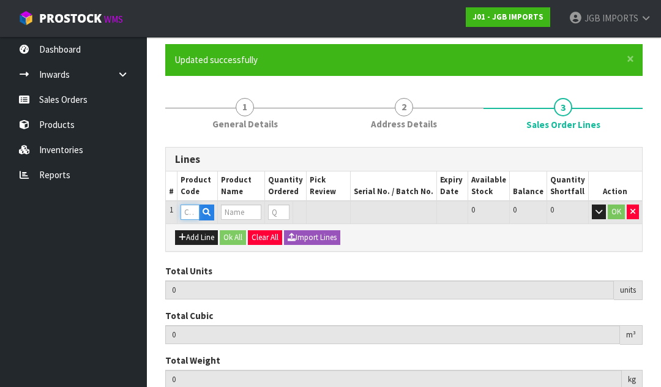
click at [190, 212] on input "text" at bounding box center [190, 211] width 19 height 15
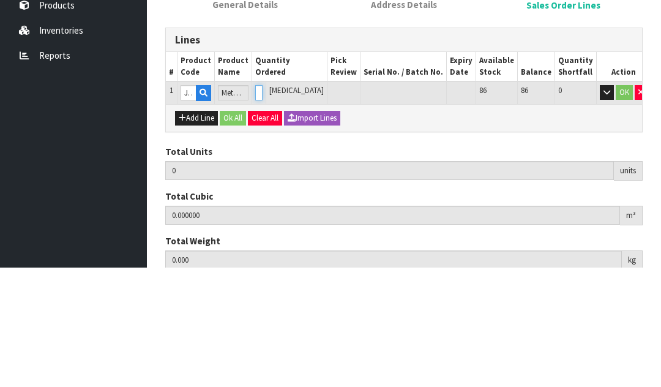
click at [263, 204] on input "0" at bounding box center [258, 211] width 7 height 15
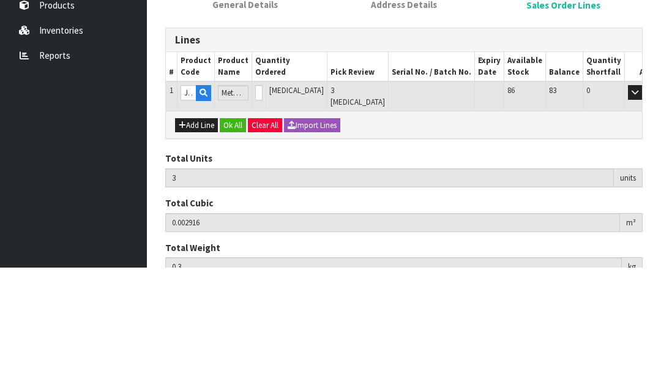
click at [644, 204] on button "OK" at bounding box center [652, 211] width 17 height 15
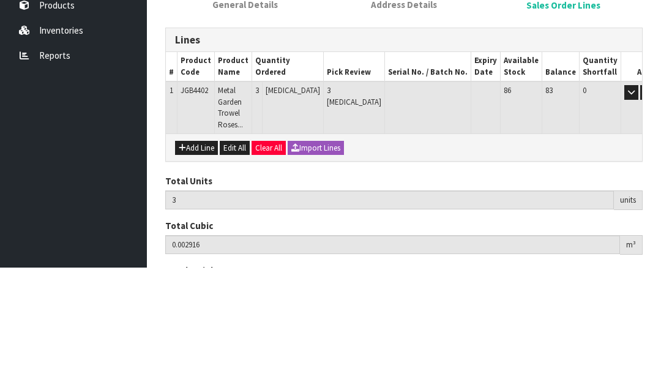
scroll to position [93, 0]
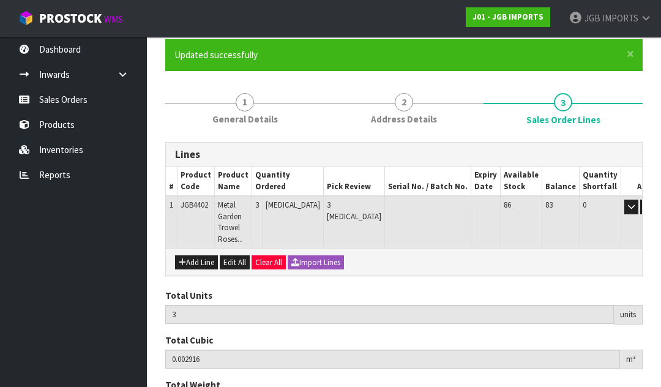
click at [197, 255] on button "Add Line" at bounding box center [196, 262] width 43 height 15
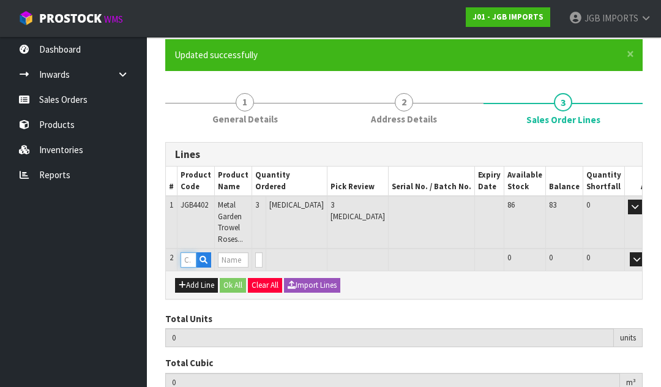
click at [193, 252] on input "text" at bounding box center [189, 259] width 16 height 15
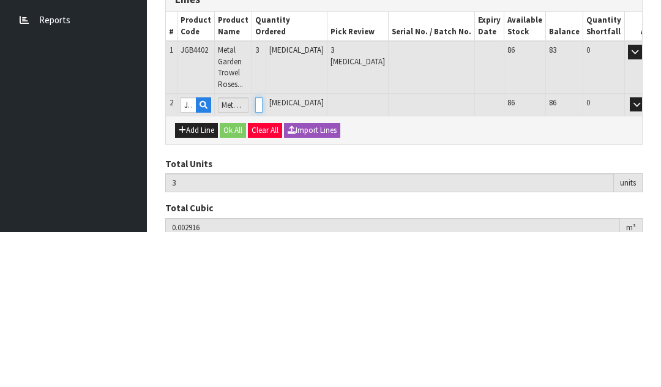
click at [263, 252] on input "0" at bounding box center [258, 259] width 7 height 15
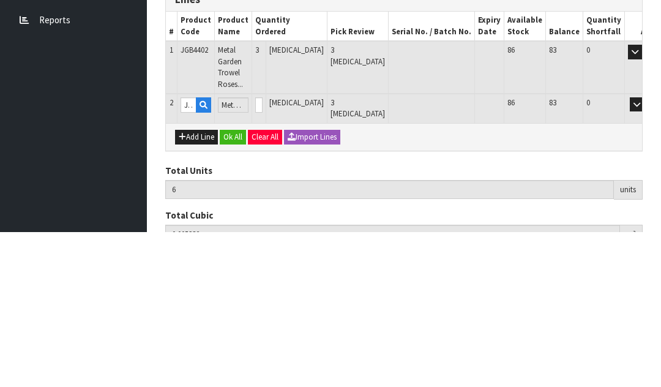
click at [646, 252] on button "OK" at bounding box center [654, 259] width 17 height 15
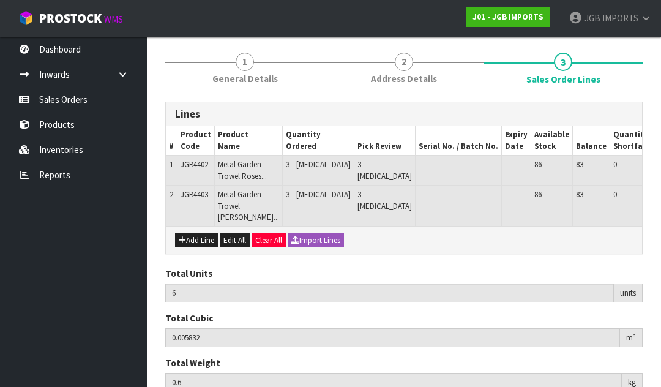
click at [196, 248] on button "Add Line" at bounding box center [196, 240] width 43 height 15
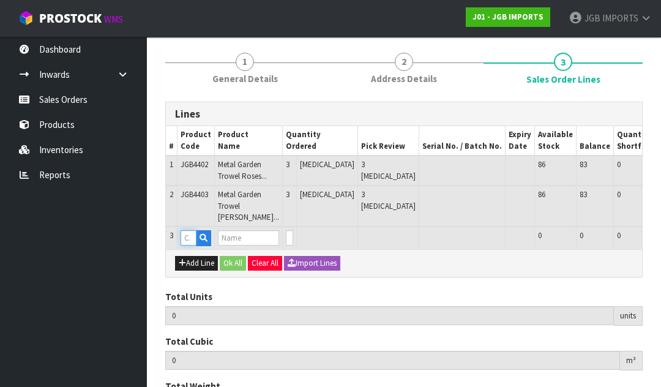
click at [191, 245] on input "text" at bounding box center [189, 237] width 16 height 15
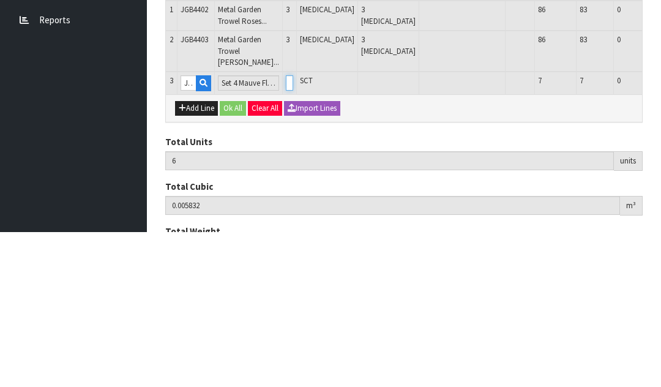
click at [286, 230] on input "0" at bounding box center [289, 237] width 7 height 15
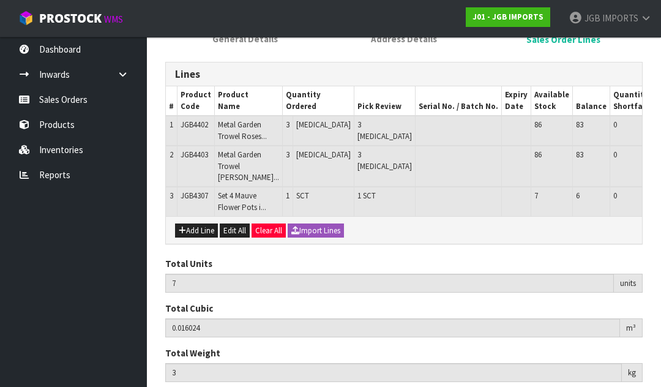
click at [196, 238] on button "Add Line" at bounding box center [196, 230] width 43 height 15
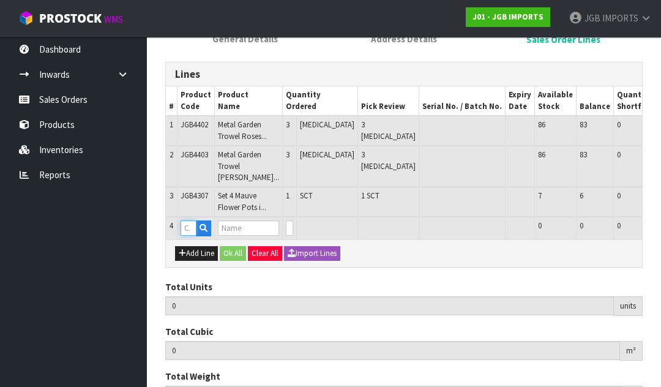
click at [193, 236] on input "text" at bounding box center [189, 227] width 16 height 15
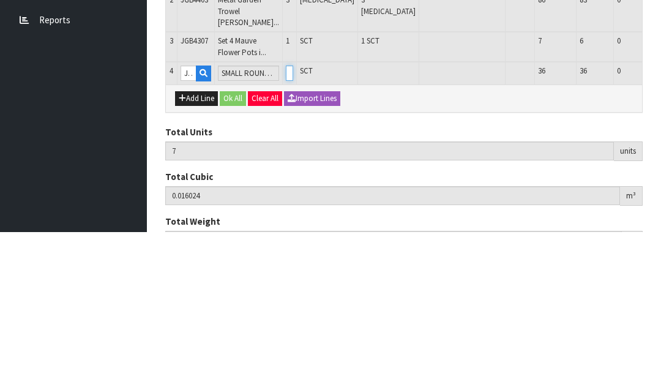
click at [286, 220] on input "0" at bounding box center [289, 227] width 7 height 15
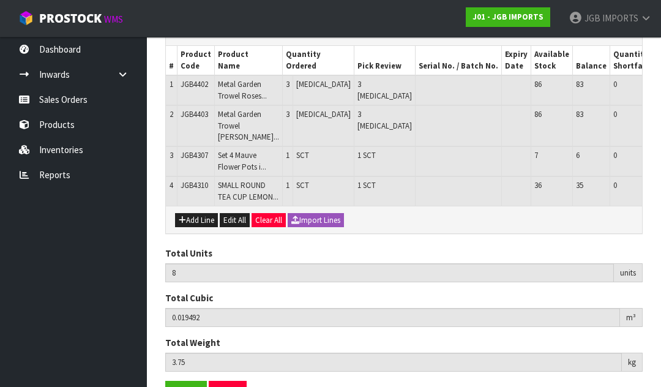
click at [197, 228] on button "Add Line" at bounding box center [196, 220] width 43 height 15
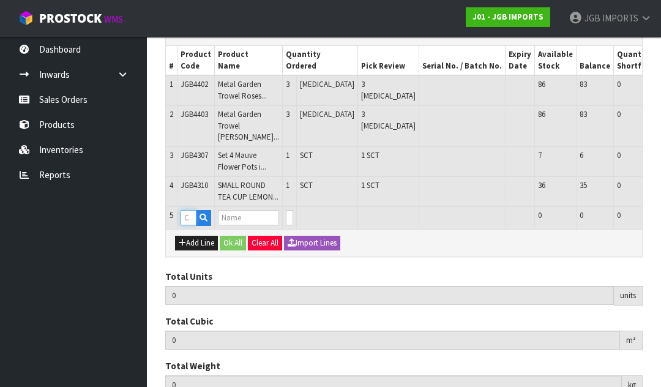
click at [188, 225] on input "text" at bounding box center [189, 217] width 16 height 15
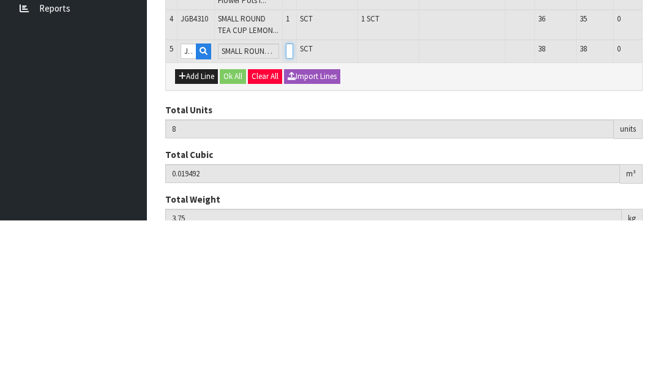
click at [286, 210] on input "0" at bounding box center [289, 217] width 7 height 15
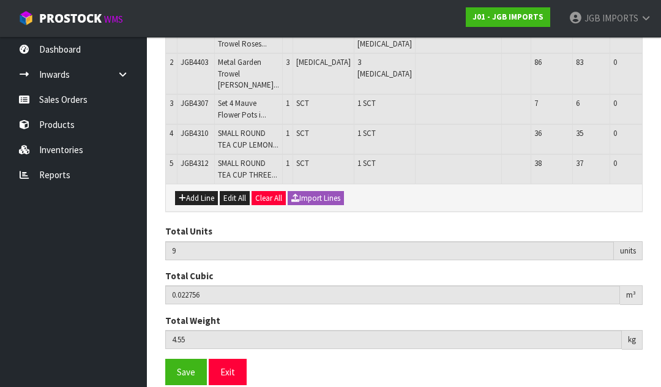
click at [194, 206] on button "Add Line" at bounding box center [196, 198] width 43 height 15
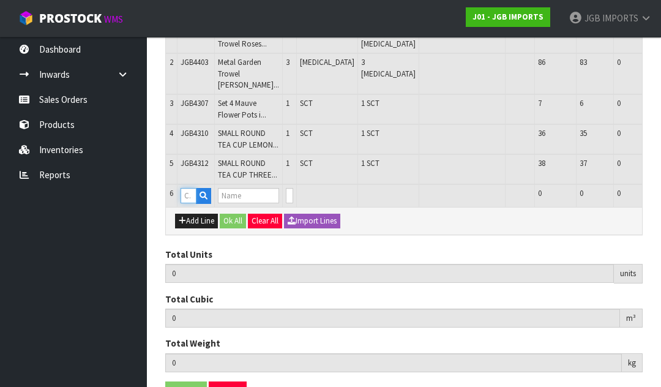
click at [195, 203] on input "text" at bounding box center [189, 195] width 16 height 15
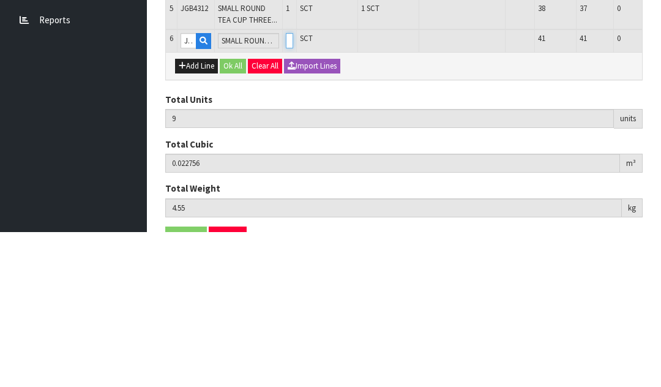
click at [286, 188] on input "0" at bounding box center [289, 195] width 7 height 15
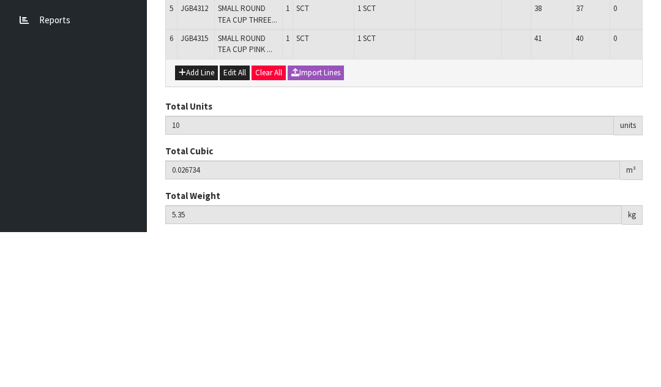
scroll to position [305, 0]
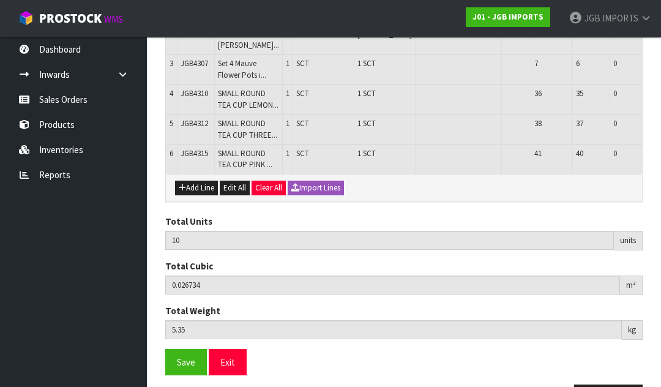
click at [197, 195] on button "Add Line" at bounding box center [196, 188] width 43 height 15
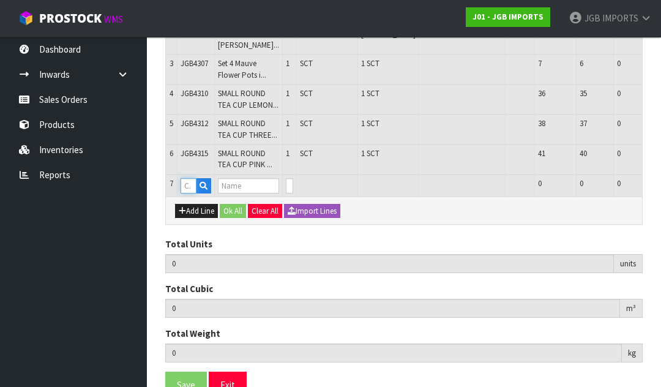
click at [195, 193] on input "text" at bounding box center [189, 185] width 16 height 15
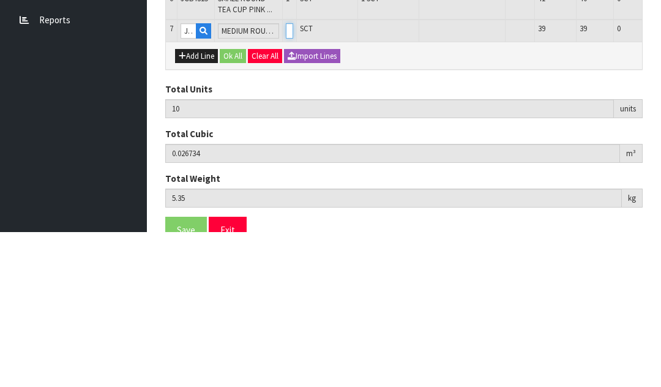
click at [286, 178] on input "0" at bounding box center [289, 185] width 7 height 15
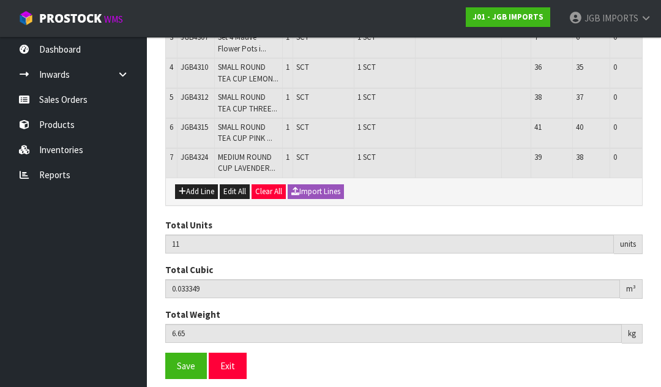
click at [196, 199] on button "Add Line" at bounding box center [196, 191] width 43 height 15
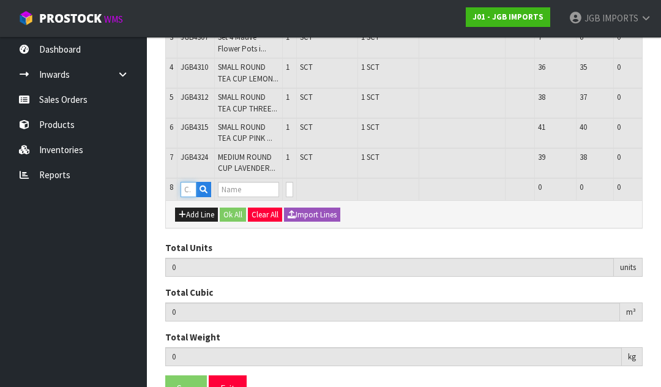
click at [196, 197] on input "text" at bounding box center [189, 189] width 16 height 15
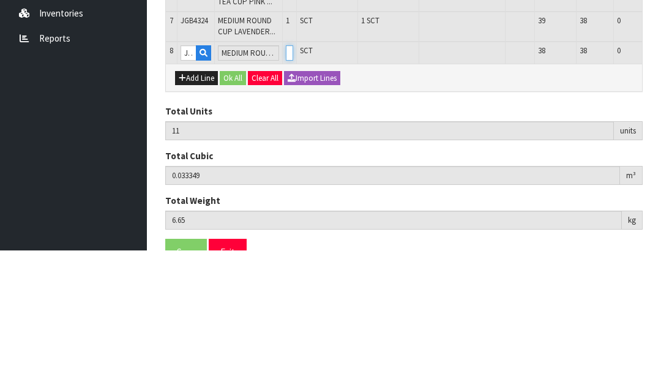
click at [286, 182] on input "0" at bounding box center [289, 189] width 7 height 15
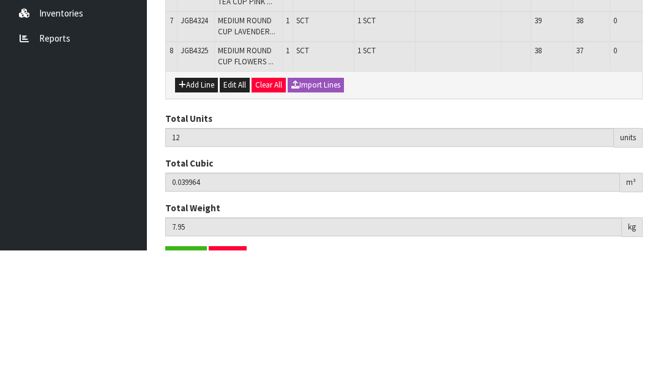
scroll to position [354, 0]
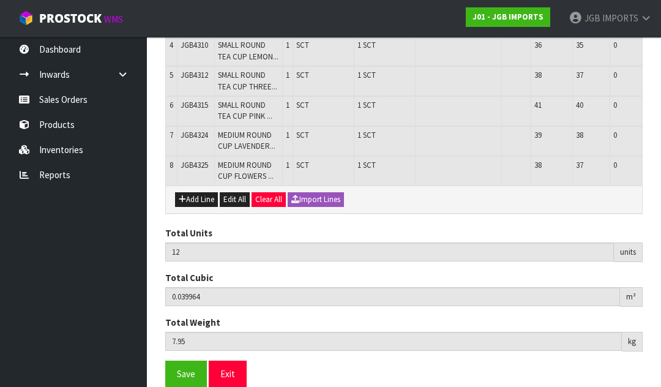
click at [197, 207] on button "Add Line" at bounding box center [196, 199] width 43 height 15
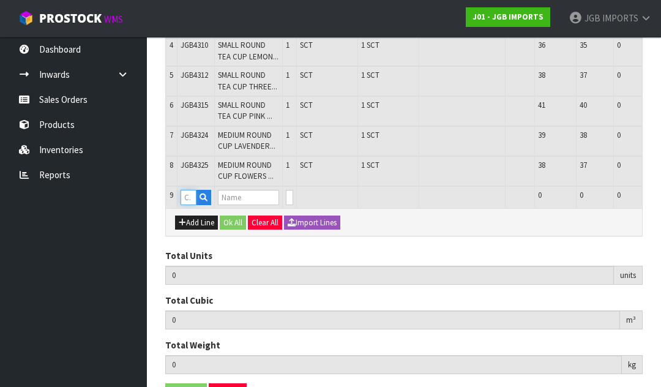
click at [190, 205] on input "text" at bounding box center [189, 197] width 16 height 15
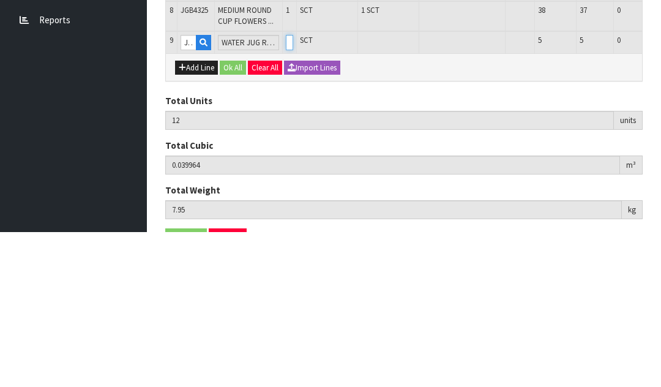
click at [289, 190] on input "0" at bounding box center [289, 197] width 7 height 15
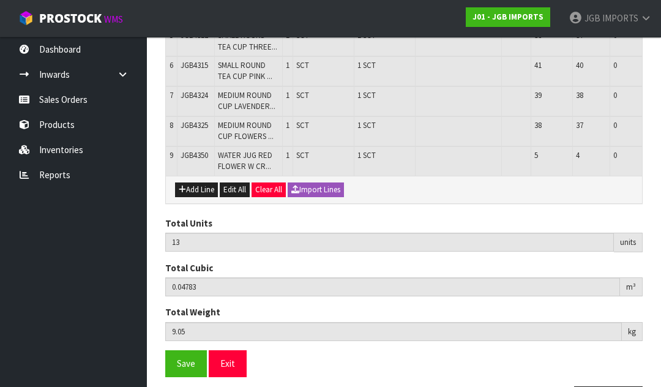
click at [200, 197] on button "Add Line" at bounding box center [196, 189] width 43 height 15
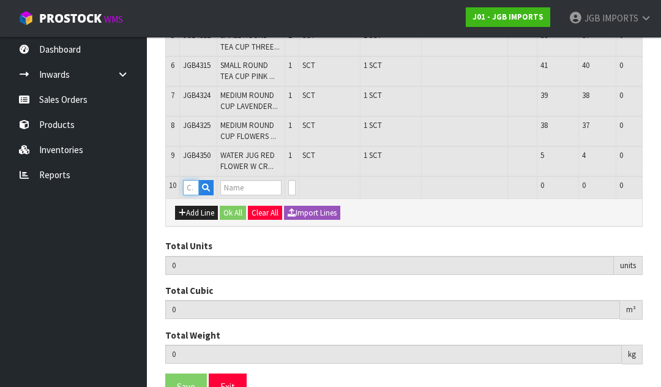
click at [192, 195] on input "text" at bounding box center [191, 187] width 16 height 15
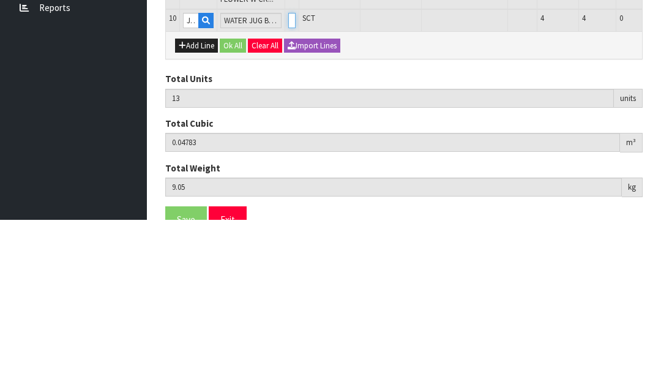
click at [291, 180] on input "0" at bounding box center [291, 187] width 7 height 15
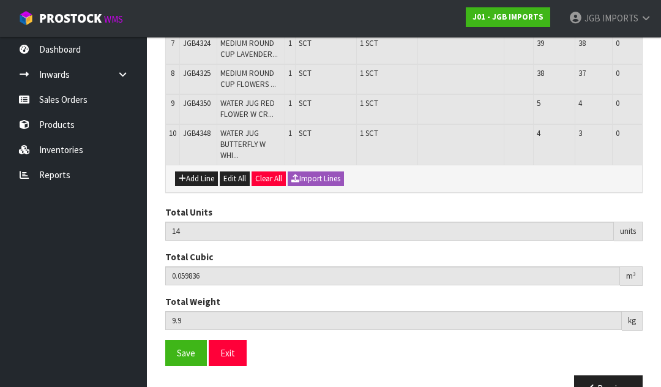
click at [183, 359] on span "Save" at bounding box center [186, 353] width 18 height 12
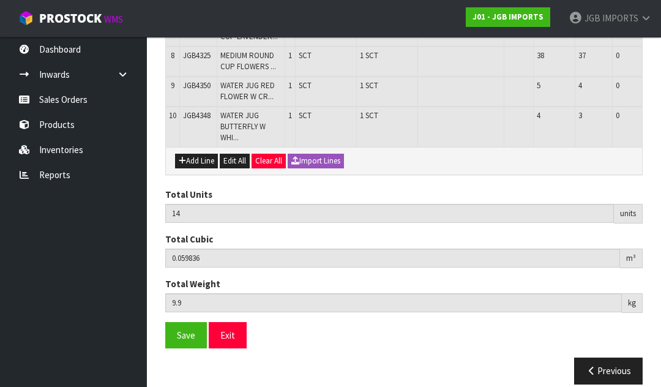
scroll to position [501, 0]
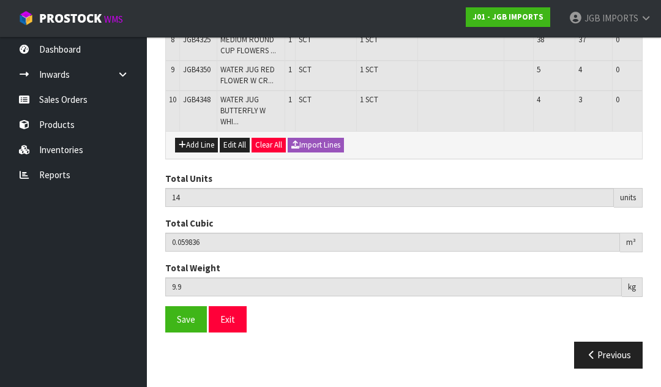
click at [180, 332] on button "Save" at bounding box center [186, 319] width 42 height 26
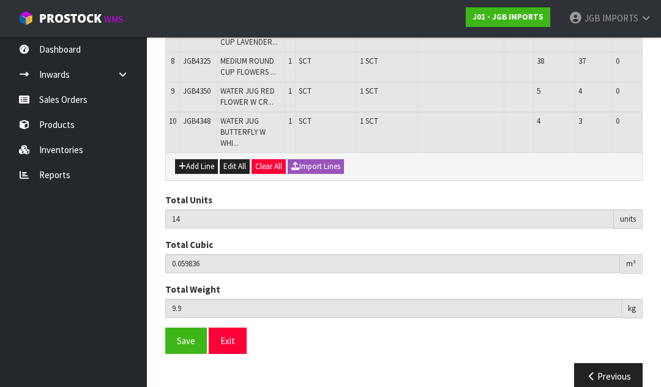
scroll to position [463, 0]
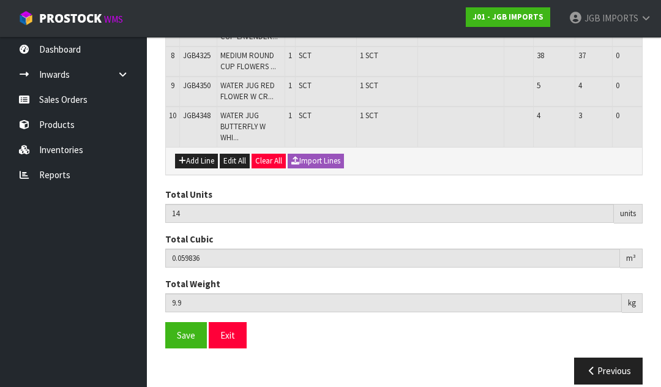
click at [229, 348] on button "Exit" at bounding box center [228, 335] width 38 height 26
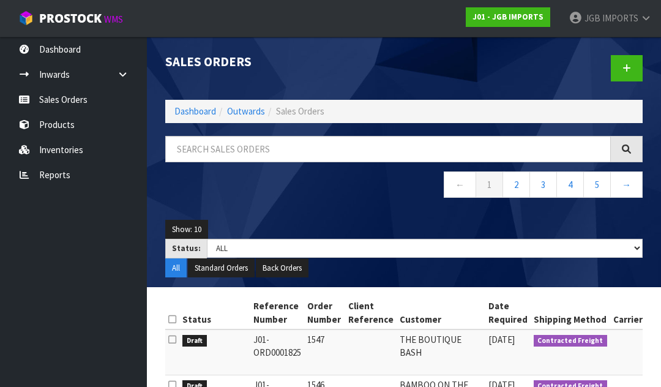
click at [621, 74] on link at bounding box center [627, 68] width 32 height 26
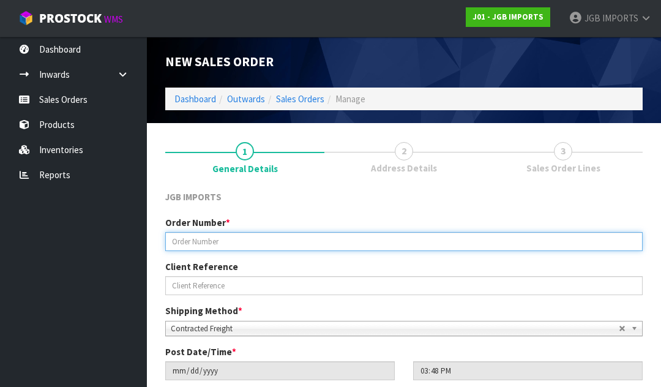
click at [200, 241] on input "text" at bounding box center [403, 241] width 477 height 19
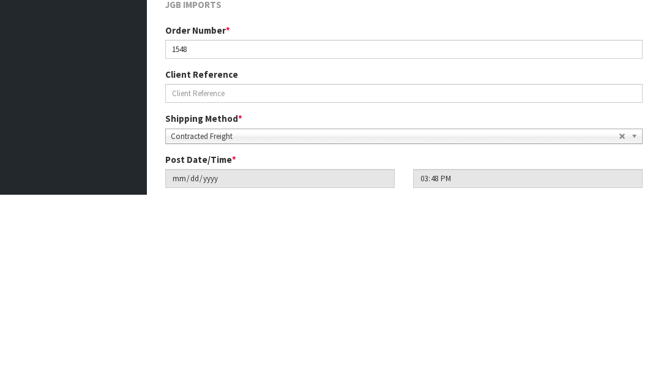
scroll to position [192, 0]
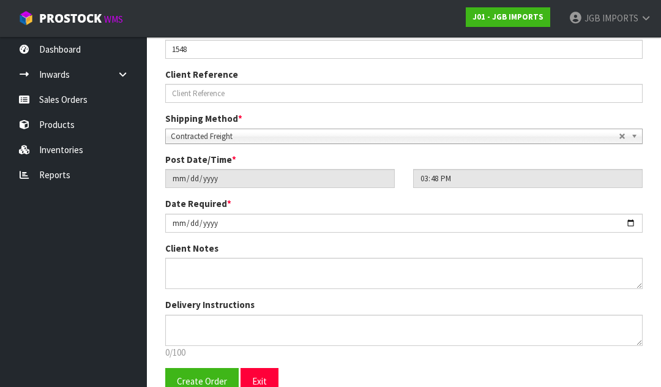
click at [192, 269] on textarea at bounding box center [403, 273] width 477 height 31
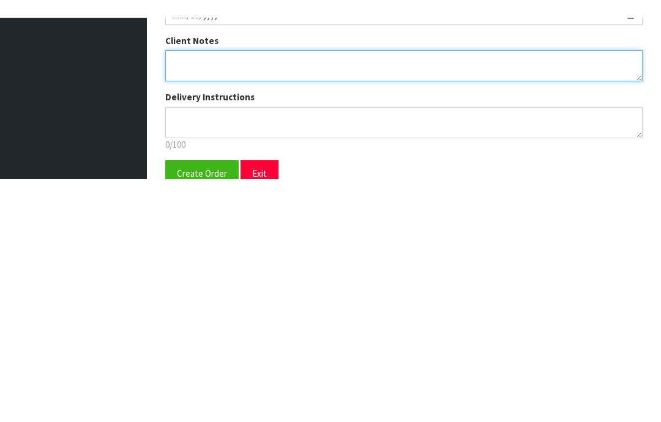
scroll to position [220, 0]
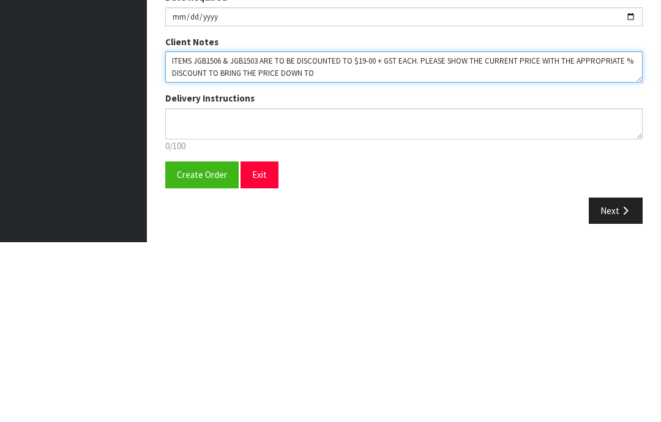
click at [376, 231] on textarea at bounding box center [403, 246] width 477 height 31
click at [335, 231] on textarea at bounding box center [403, 246] width 477 height 31
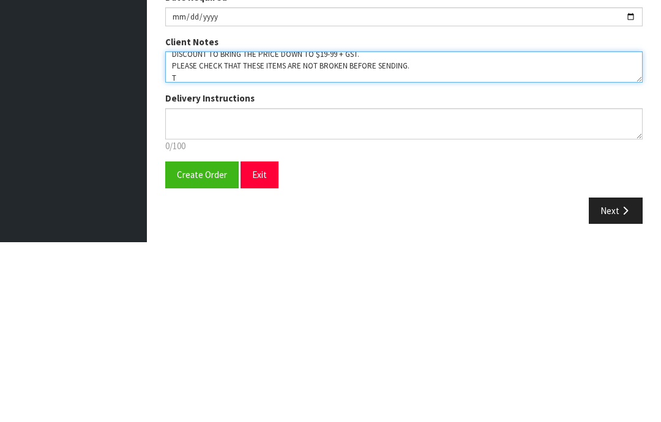
scroll to position [19, 0]
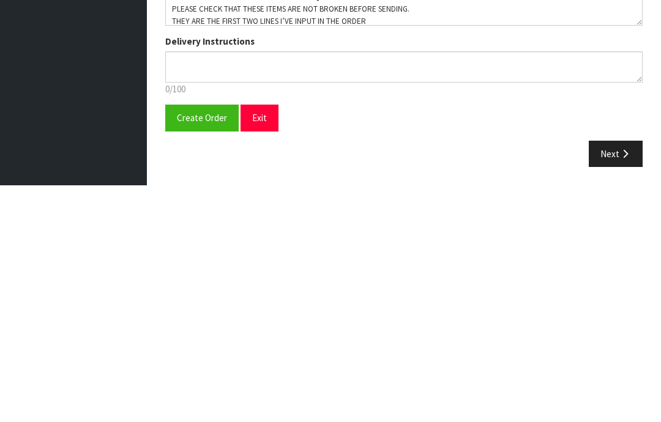
click at [198, 349] on span "Create Order" at bounding box center [202, 355] width 50 height 12
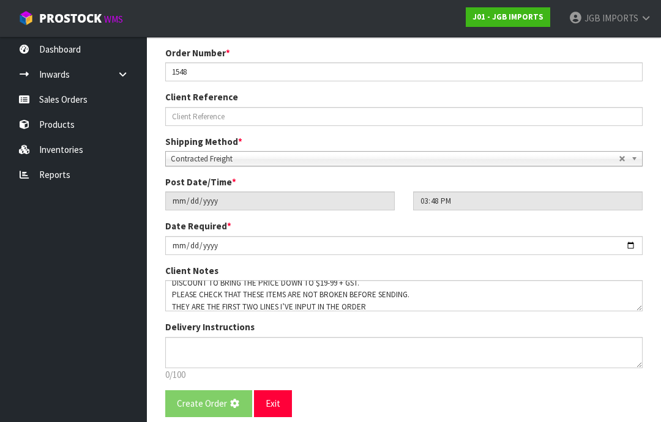
scroll to position [0, 0]
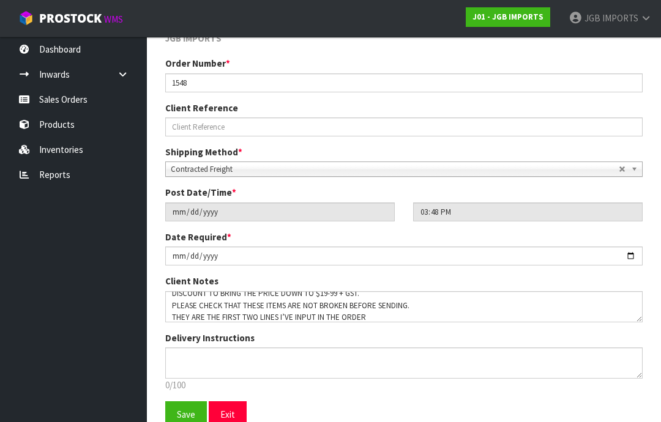
scroll to position [215, 0]
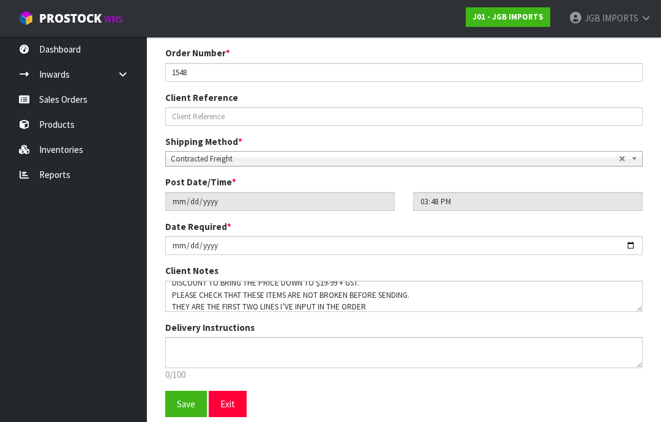
click at [181, 408] on span "Save" at bounding box center [186, 404] width 18 height 12
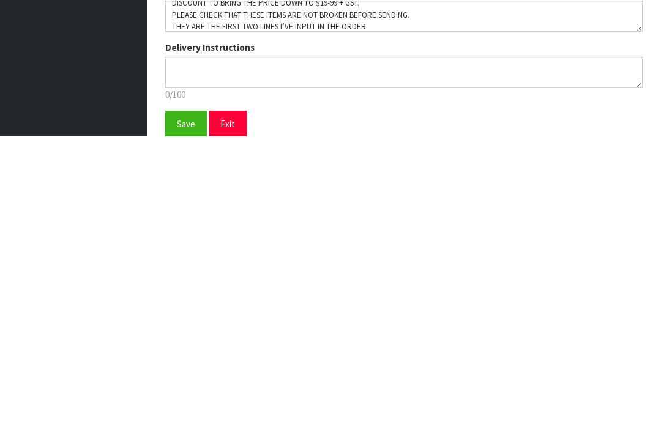
scroll to position [264, 0]
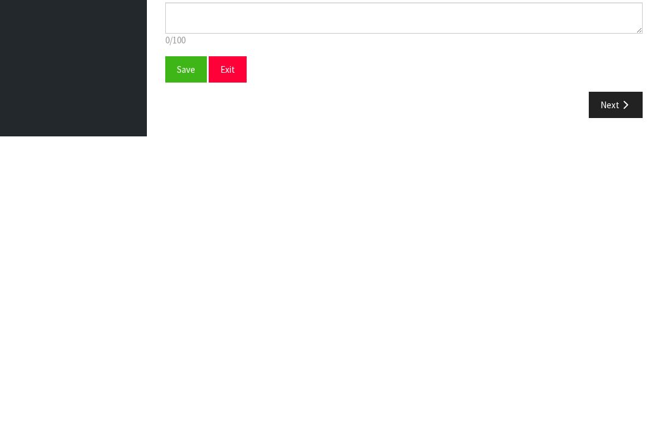
click at [181, 349] on span "Save" at bounding box center [186, 355] width 18 height 12
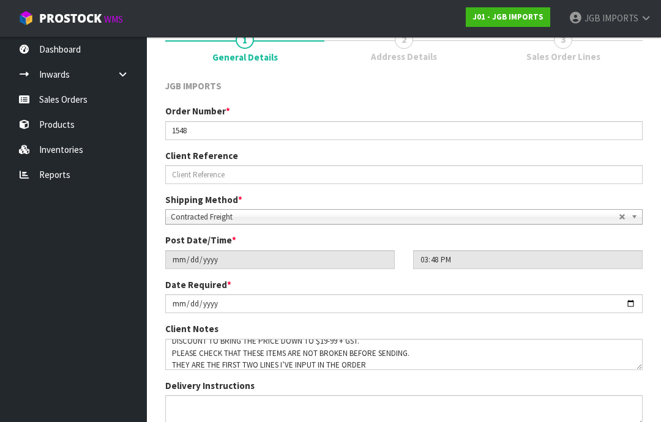
scroll to position [215, 0]
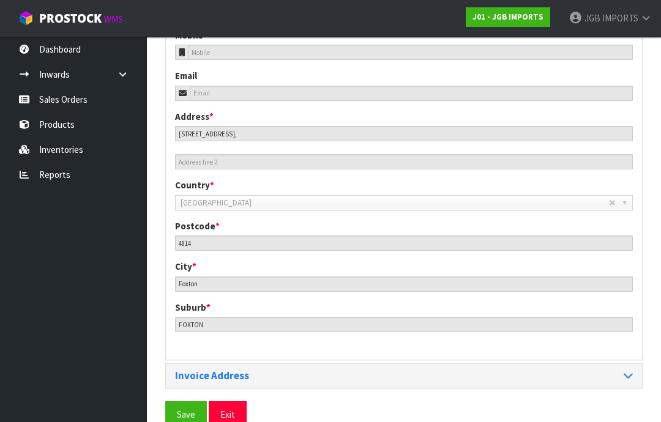
scroll to position [545, 0]
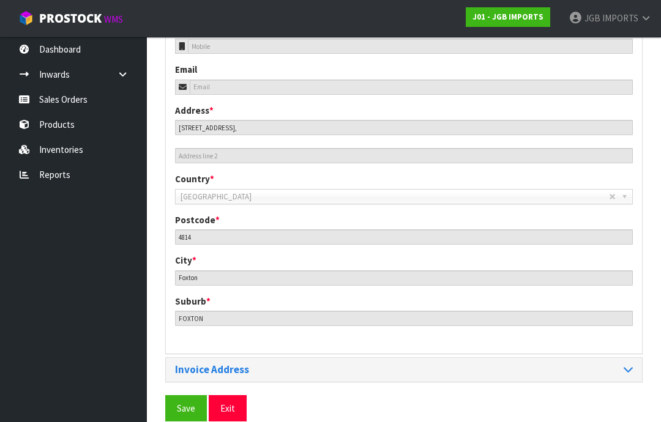
click at [183, 404] on span "Save" at bounding box center [186, 409] width 18 height 12
click at [186, 403] on span "Save" at bounding box center [186, 409] width 18 height 12
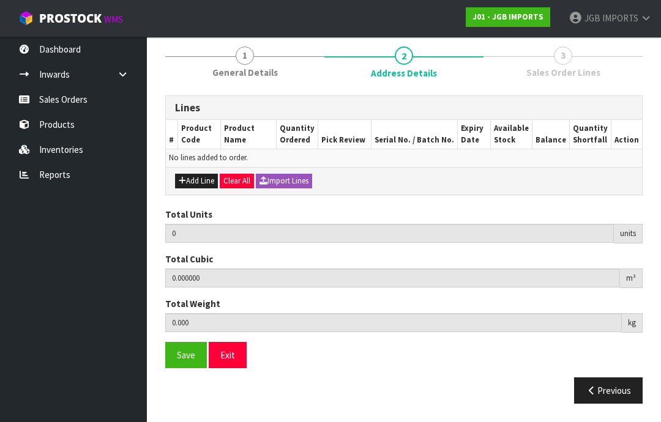
scroll to position [88, 0]
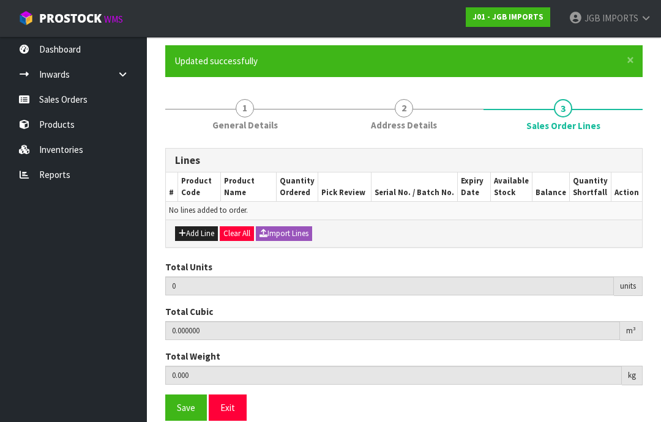
click at [194, 231] on button "Add Line" at bounding box center [196, 233] width 43 height 15
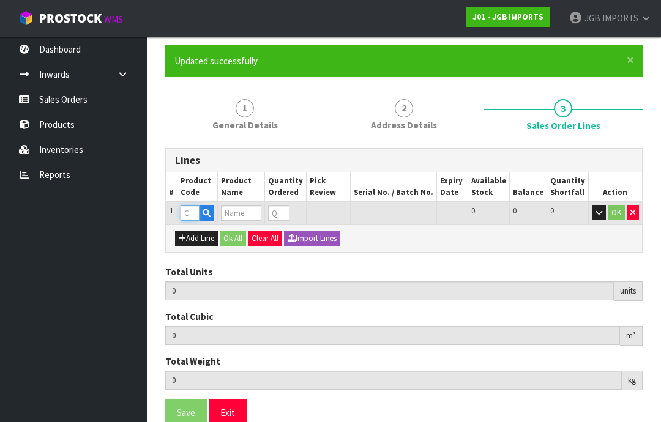
click at [189, 214] on input "text" at bounding box center [190, 213] width 19 height 15
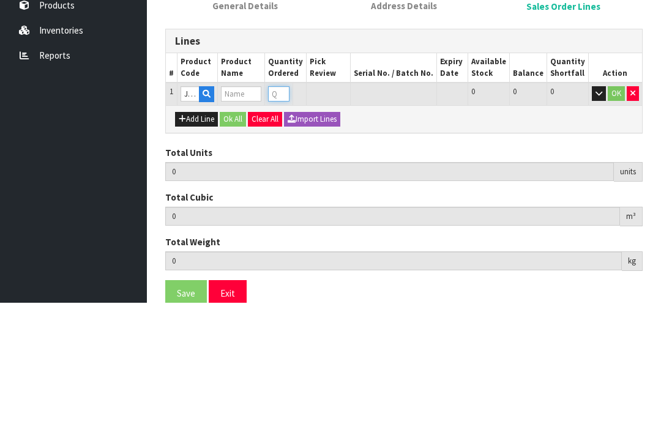
click at [289, 206] on input "number" at bounding box center [278, 213] width 21 height 15
click at [193, 206] on input "text" at bounding box center [190, 213] width 19 height 15
click at [282, 206] on input "0" at bounding box center [274, 213] width 14 height 15
click at [610, 206] on button "OK" at bounding box center [616, 213] width 17 height 15
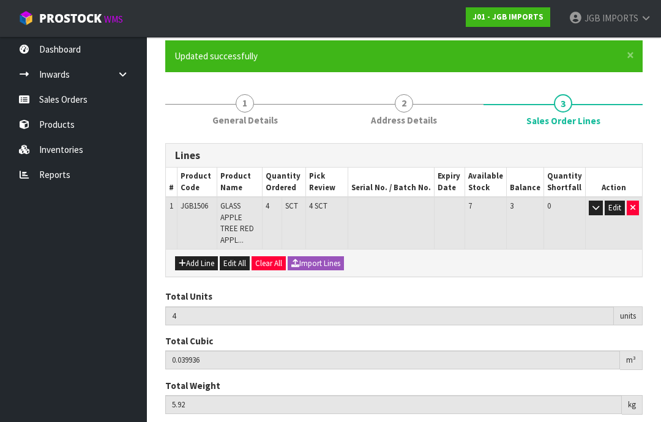
click at [201, 256] on button "Add Line" at bounding box center [196, 263] width 43 height 15
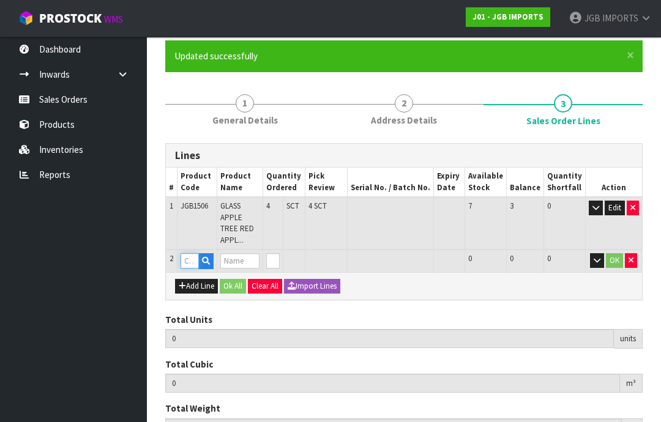
click at [193, 253] on input "text" at bounding box center [190, 260] width 18 height 15
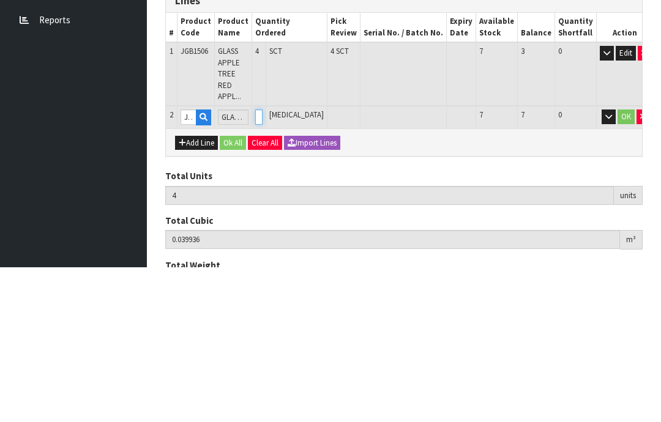
click at [263, 264] on input "0" at bounding box center [258, 271] width 7 height 15
click at [618, 264] on button "OK" at bounding box center [626, 271] width 17 height 15
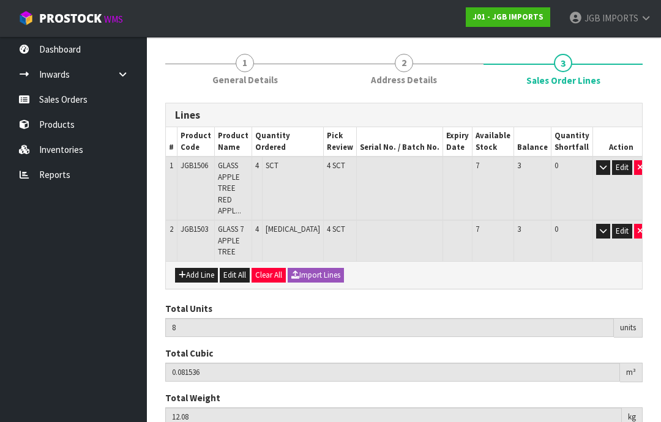
click at [192, 268] on button "Add Line" at bounding box center [196, 275] width 43 height 15
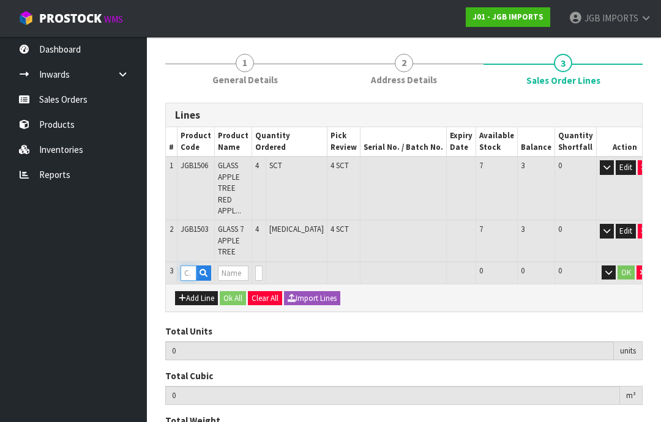
click at [189, 266] on input "text" at bounding box center [189, 273] width 16 height 15
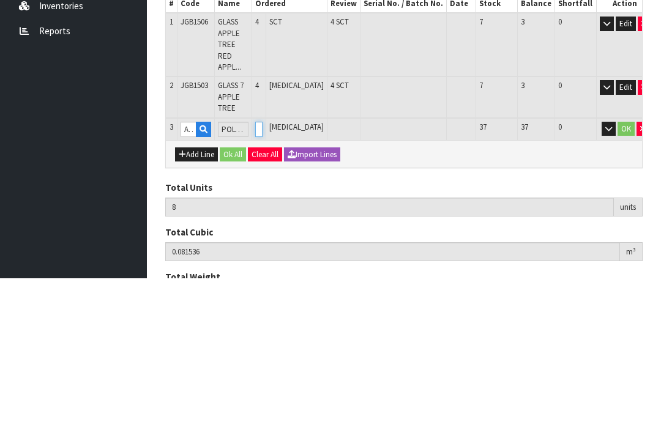
click at [263, 266] on input "0" at bounding box center [258, 273] width 7 height 15
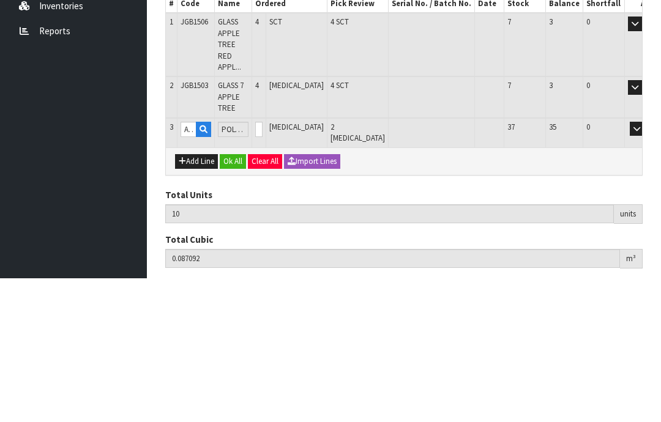
click at [646, 266] on button "OK" at bounding box center [654, 273] width 17 height 15
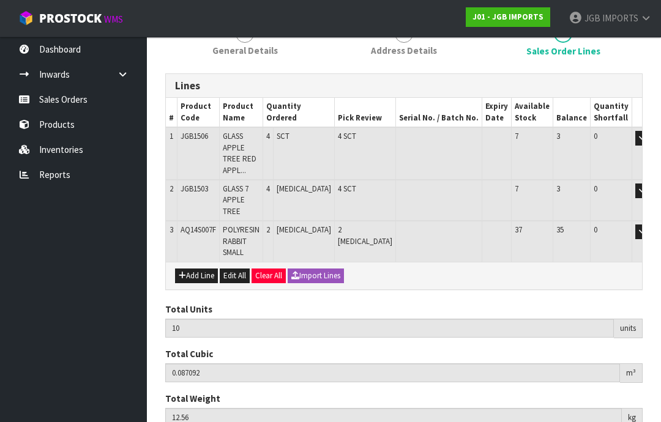
click at [203, 269] on button "Add Line" at bounding box center [196, 276] width 43 height 15
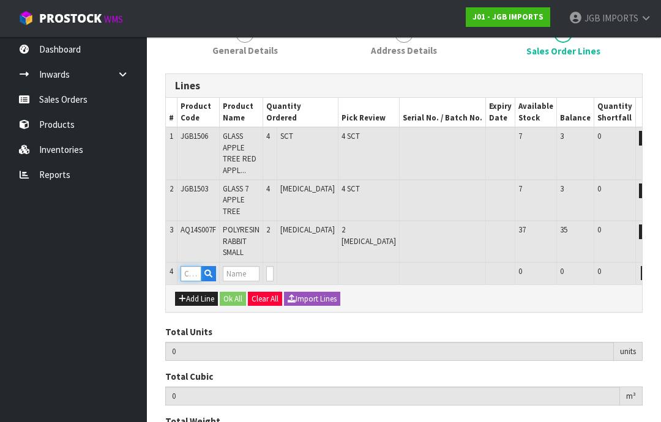
click at [193, 266] on input "text" at bounding box center [191, 273] width 21 height 15
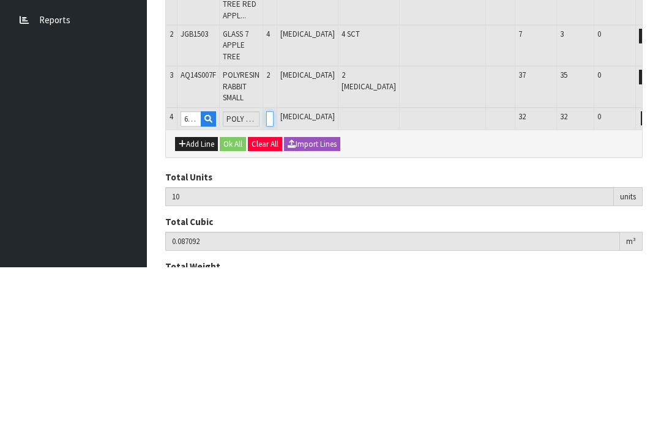
click at [274, 266] on input "0" at bounding box center [269, 273] width 7 height 15
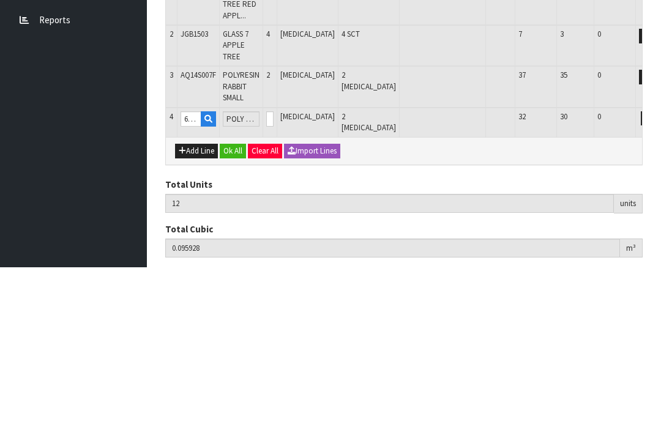
click at [657, 266] on button "OK" at bounding box center [665, 273] width 17 height 15
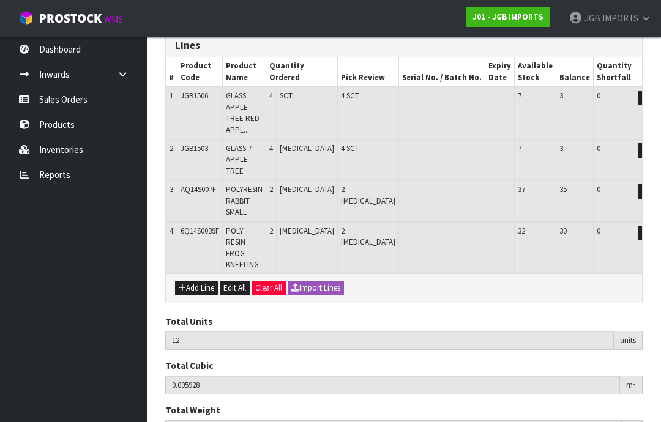
click at [196, 281] on button "Add Line" at bounding box center [196, 288] width 43 height 15
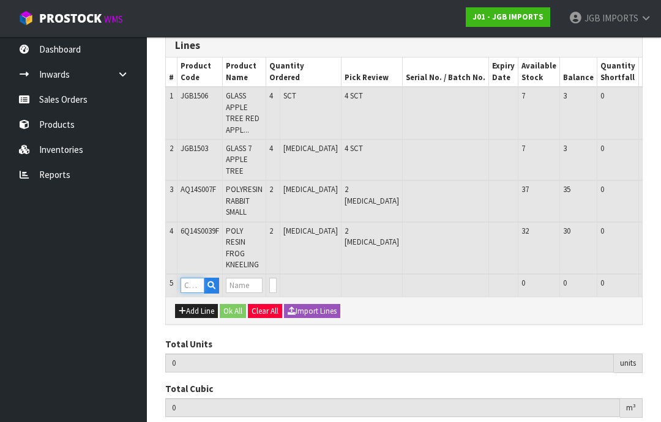
click at [195, 278] on input "text" at bounding box center [193, 285] width 24 height 15
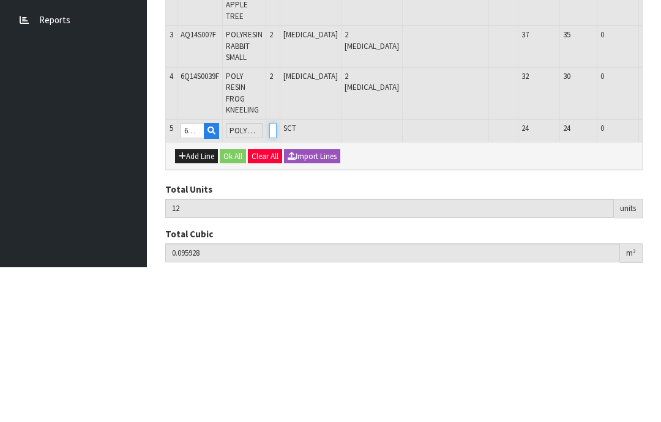
click at [277, 278] on input "0" at bounding box center [272, 285] width 7 height 15
click at [660, 278] on button "OK" at bounding box center [668, 285] width 17 height 15
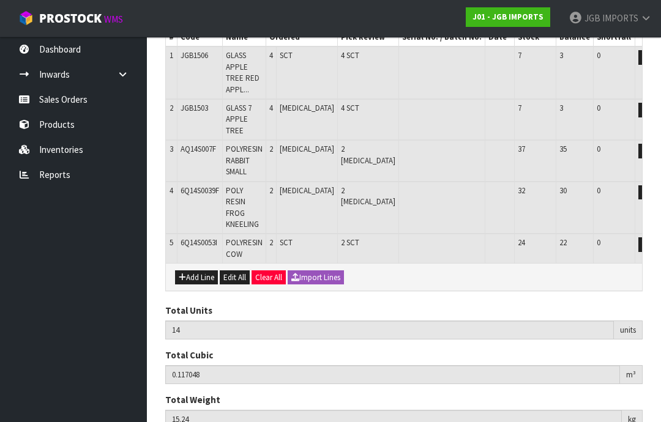
scroll to position [242, 0]
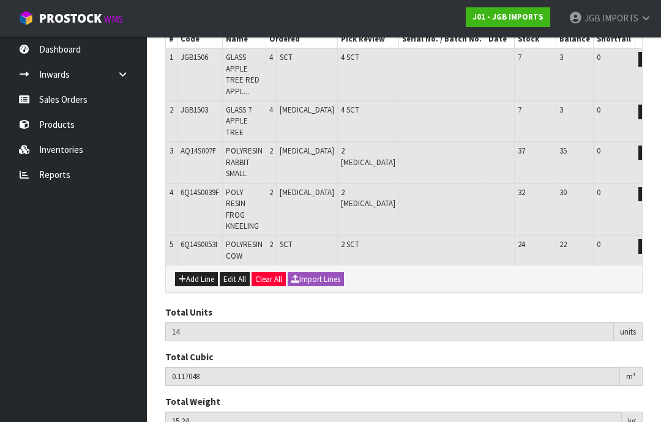
click at [197, 272] on button "Add Line" at bounding box center [196, 279] width 43 height 15
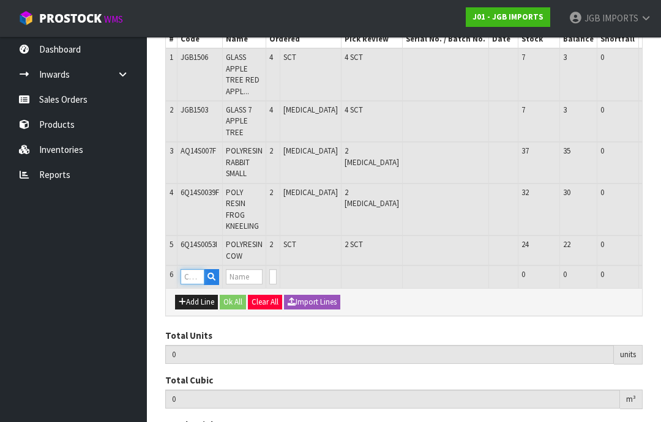
click at [192, 269] on input "text" at bounding box center [193, 276] width 24 height 15
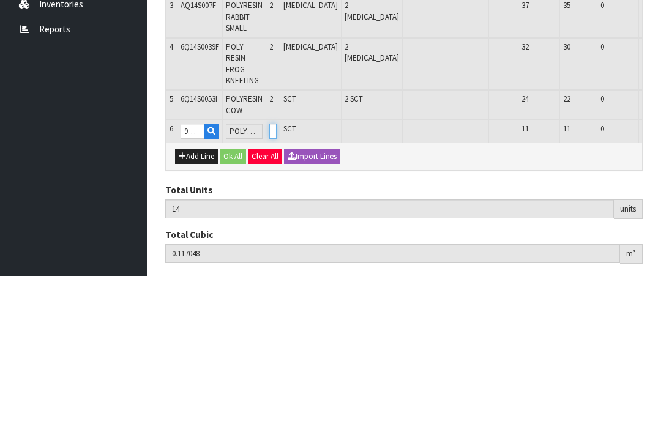
click at [277, 269] on input "0" at bounding box center [272, 276] width 7 height 15
click at [660, 269] on button "OK" at bounding box center [668, 276] width 17 height 15
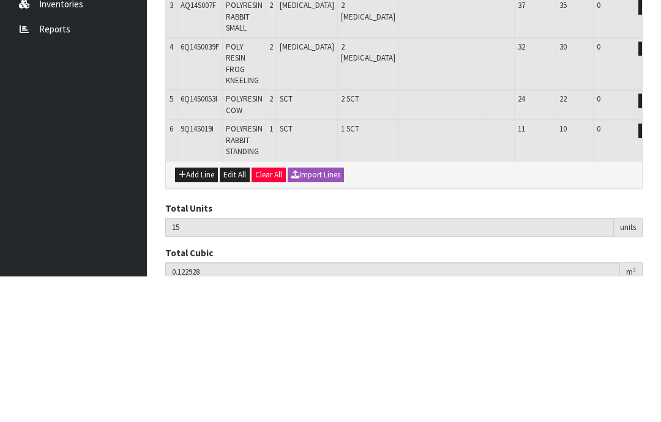
scroll to position [272, 0]
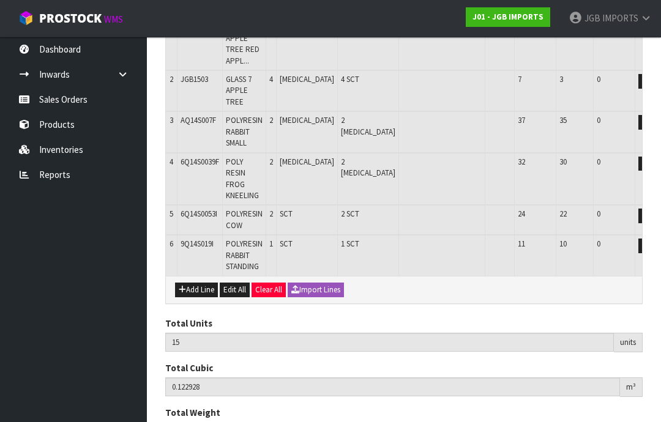
click at [194, 283] on button "Add Line" at bounding box center [196, 290] width 43 height 15
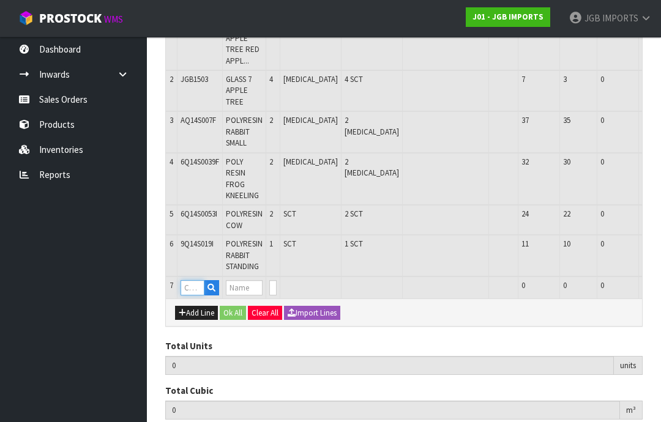
click at [198, 280] on input "text" at bounding box center [193, 287] width 24 height 15
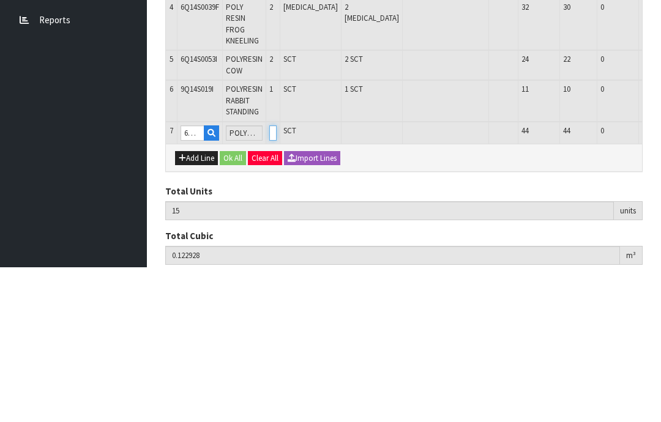
click at [277, 280] on input "0" at bounding box center [272, 287] width 7 height 15
click at [660, 280] on button "OK" at bounding box center [668, 287] width 17 height 15
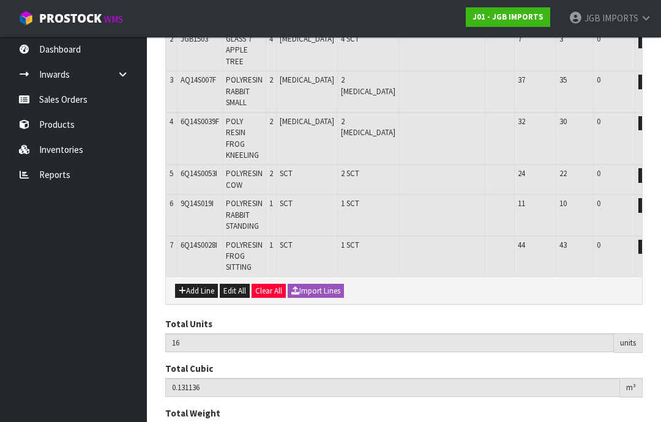
click at [191, 284] on button "Add Line" at bounding box center [196, 291] width 43 height 15
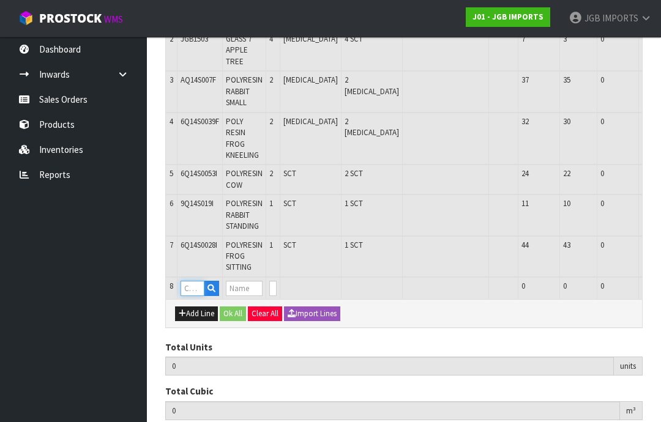
click at [189, 281] on input "text" at bounding box center [193, 288] width 24 height 15
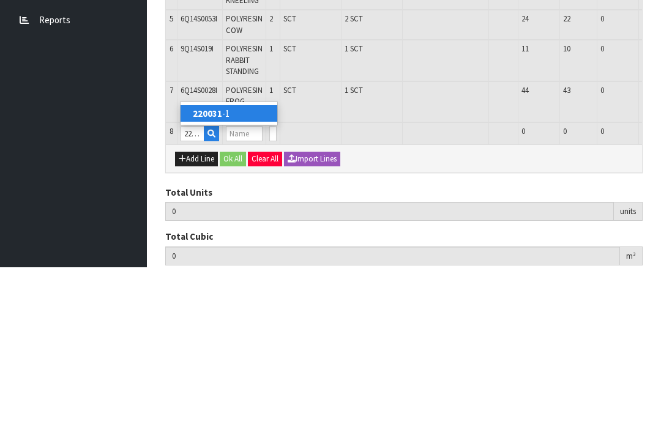
click at [230, 260] on link "220031 -1" at bounding box center [229, 268] width 97 height 17
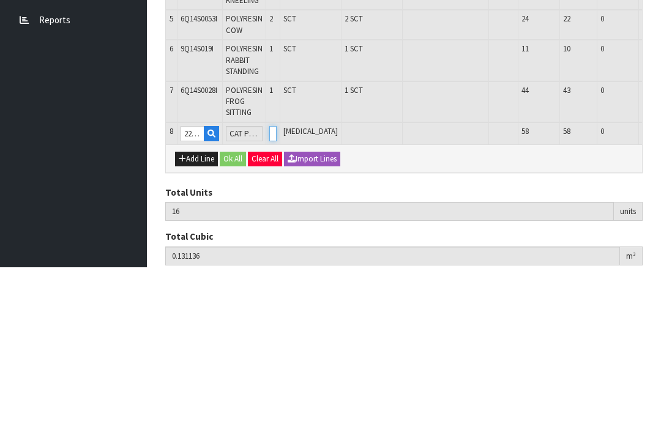
click at [277, 281] on input "0" at bounding box center [272, 288] width 7 height 15
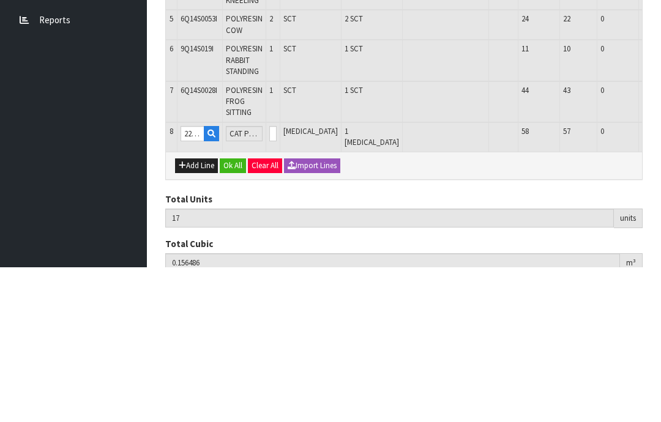
click at [660, 281] on button "OK" at bounding box center [668, 288] width 17 height 15
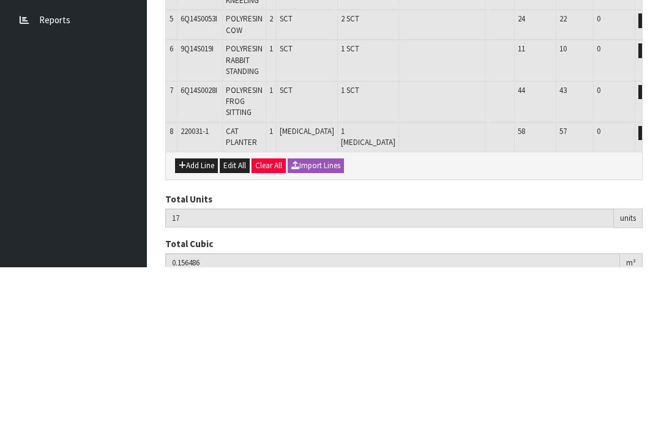
scroll to position [352, 0]
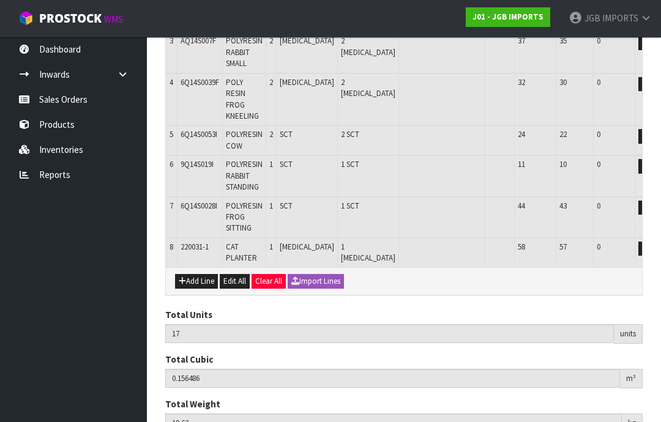
click at [196, 274] on button "Add Line" at bounding box center [196, 281] width 43 height 15
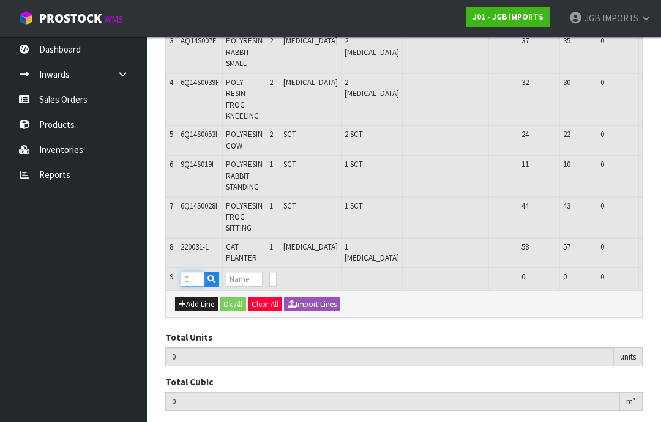
click at [190, 272] on input "text" at bounding box center [193, 279] width 24 height 15
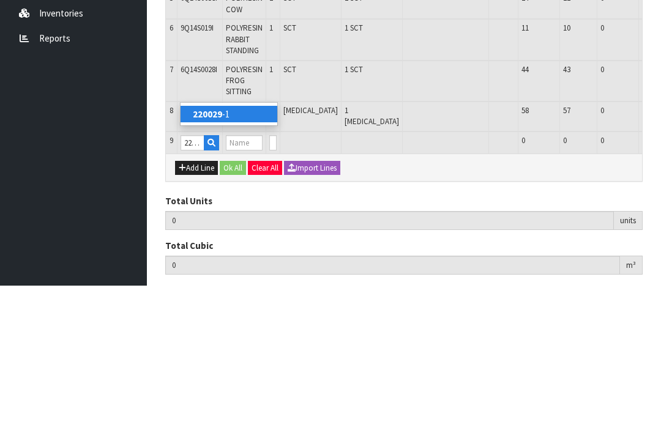
click at [228, 242] on link "220029 -1" at bounding box center [229, 250] width 97 height 17
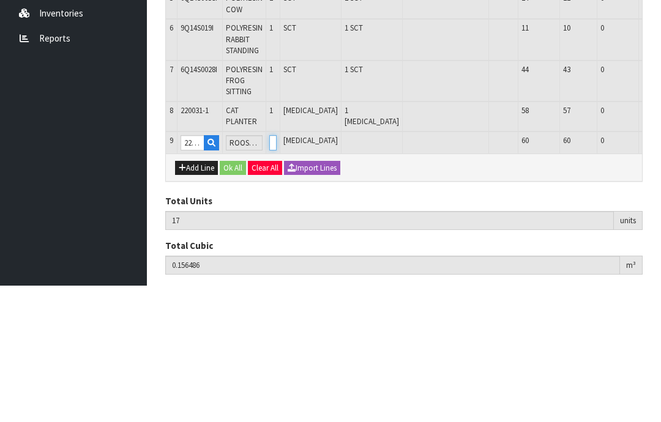
click at [277, 272] on input "0" at bounding box center [272, 279] width 7 height 15
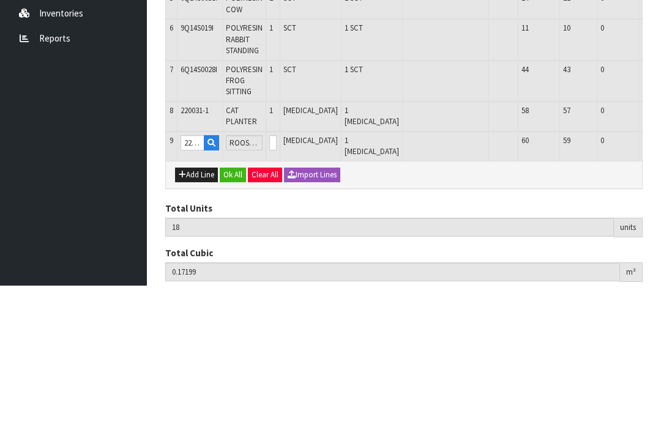
click at [660, 272] on button "OK" at bounding box center [668, 279] width 17 height 15
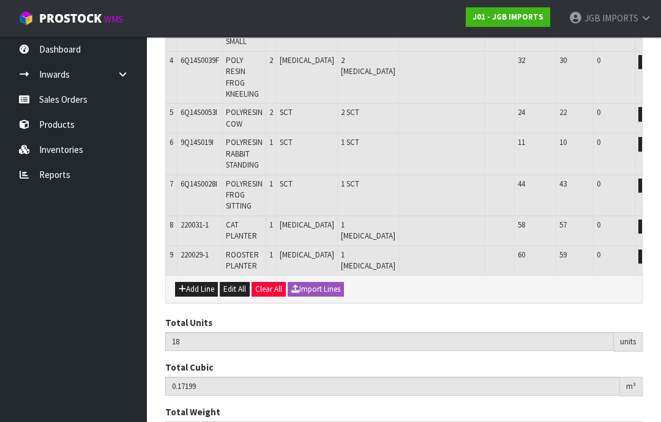
click at [193, 282] on button "Add Line" at bounding box center [196, 289] width 43 height 15
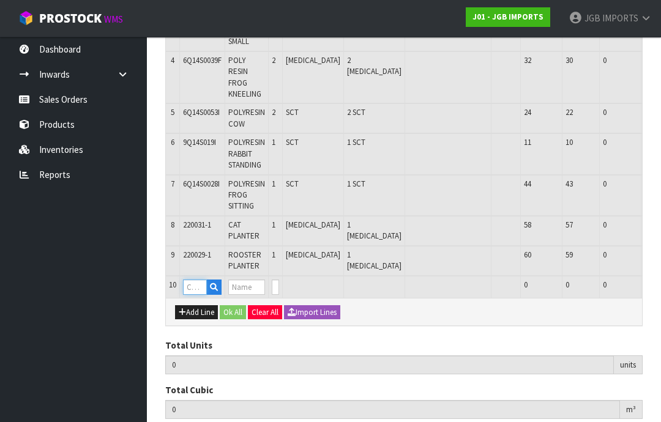
click at [197, 280] on input "text" at bounding box center [195, 287] width 24 height 15
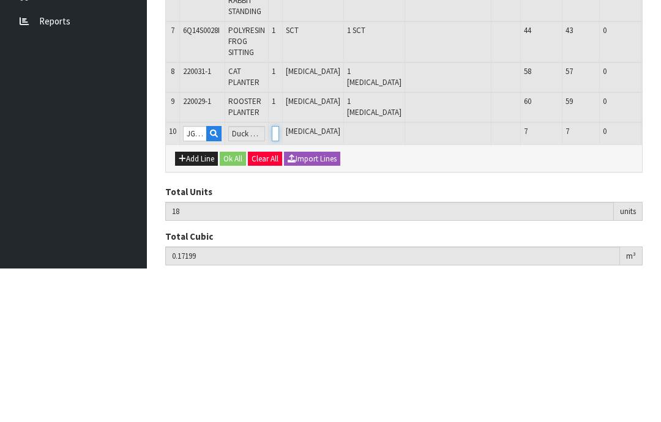
click at [279, 280] on input "0" at bounding box center [275, 287] width 7 height 15
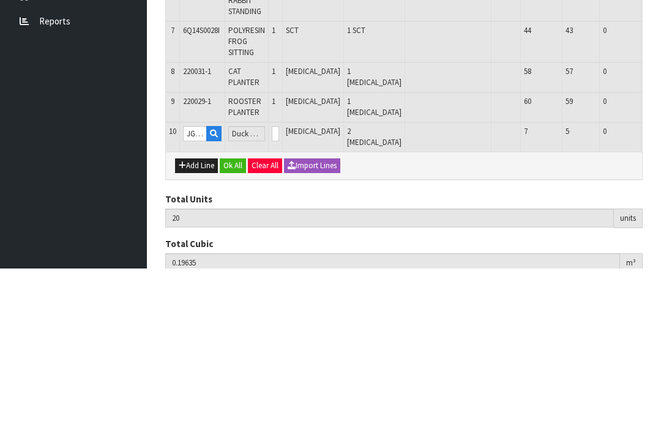
click at [660, 280] on button "OK" at bounding box center [670, 287] width 17 height 15
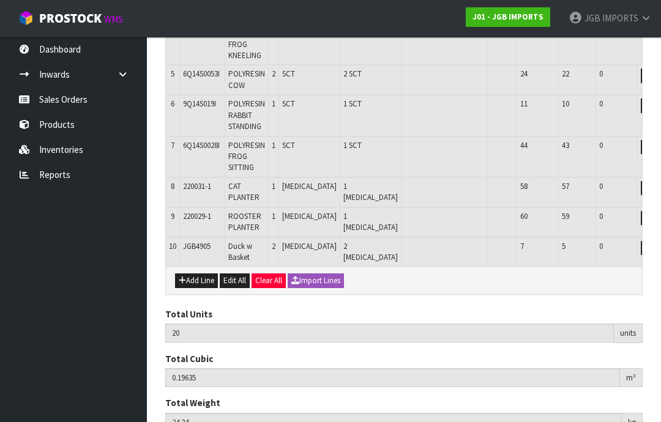
click at [195, 274] on button "Add Line" at bounding box center [196, 281] width 43 height 15
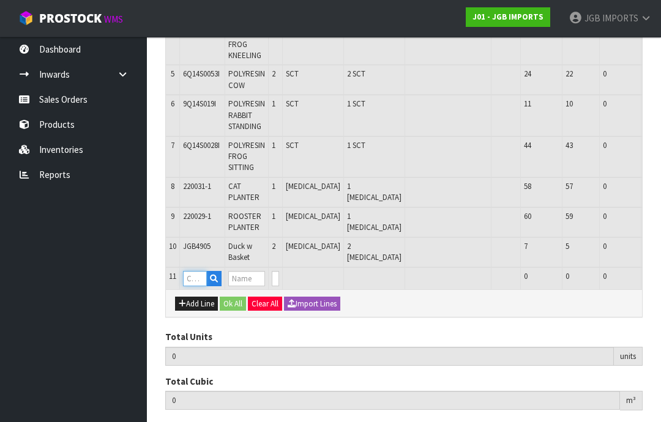
click at [196, 271] on input "text" at bounding box center [195, 278] width 24 height 15
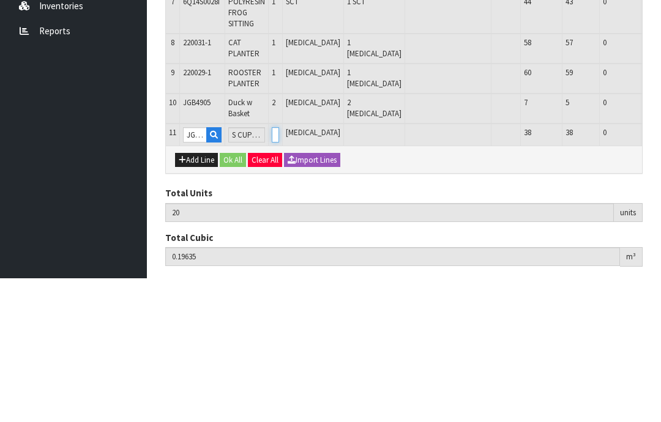
click at [279, 271] on input "0" at bounding box center [275, 278] width 7 height 15
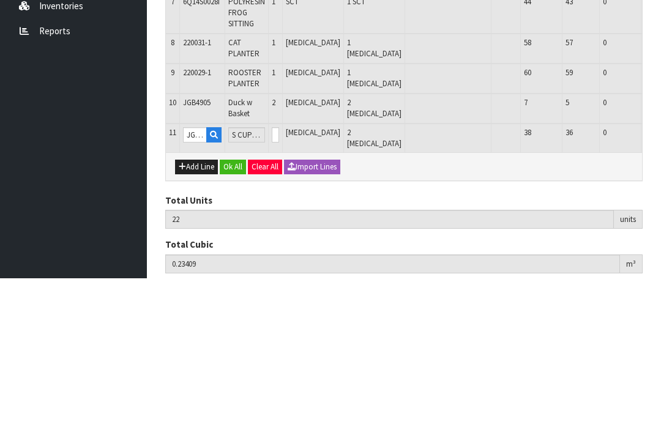
click at [660, 271] on button "OK" at bounding box center [670, 278] width 17 height 15
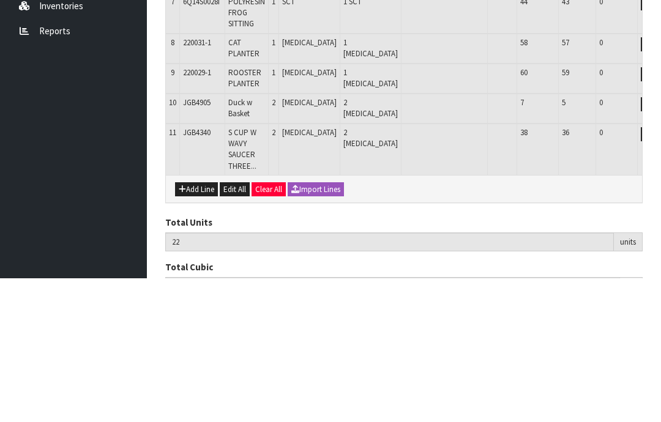
scroll to position [442, 0]
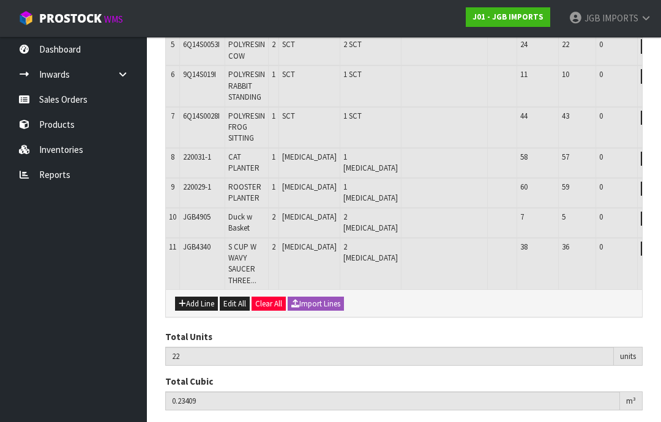
click at [203, 297] on button "Add Line" at bounding box center [196, 304] width 43 height 15
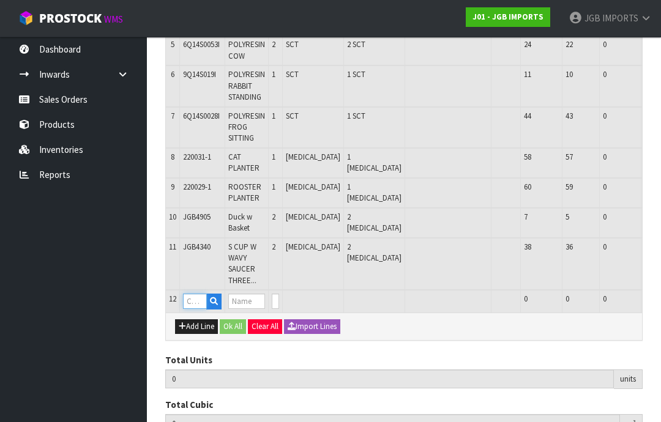
click at [197, 294] on input "text" at bounding box center [195, 301] width 24 height 15
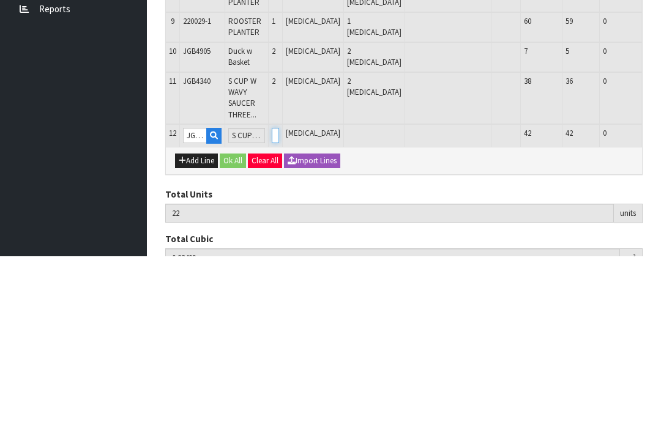
click at [279, 294] on input "0" at bounding box center [275, 301] width 7 height 15
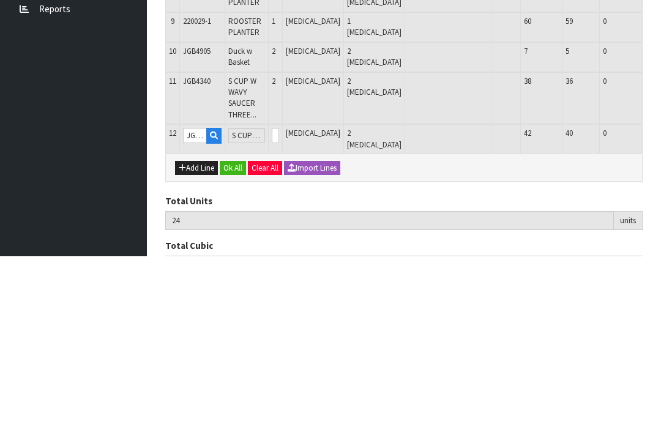
click at [660, 294] on button "OK" at bounding box center [670, 301] width 17 height 15
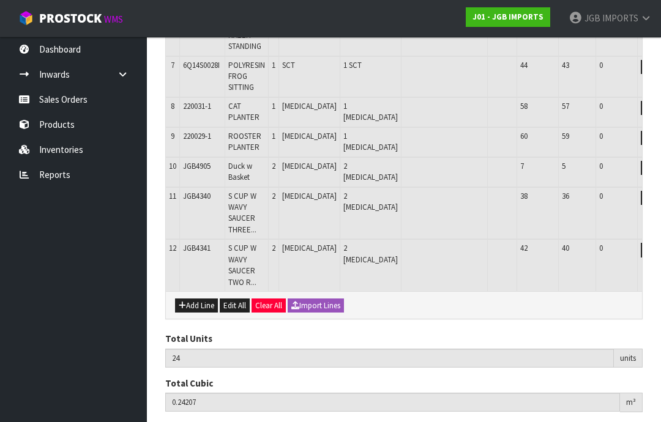
click at [196, 299] on button "Add Line" at bounding box center [196, 306] width 43 height 15
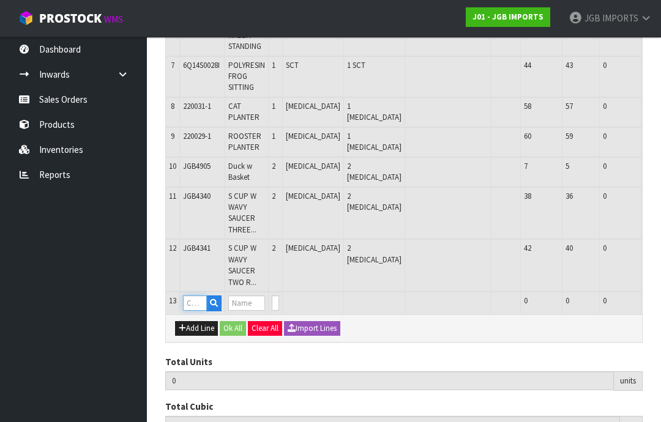
click at [196, 296] on input "text" at bounding box center [195, 303] width 24 height 15
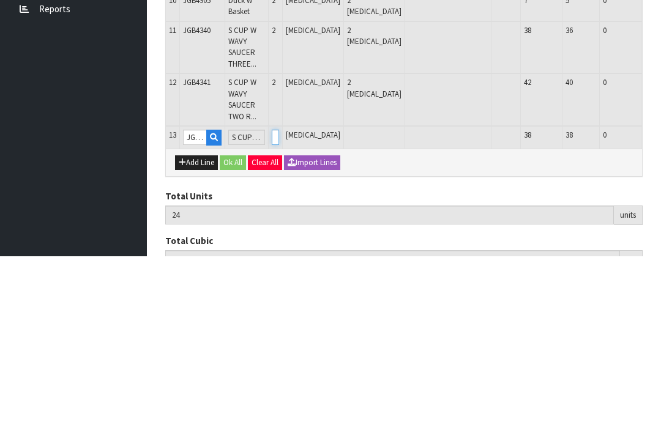
click at [279, 296] on input "0" at bounding box center [275, 303] width 7 height 15
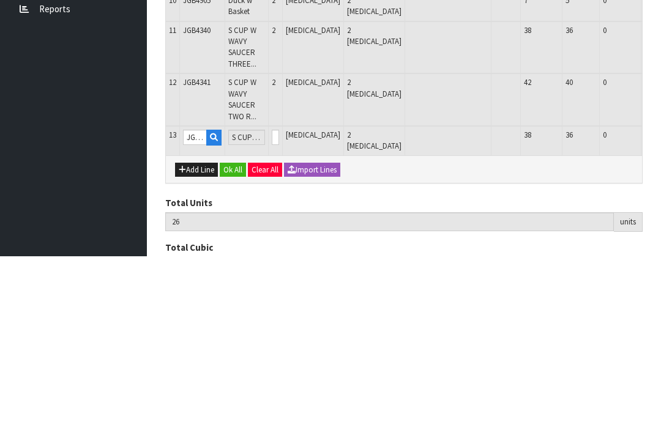
click at [660, 296] on button "OK" at bounding box center [670, 303] width 17 height 15
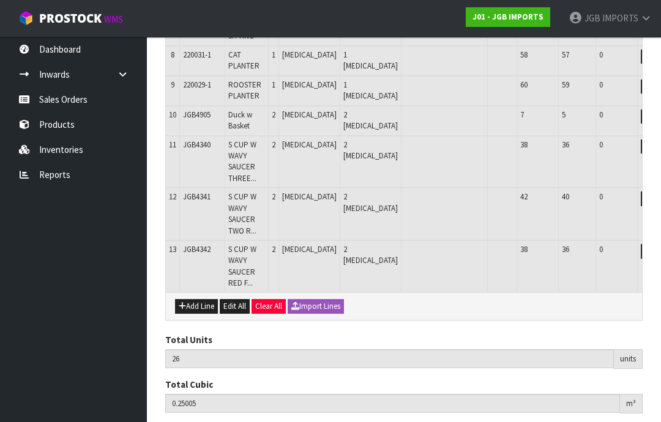
click at [193, 299] on button "Add Line" at bounding box center [196, 306] width 43 height 15
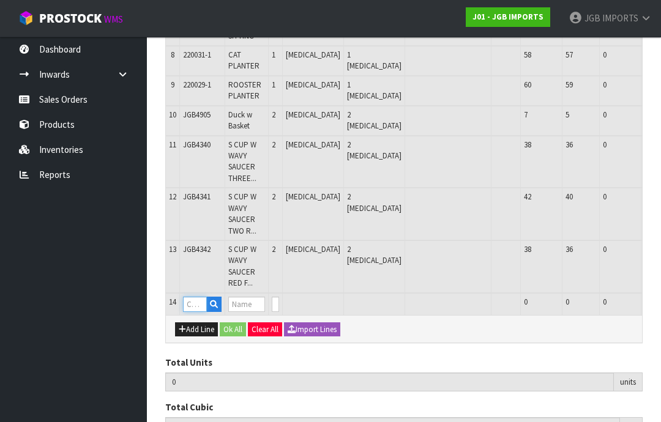
click at [195, 297] on input "text" at bounding box center [195, 304] width 24 height 15
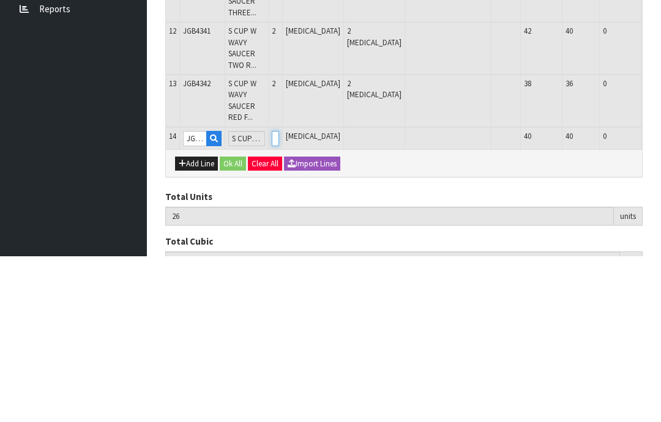
click at [279, 297] on input "0" at bounding box center [275, 304] width 7 height 15
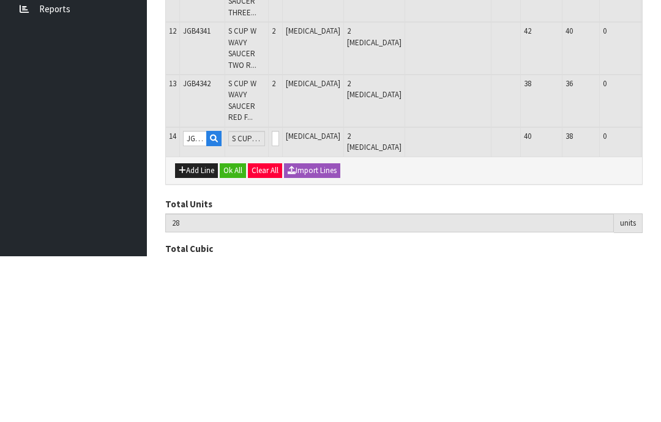
click at [660, 297] on button "OK" at bounding box center [670, 304] width 17 height 15
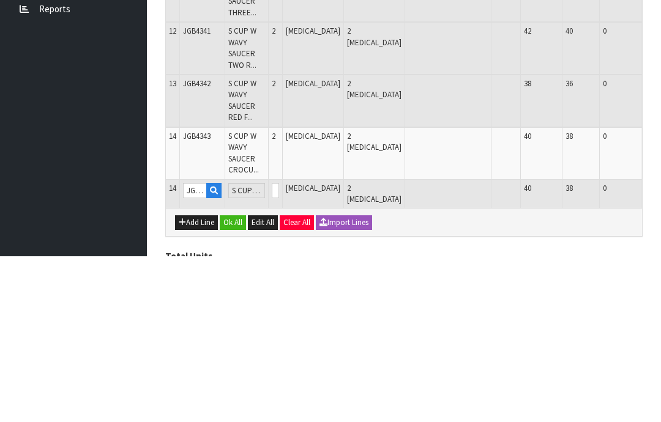
scroll to position [595, 0]
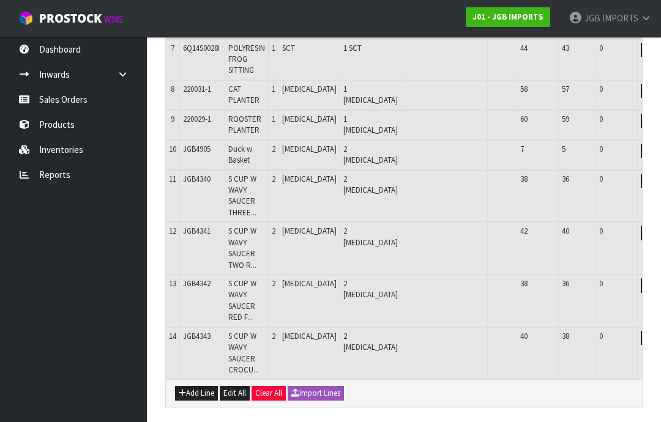
scroll to position [570, 0]
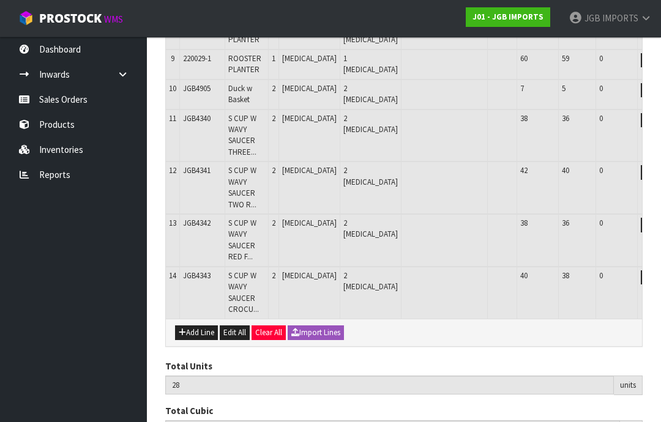
click at [198, 326] on button "Add Line" at bounding box center [196, 333] width 43 height 15
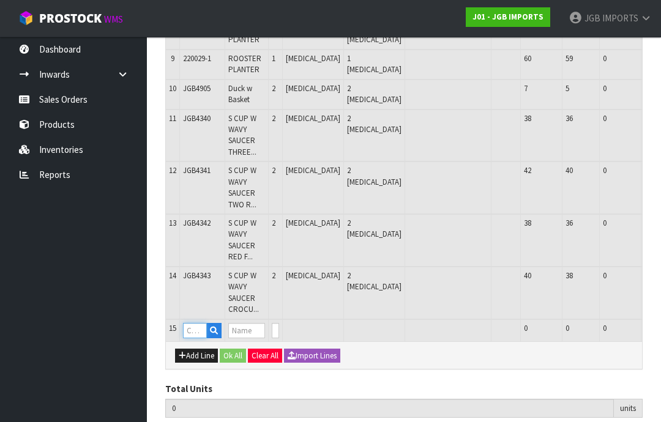
click at [195, 323] on input "text" at bounding box center [195, 330] width 24 height 15
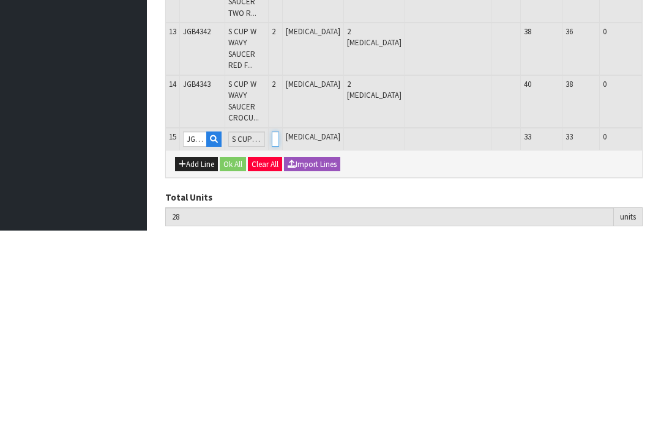
click at [279, 324] on input "0" at bounding box center [275, 331] width 7 height 15
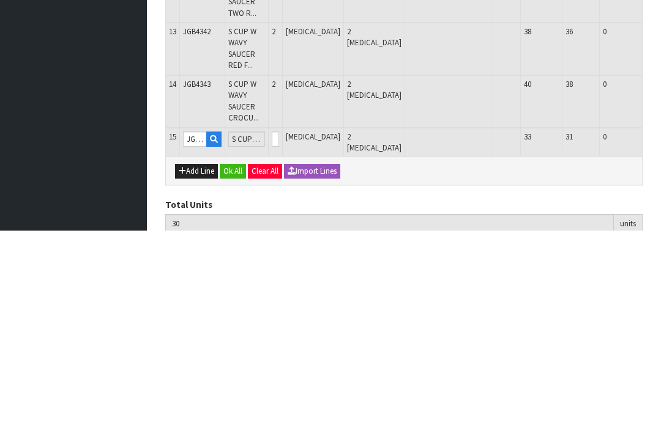
click at [660, 324] on button "OK" at bounding box center [670, 331] width 17 height 15
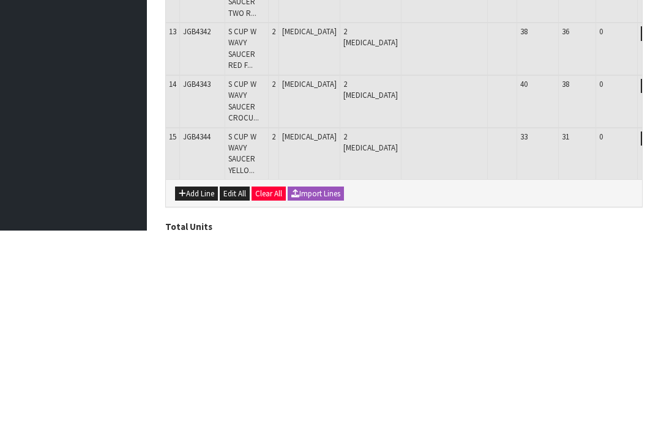
scroll to position [647, 0]
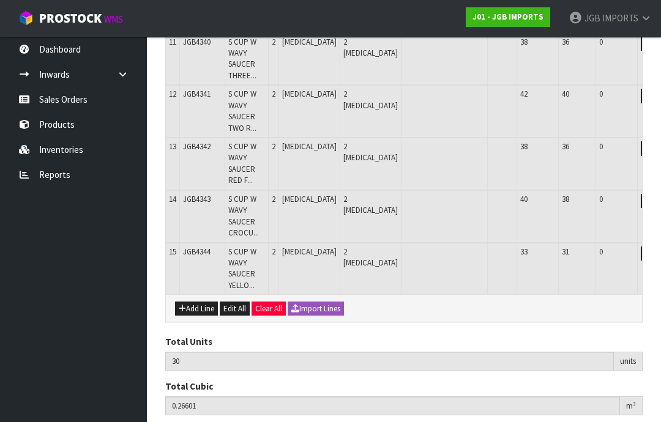
click at [201, 302] on button "Add Line" at bounding box center [196, 309] width 43 height 15
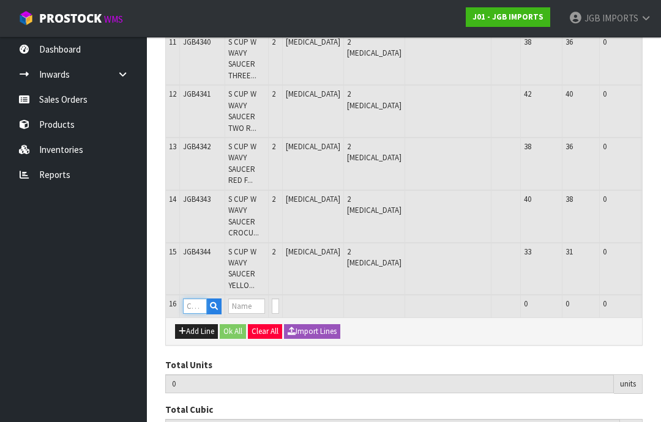
click at [199, 299] on input "text" at bounding box center [195, 306] width 24 height 15
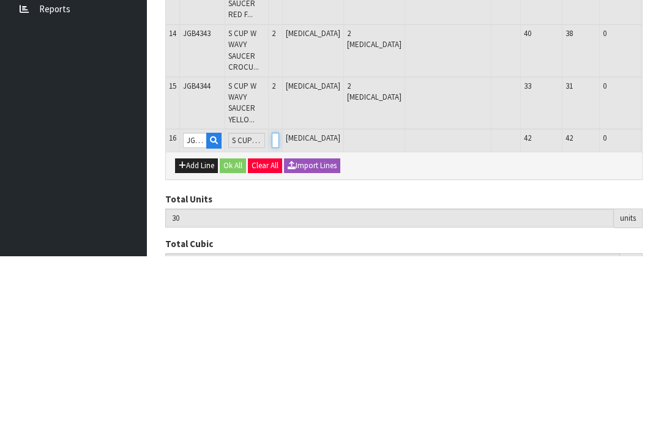
click at [279, 299] on input "0" at bounding box center [275, 306] width 7 height 15
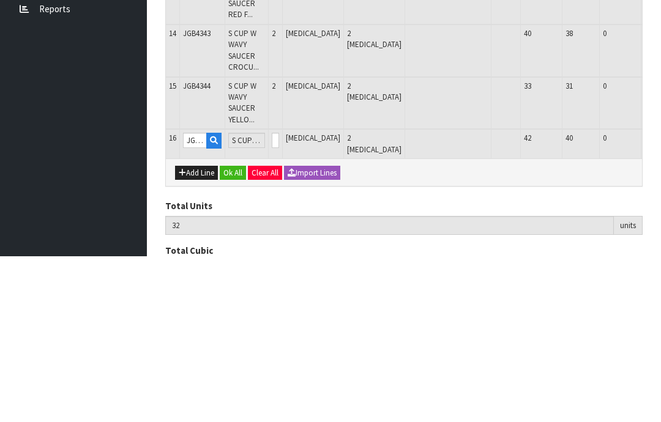
click at [660, 299] on button "OK" at bounding box center [670, 306] width 17 height 15
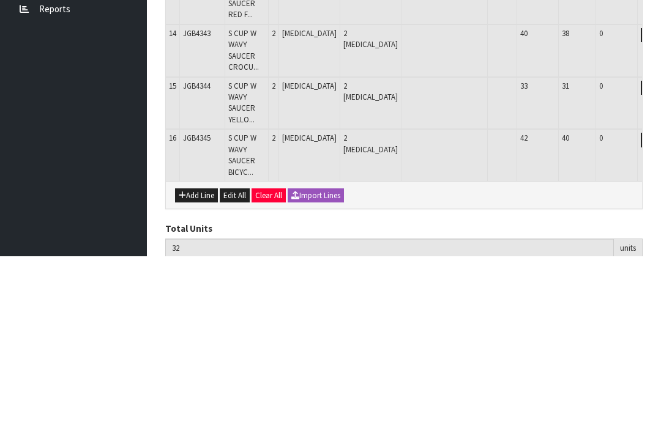
scroll to position [698, 0]
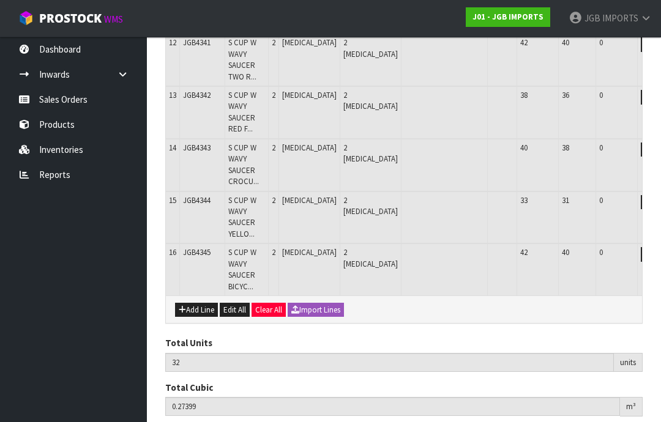
click at [199, 303] on button "Add Line" at bounding box center [196, 310] width 43 height 15
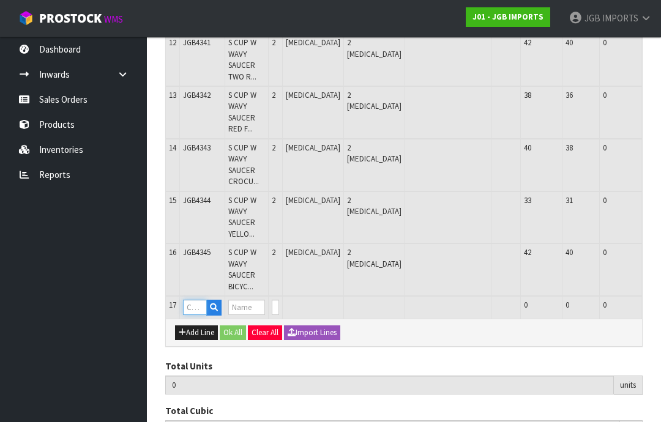
click at [201, 300] on input "text" at bounding box center [195, 307] width 24 height 15
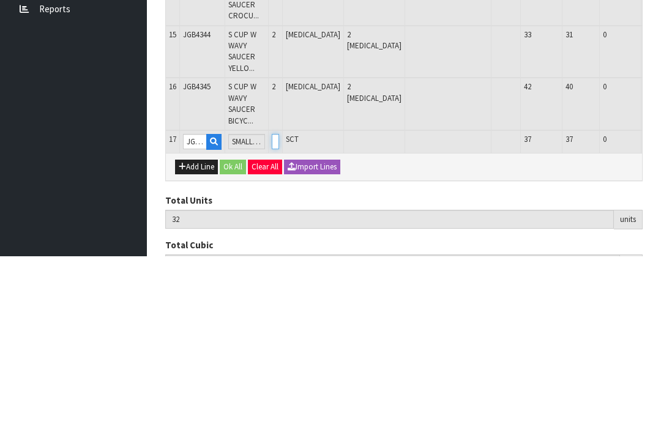
click at [279, 300] on input "0" at bounding box center [275, 307] width 7 height 15
click at [660, 300] on button "OK" at bounding box center [670, 307] width 17 height 15
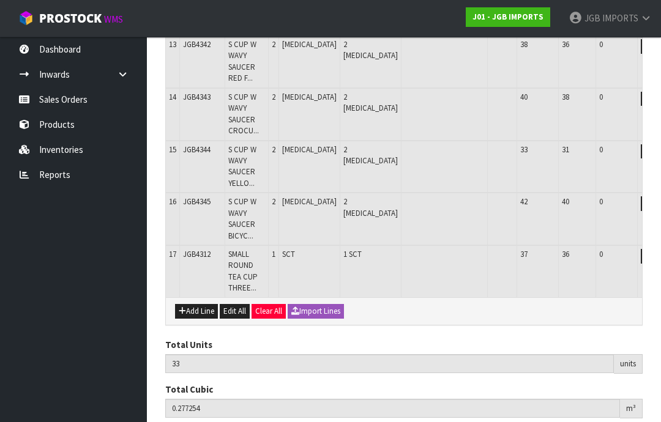
click at [200, 304] on button "Add Line" at bounding box center [196, 311] width 43 height 15
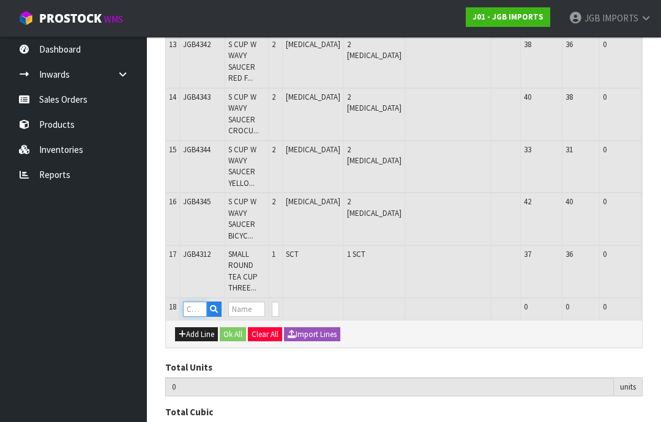
click at [195, 302] on input "text" at bounding box center [195, 309] width 24 height 15
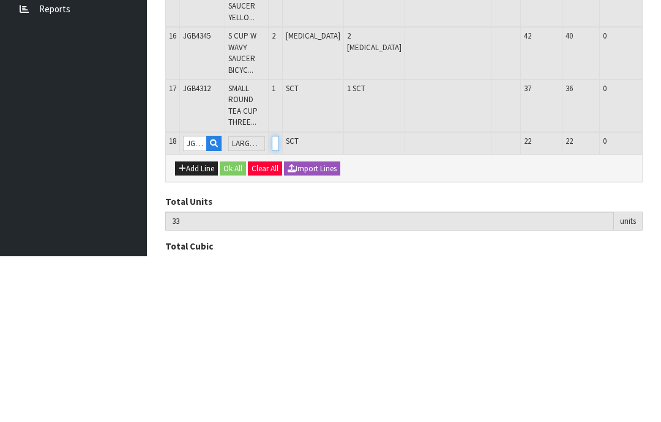
click at [279, 302] on input "0" at bounding box center [275, 309] width 7 height 15
click at [660, 302] on button "OK" at bounding box center [670, 309] width 17 height 15
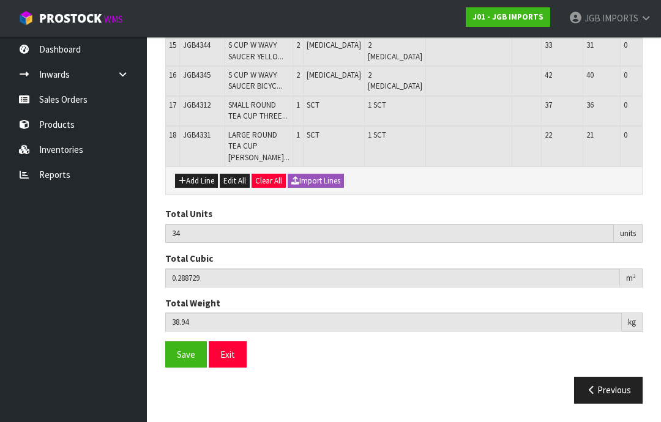
click at [198, 189] on button "Add Line" at bounding box center [196, 181] width 43 height 15
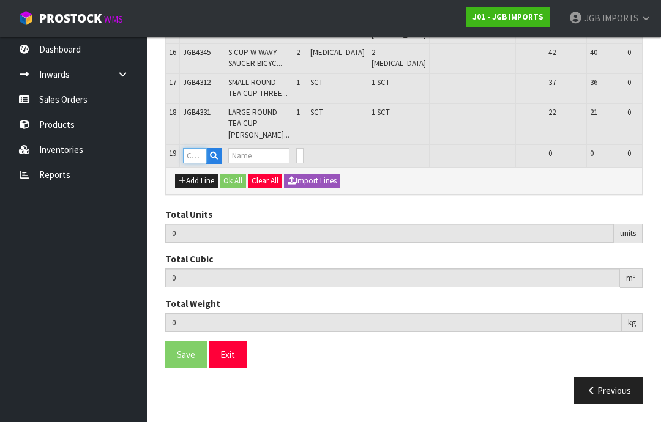
click at [196, 163] on input "text" at bounding box center [195, 155] width 24 height 15
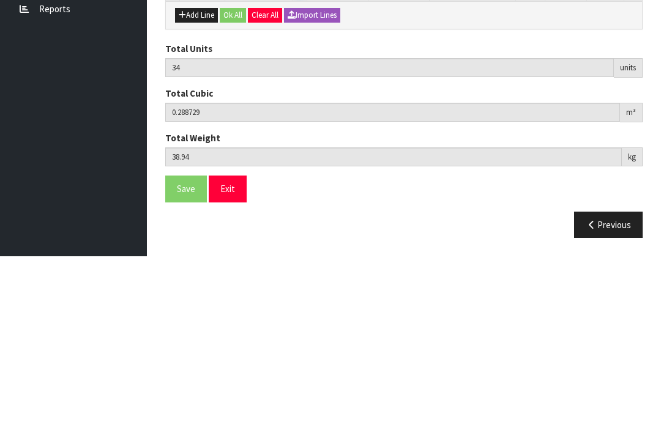
click at [296, 148] on input "0" at bounding box center [299, 155] width 7 height 15
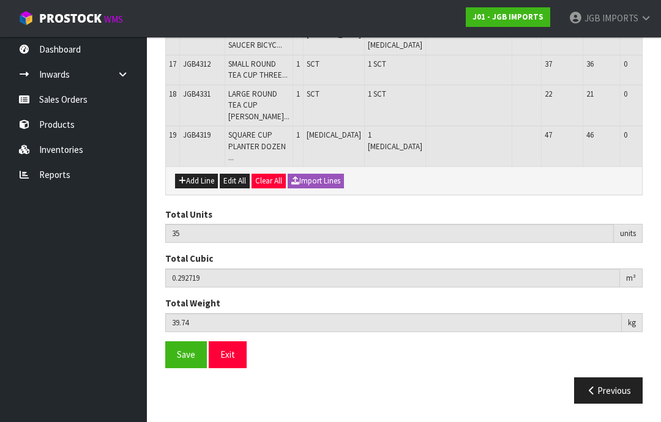
click at [201, 189] on button "Add Line" at bounding box center [196, 181] width 43 height 15
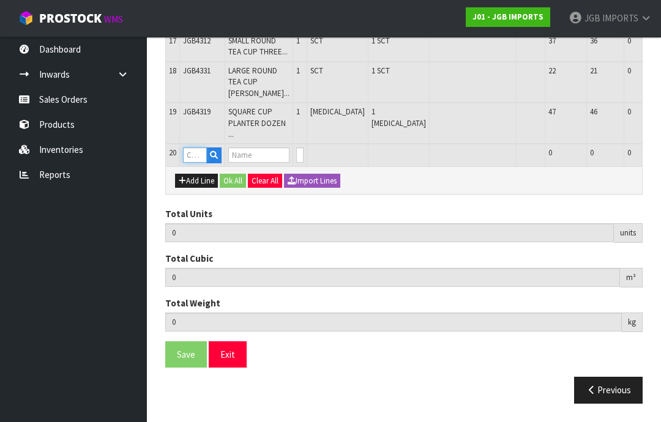
click at [197, 163] on input "text" at bounding box center [195, 154] width 24 height 15
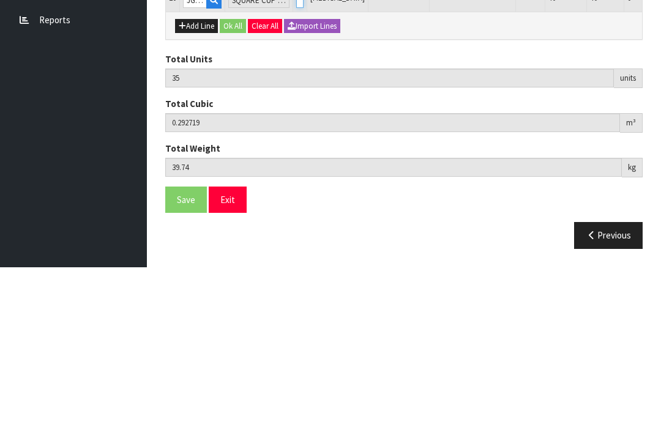
click at [296, 147] on input "0" at bounding box center [299, 154] width 7 height 15
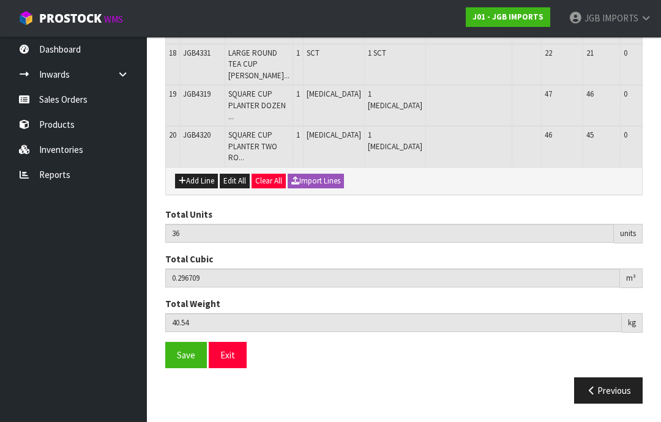
click at [201, 189] on button "Add Line" at bounding box center [196, 181] width 43 height 15
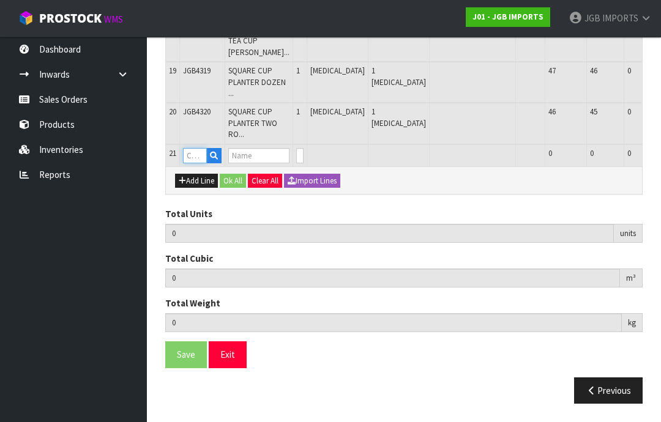
click at [196, 163] on input "text" at bounding box center [195, 155] width 24 height 15
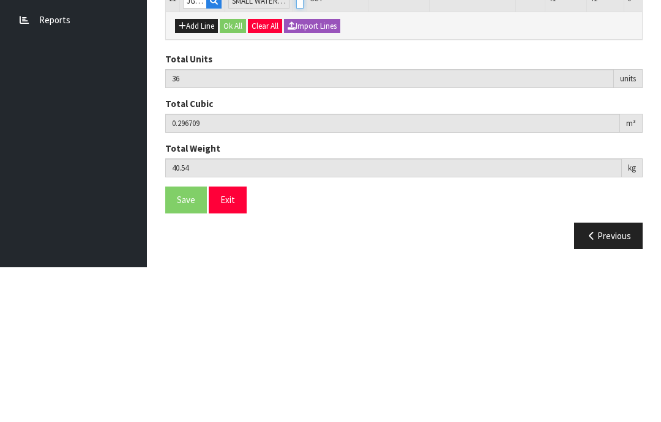
click at [298, 148] on input "0" at bounding box center [299, 155] width 7 height 15
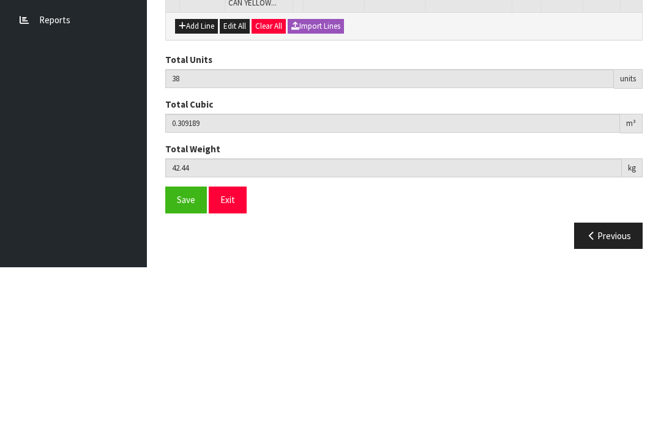
scroll to position [931, 0]
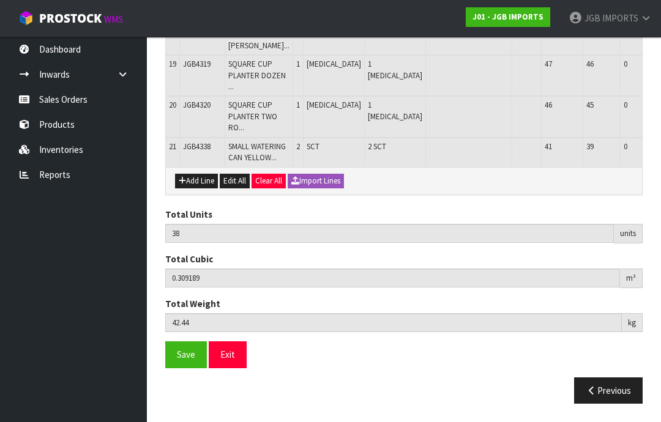
click at [198, 189] on button "Add Line" at bounding box center [196, 181] width 43 height 15
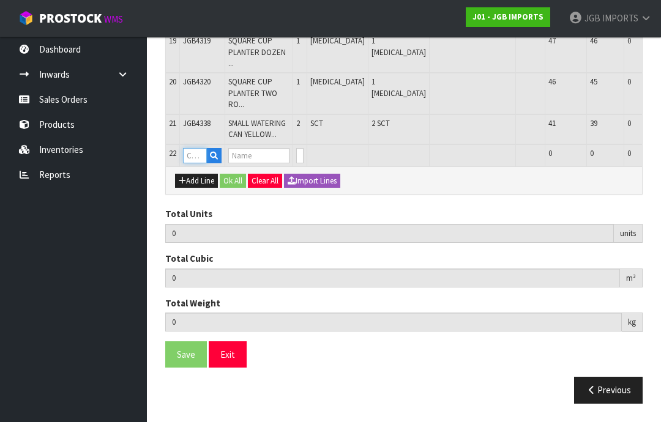
click at [195, 163] on input "text" at bounding box center [195, 155] width 24 height 15
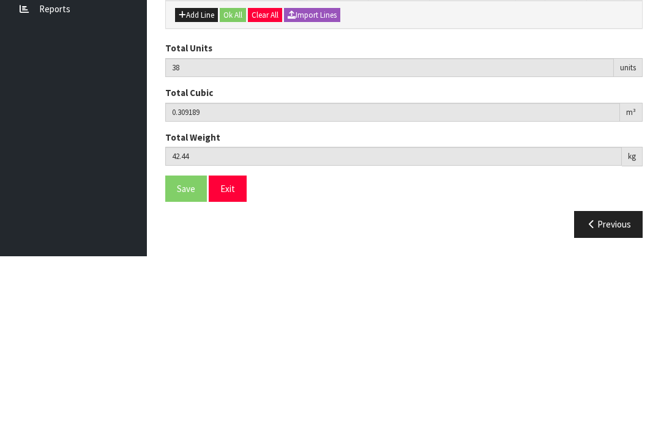
click at [296, 148] on input "0" at bounding box center [299, 155] width 7 height 15
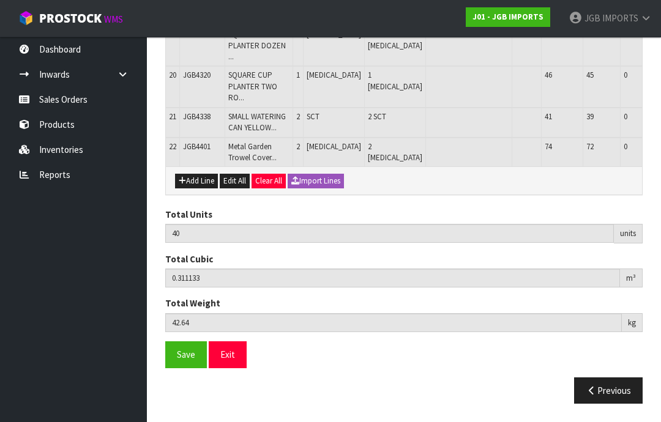
click at [195, 189] on button "Add Line" at bounding box center [196, 181] width 43 height 15
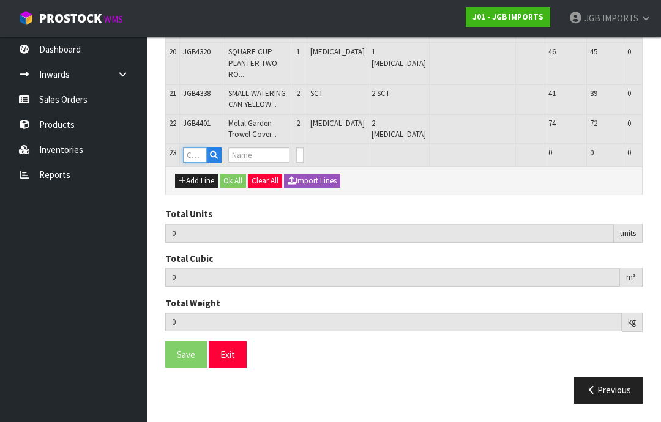
click at [200, 163] on input "text" at bounding box center [195, 154] width 24 height 15
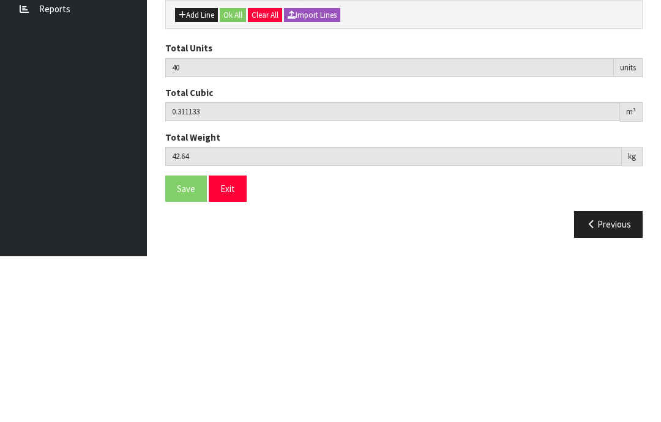
click at [296, 147] on input "0" at bounding box center [299, 154] width 7 height 15
click at [299, 147] on input "0" at bounding box center [299, 154] width 7 height 15
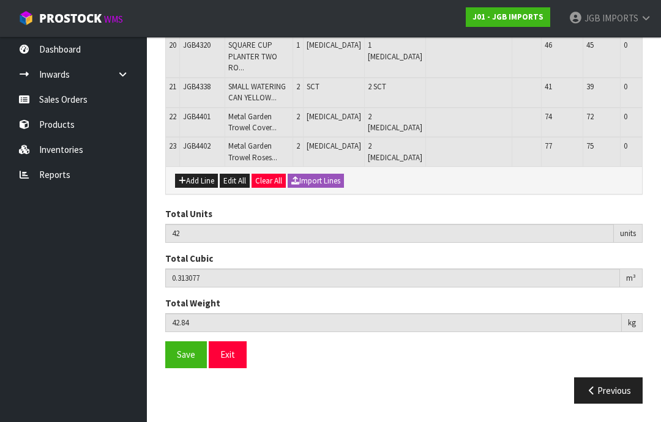
click at [202, 189] on button "Add Line" at bounding box center [196, 181] width 43 height 15
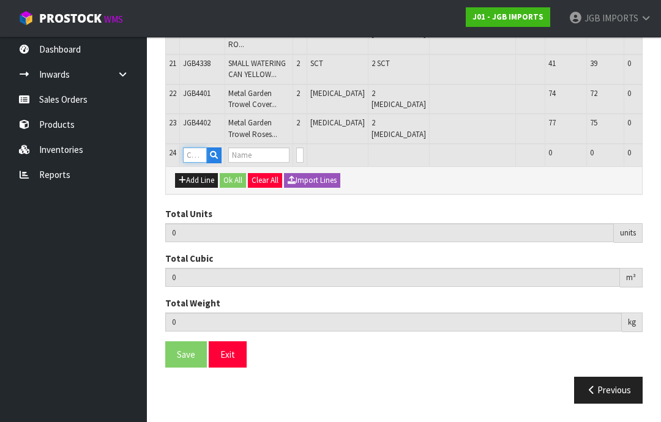
click at [198, 163] on input "text" at bounding box center [195, 154] width 24 height 15
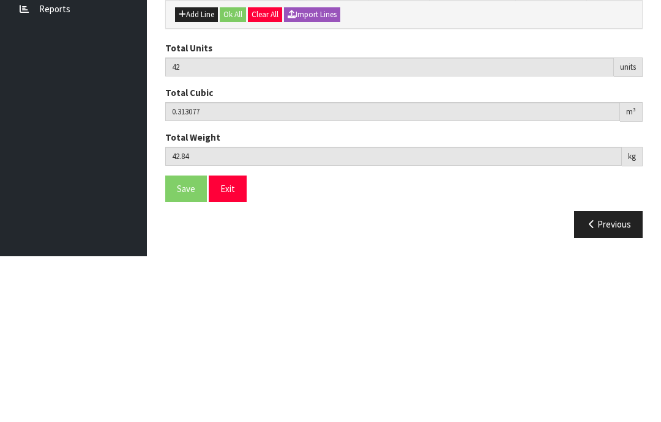
click at [296, 147] on input "0" at bounding box center [299, 154] width 7 height 15
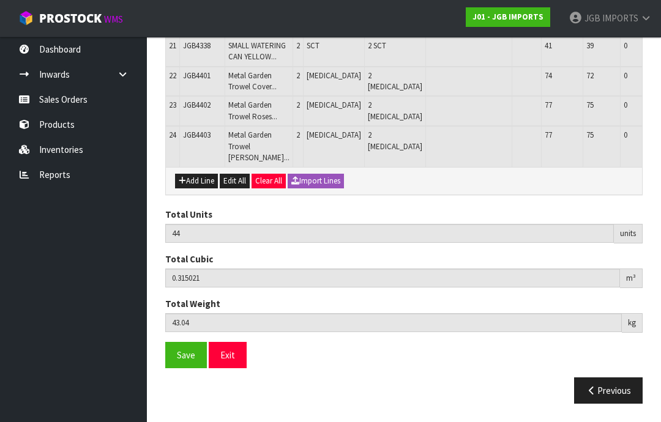
click at [196, 189] on button "Add Line" at bounding box center [196, 181] width 43 height 15
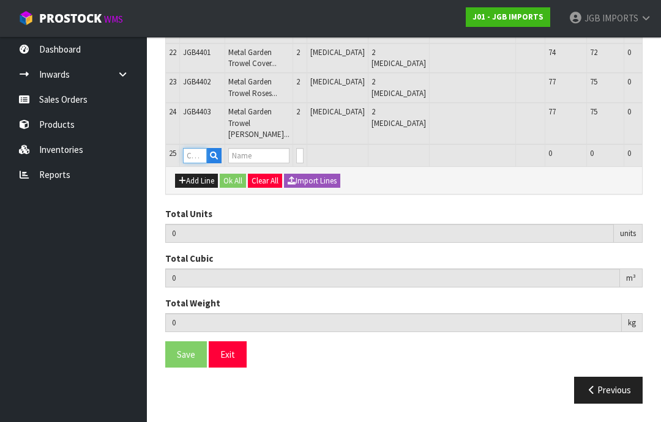
click at [195, 163] on input "text" at bounding box center [195, 155] width 24 height 15
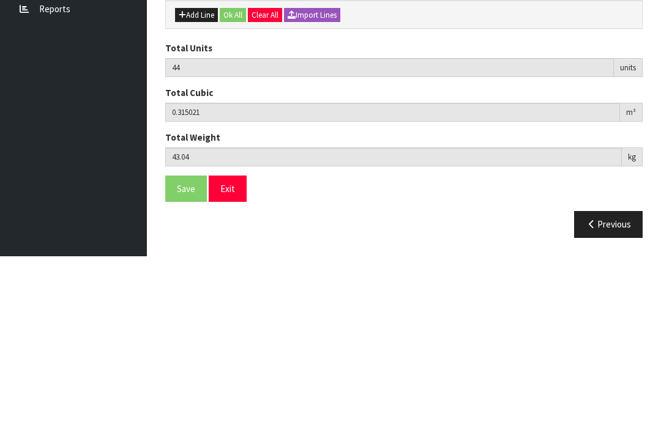
click at [296, 148] on input "0" at bounding box center [299, 155] width 7 height 15
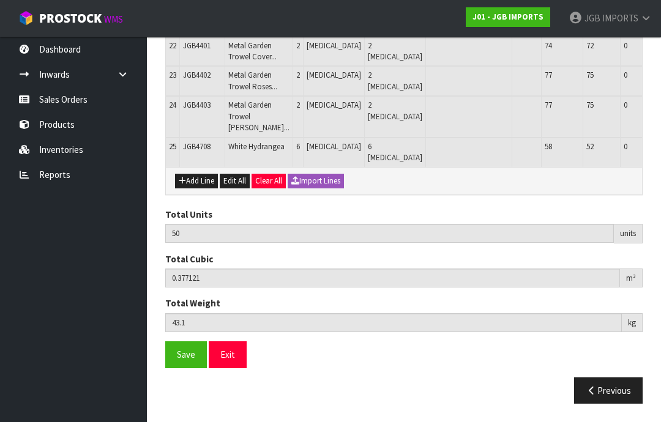
click at [194, 189] on button "Add Line" at bounding box center [196, 181] width 43 height 15
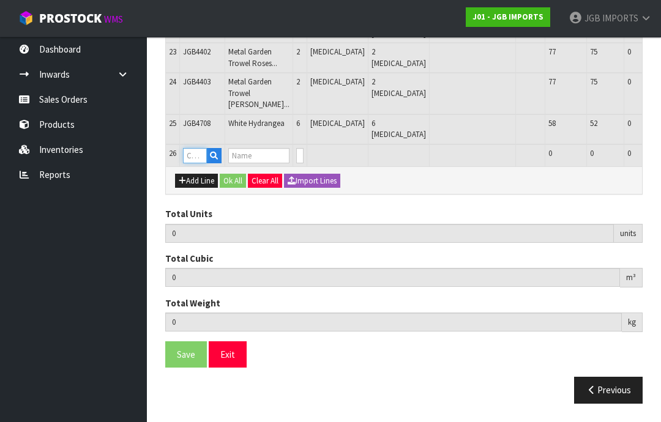
click at [198, 163] on input "text" at bounding box center [195, 155] width 24 height 15
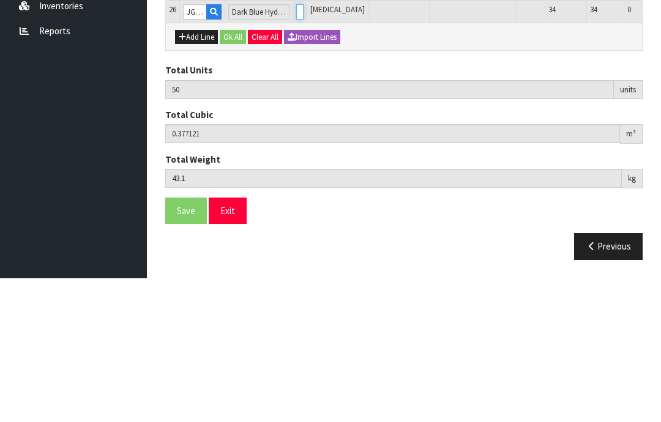
click at [296, 148] on input "0" at bounding box center [299, 155] width 7 height 15
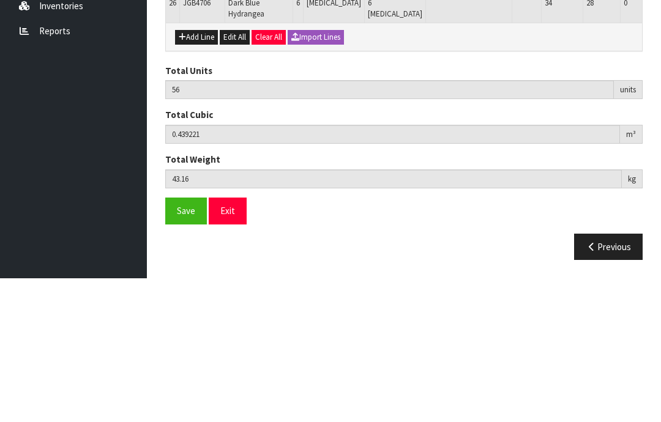
scroll to position [1165, 0]
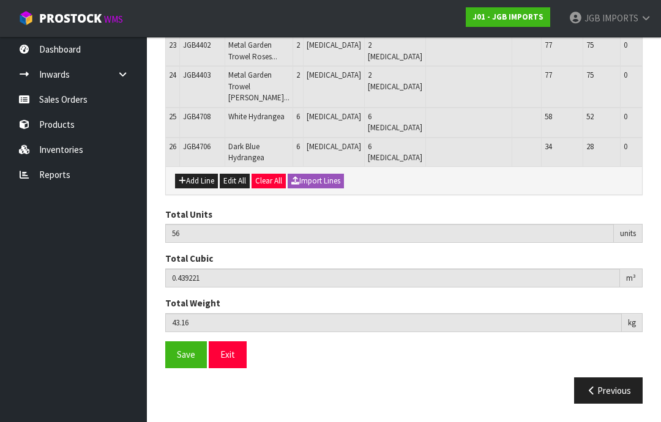
click at [190, 189] on button "Add Line" at bounding box center [196, 181] width 43 height 15
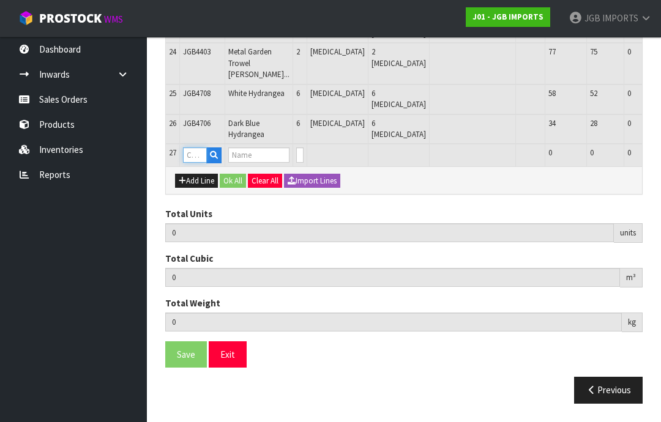
click at [192, 163] on input "text" at bounding box center [195, 154] width 24 height 15
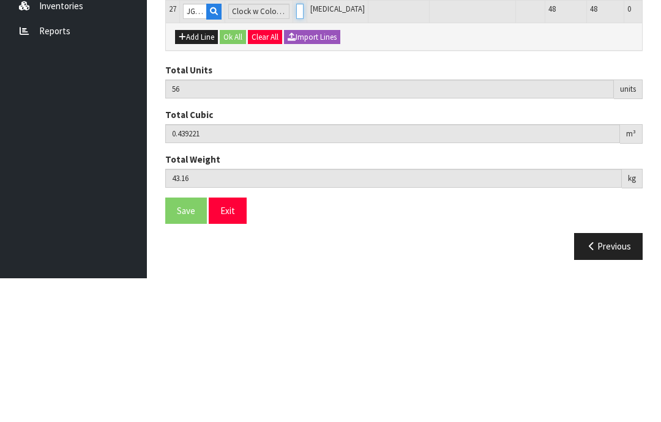
click at [296, 147] on input "0" at bounding box center [299, 154] width 7 height 15
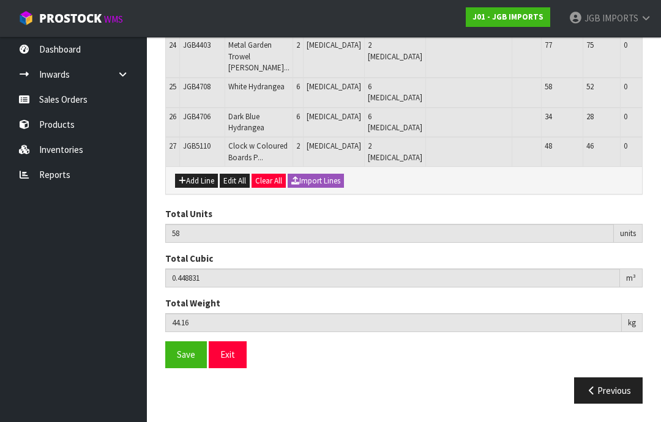
click at [196, 189] on button "Add Line" at bounding box center [196, 181] width 43 height 15
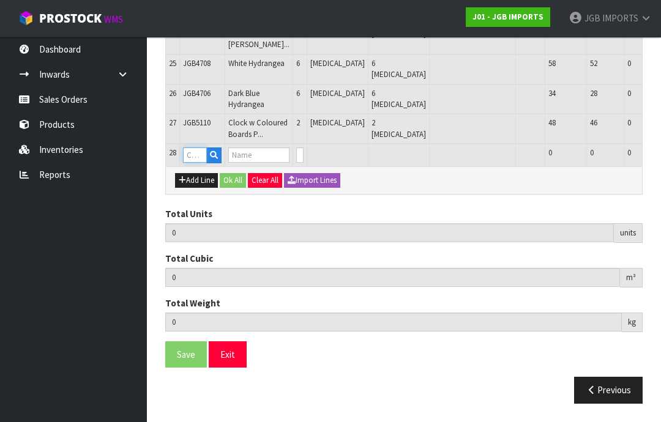
click at [200, 163] on input "text" at bounding box center [195, 154] width 24 height 15
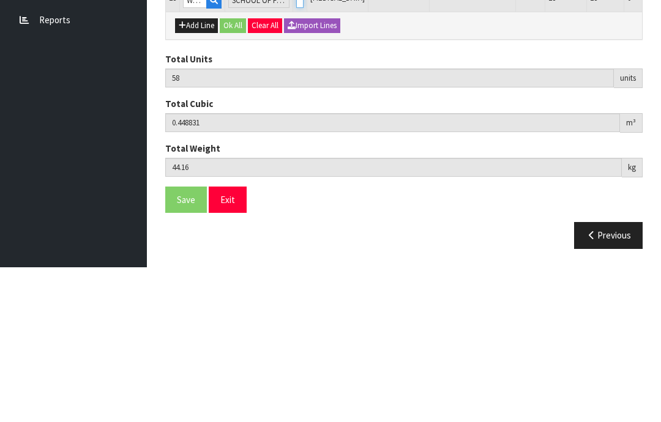
click at [298, 147] on input "0" at bounding box center [299, 154] width 7 height 15
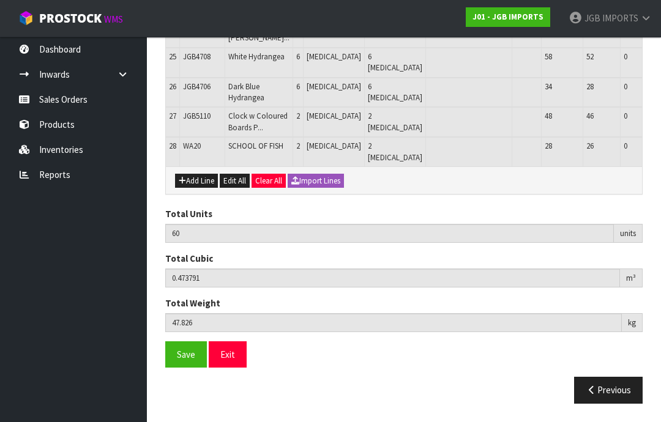
click at [201, 189] on button "Add Line" at bounding box center [196, 181] width 43 height 15
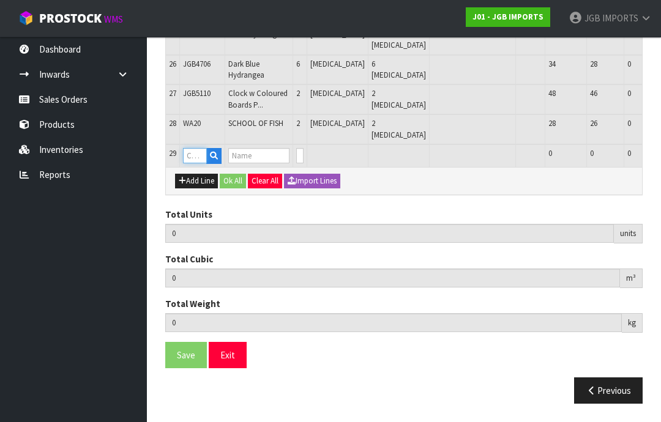
click at [199, 163] on input "text" at bounding box center [195, 155] width 24 height 15
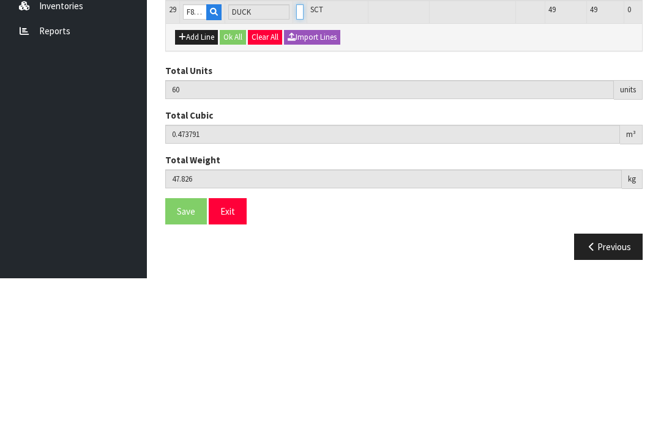
click at [296, 148] on input "0" at bounding box center [299, 155] width 7 height 15
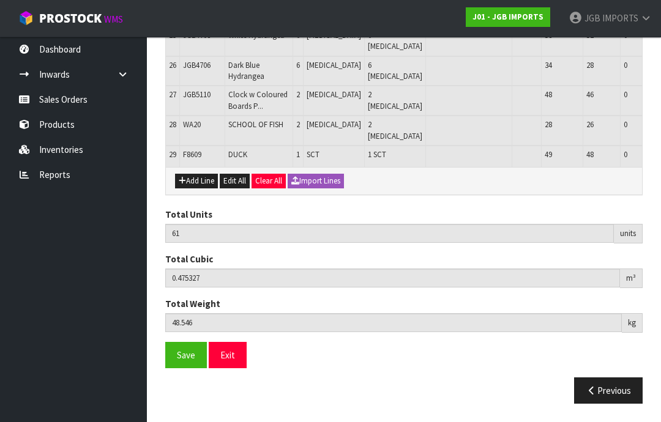
click at [197, 189] on button "Add Line" at bounding box center [196, 181] width 43 height 15
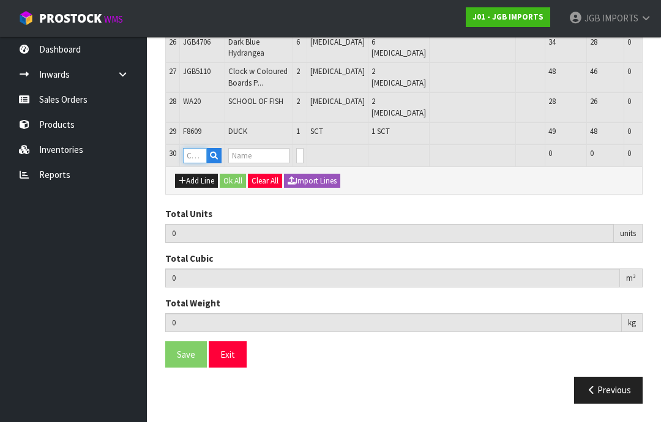
click at [198, 163] on input "text" at bounding box center [195, 155] width 24 height 15
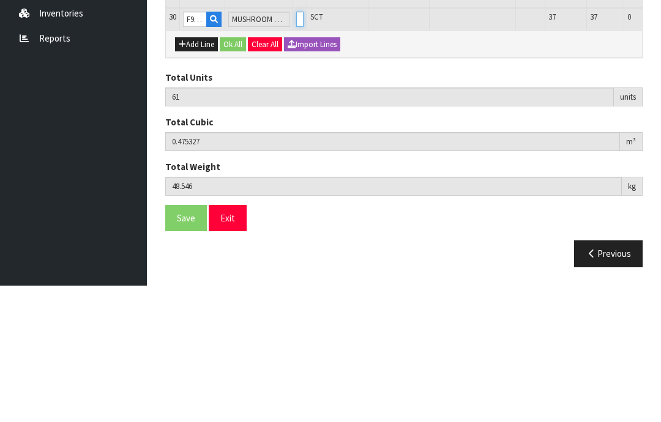
click at [296, 148] on input "0" at bounding box center [299, 155] width 7 height 15
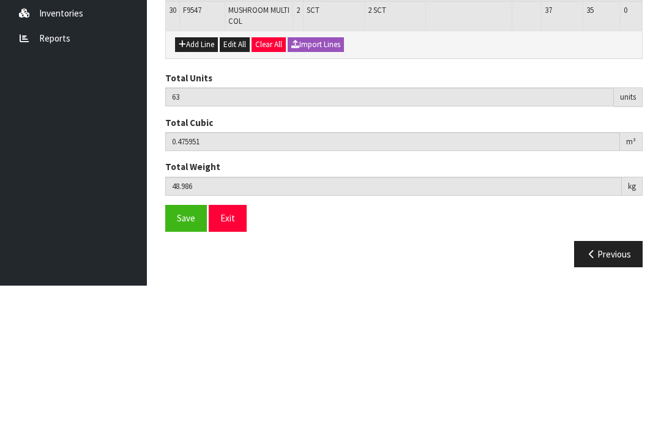
scroll to position [1233, 0]
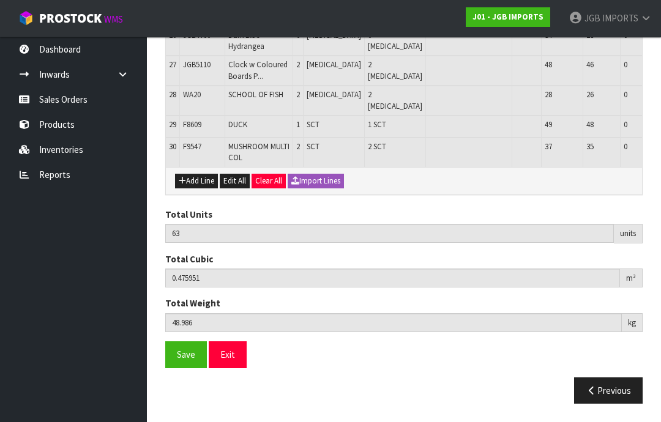
click at [199, 189] on button "Add Line" at bounding box center [196, 181] width 43 height 15
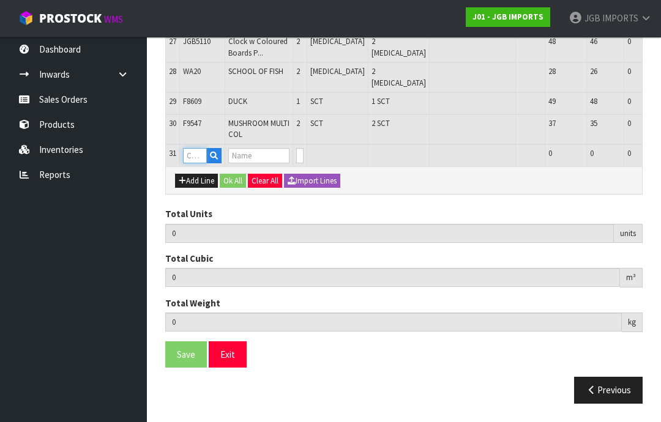
click at [194, 163] on input "text" at bounding box center [195, 155] width 24 height 15
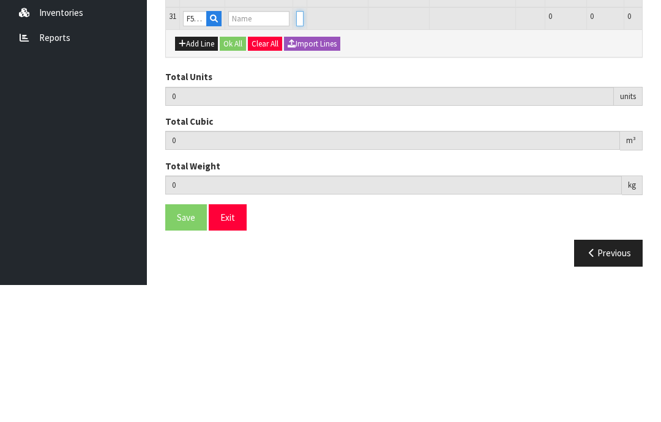
click at [297, 148] on input "number" at bounding box center [299, 155] width 7 height 15
click at [196, 148] on input "text" at bounding box center [195, 155] width 24 height 15
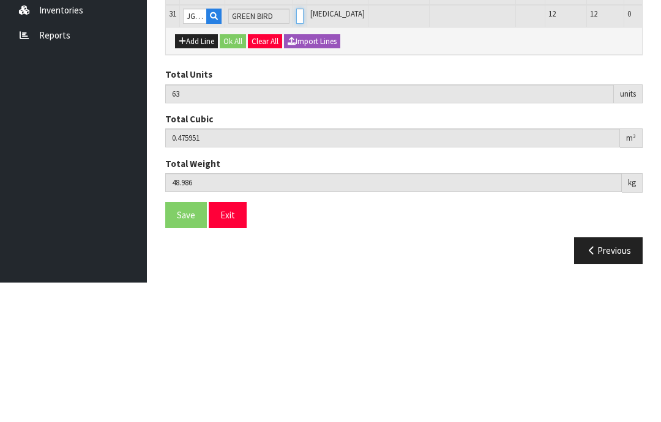
click at [298, 148] on input "0" at bounding box center [299, 155] width 7 height 15
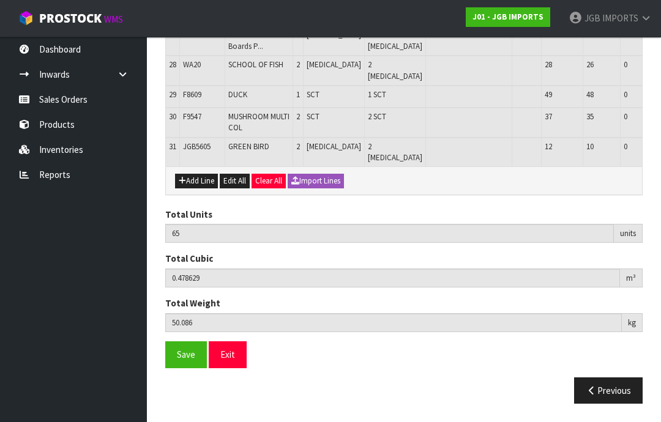
click at [198, 183] on button "Add Line" at bounding box center [196, 181] width 43 height 15
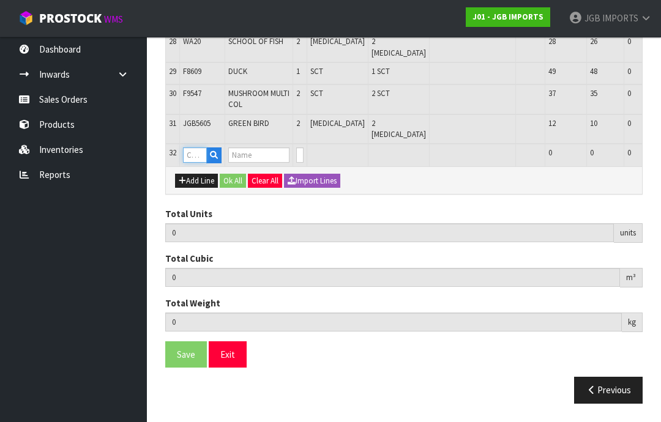
click at [201, 163] on input "text" at bounding box center [195, 154] width 24 height 15
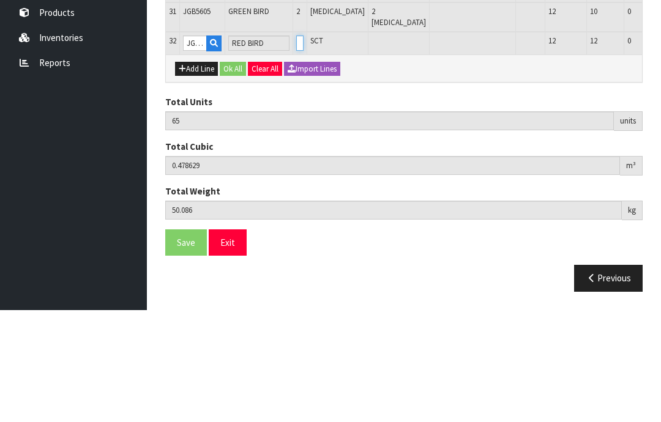
click at [299, 147] on input "0" at bounding box center [299, 154] width 7 height 15
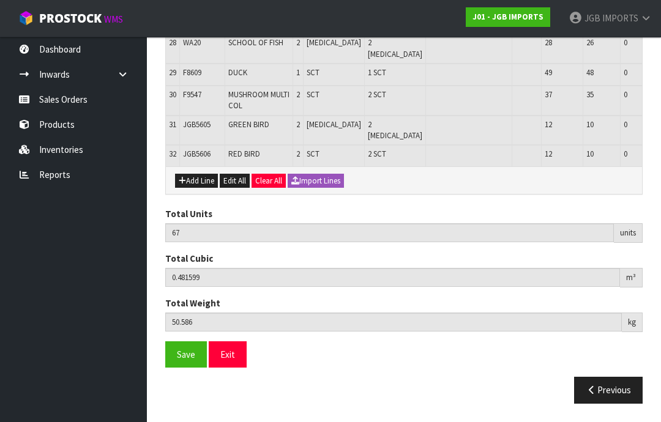
click at [196, 183] on button "Add Line" at bounding box center [196, 181] width 43 height 15
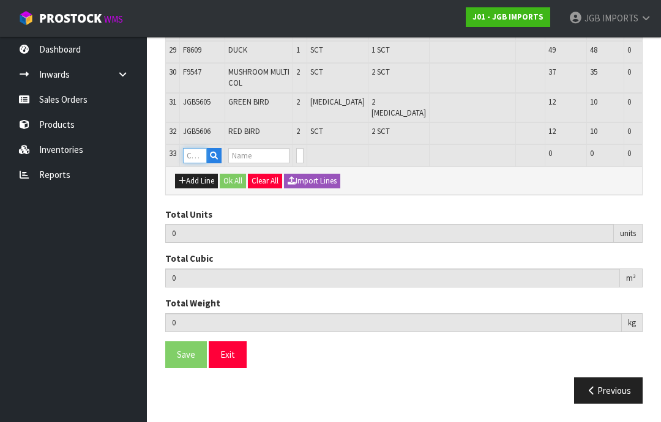
click at [196, 163] on input "text" at bounding box center [195, 155] width 24 height 15
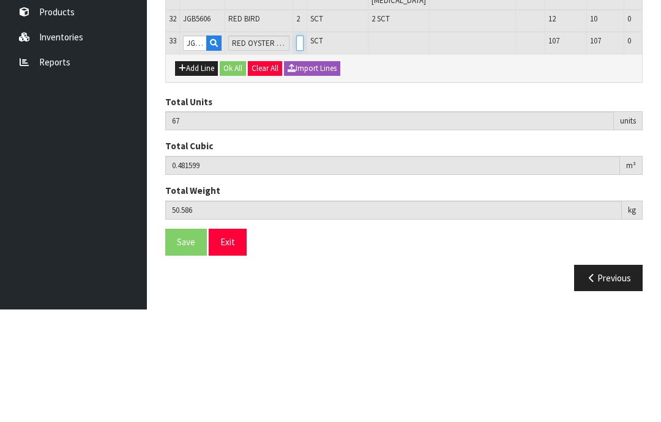
click at [296, 148] on input "0" at bounding box center [299, 155] width 7 height 15
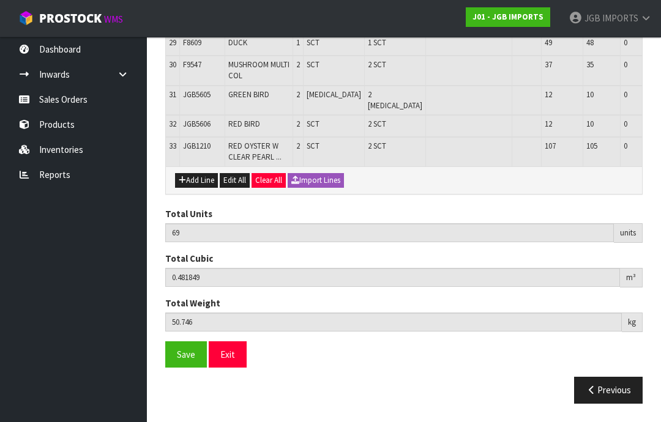
click at [200, 188] on button "Add Line" at bounding box center [196, 180] width 43 height 15
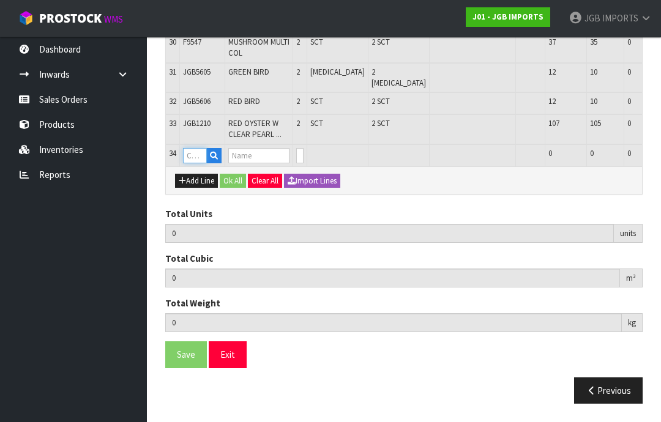
click at [200, 163] on input "text" at bounding box center [195, 155] width 24 height 15
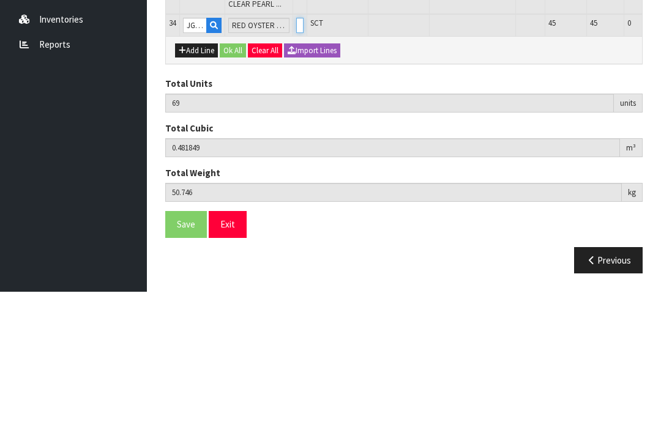
click at [300, 148] on input "0" at bounding box center [299, 155] width 7 height 15
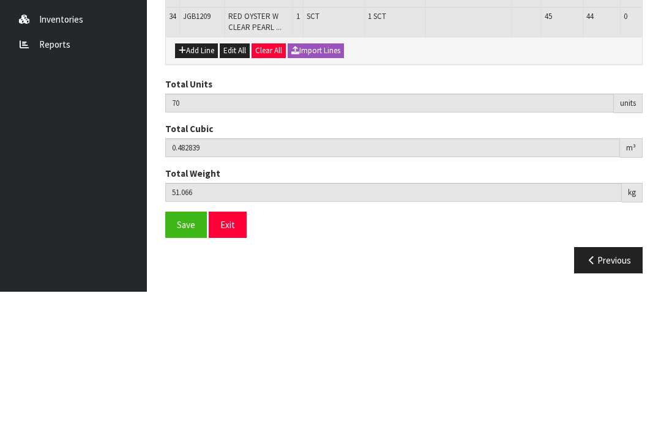
scroll to position [1387, 0]
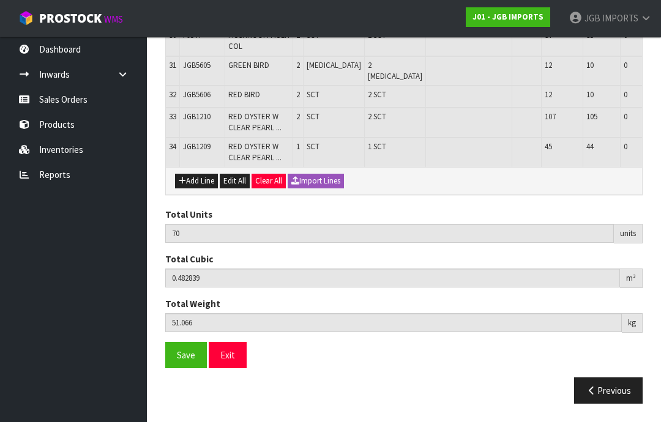
click at [189, 361] on span "Save" at bounding box center [186, 355] width 18 height 12
click at [203, 189] on button "Add Line" at bounding box center [196, 181] width 43 height 15
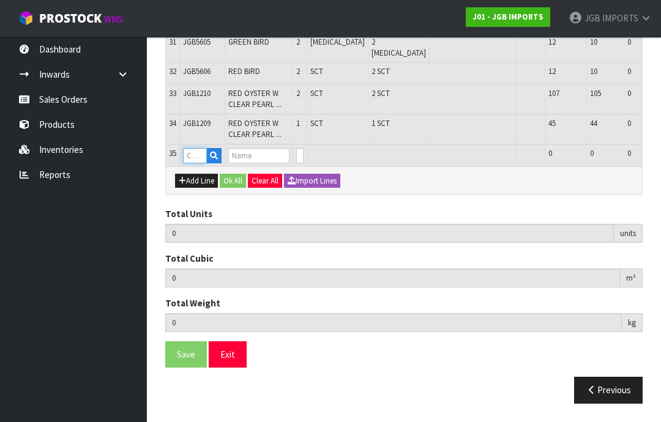
click at [201, 163] on input "text" at bounding box center [195, 155] width 24 height 15
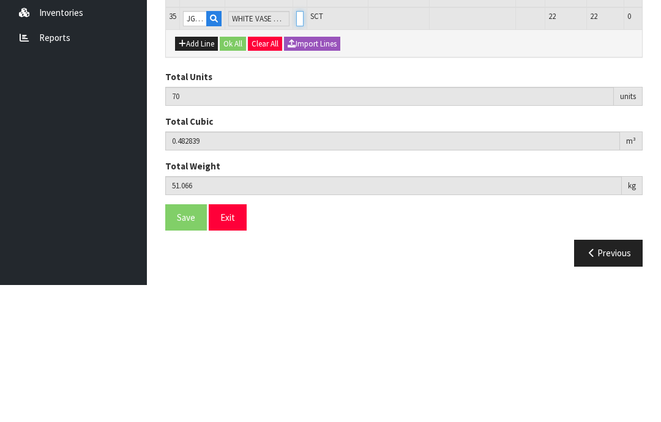
click at [297, 148] on input "0" at bounding box center [299, 155] width 7 height 15
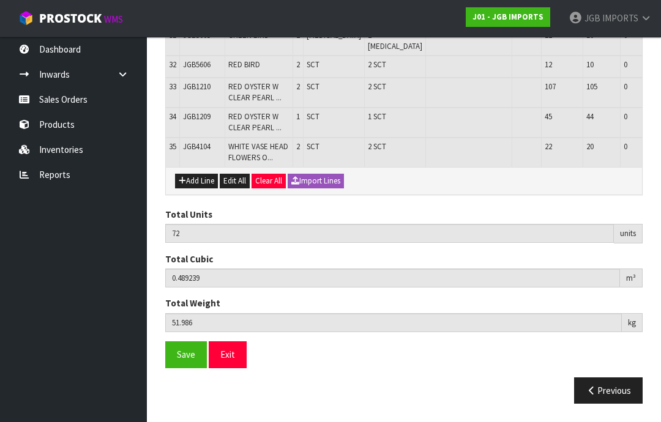
click at [200, 189] on button "Add Line" at bounding box center [196, 181] width 43 height 15
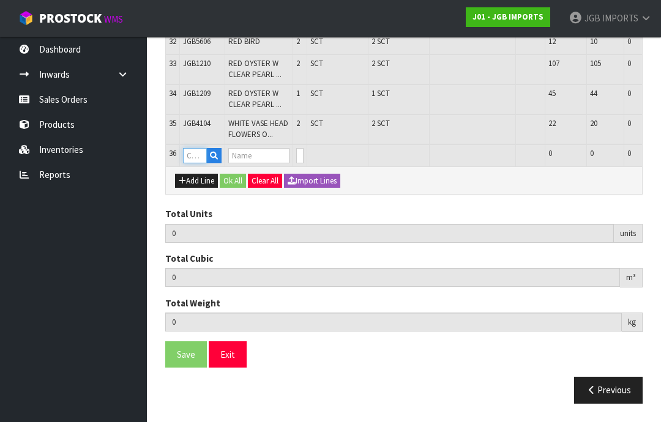
click at [199, 163] on input "text" at bounding box center [195, 155] width 24 height 15
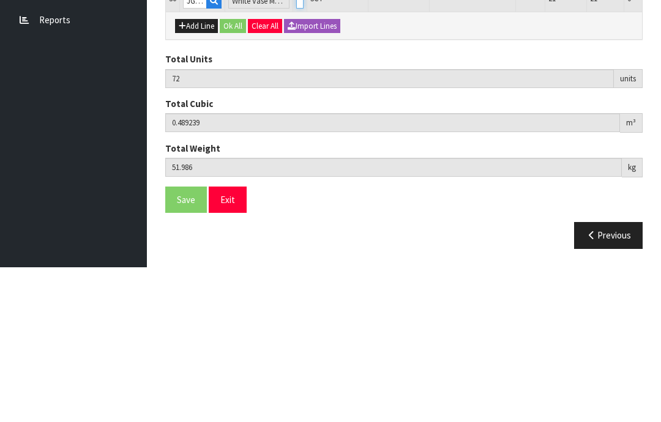
click at [296, 148] on input "0" at bounding box center [299, 155] width 7 height 15
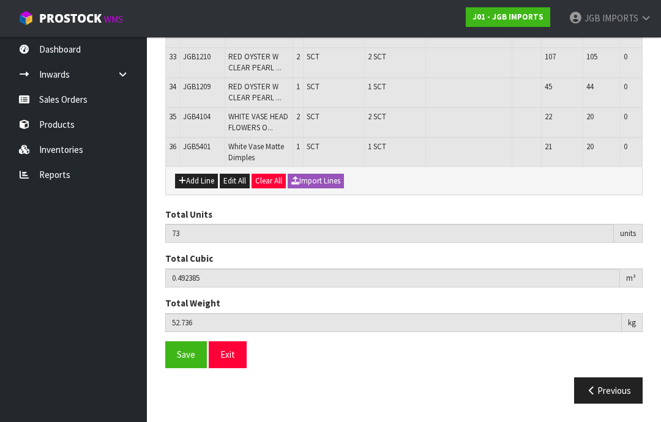
click at [195, 189] on button "Add Line" at bounding box center [196, 181] width 43 height 15
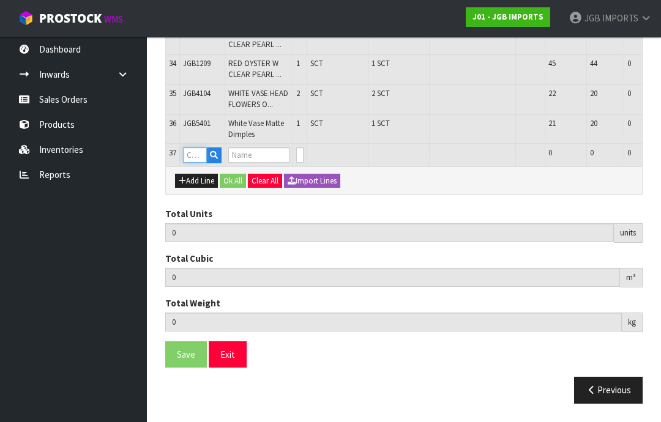
click at [200, 163] on input "text" at bounding box center [195, 154] width 24 height 15
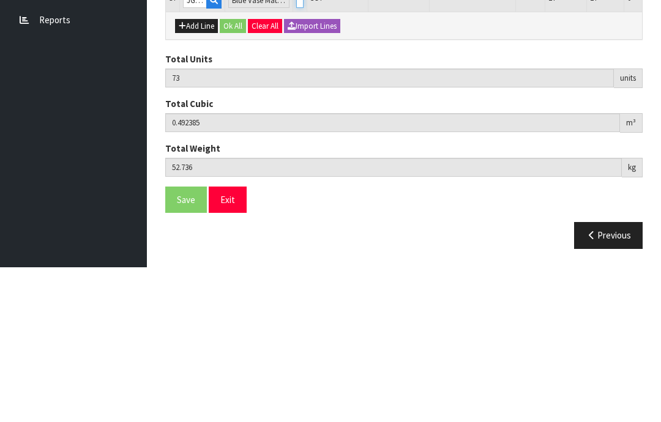
click at [296, 147] on input "0" at bounding box center [299, 154] width 7 height 15
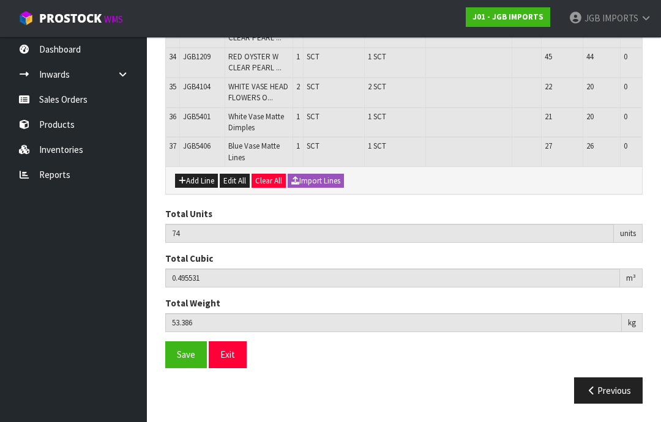
click at [200, 189] on button "Add Line" at bounding box center [196, 181] width 43 height 15
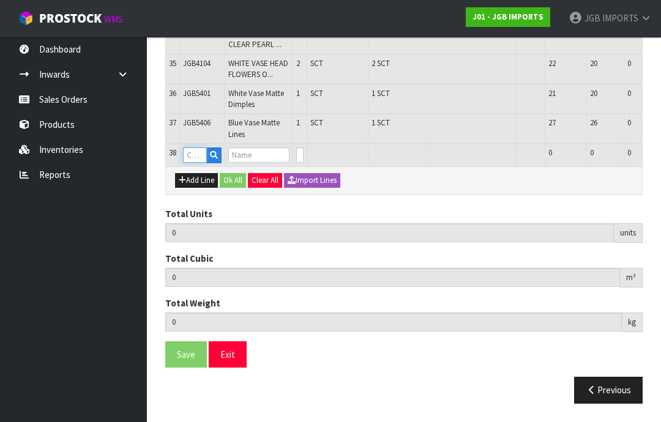
click at [197, 163] on input "text" at bounding box center [195, 154] width 24 height 15
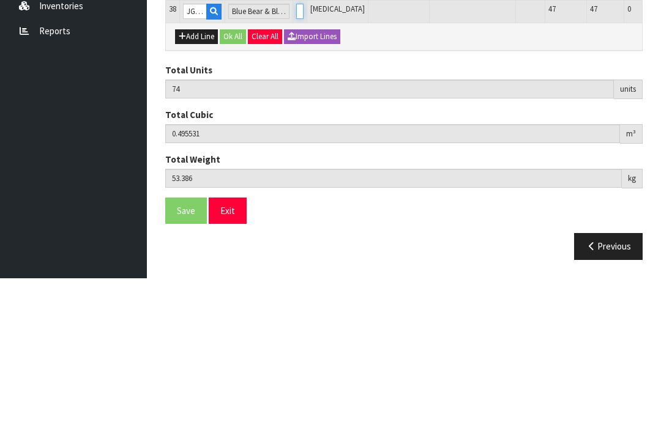
click at [300, 147] on input "0" at bounding box center [299, 154] width 7 height 15
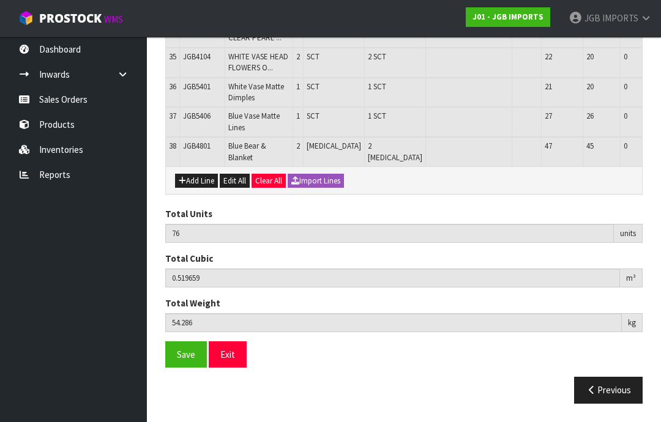
click at [196, 189] on button "Add Line" at bounding box center [196, 181] width 43 height 15
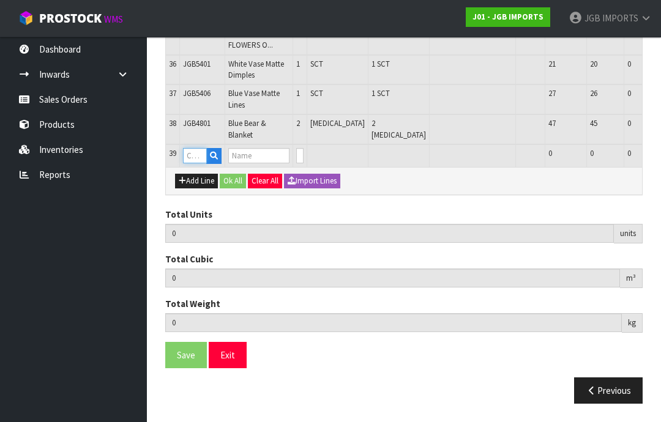
click at [200, 163] on input "text" at bounding box center [195, 155] width 24 height 15
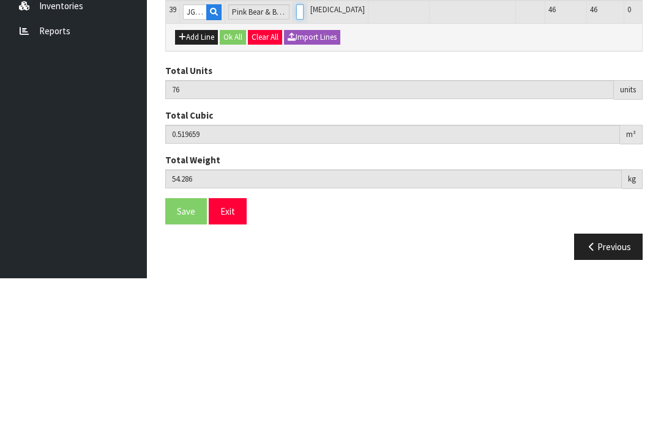
click at [296, 148] on input "0" at bounding box center [299, 155] width 7 height 15
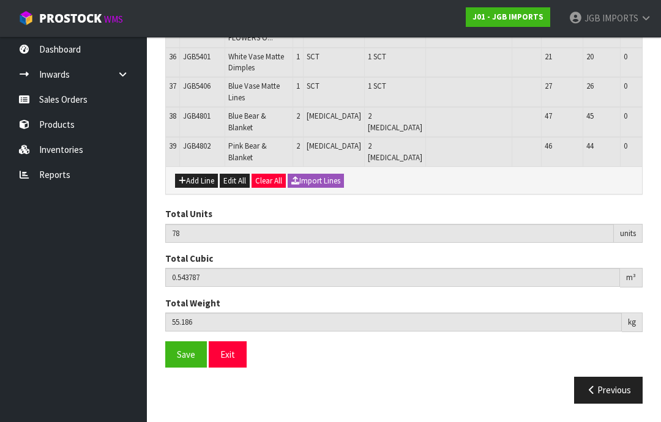
click at [184, 360] on span "Save" at bounding box center [186, 355] width 18 height 12
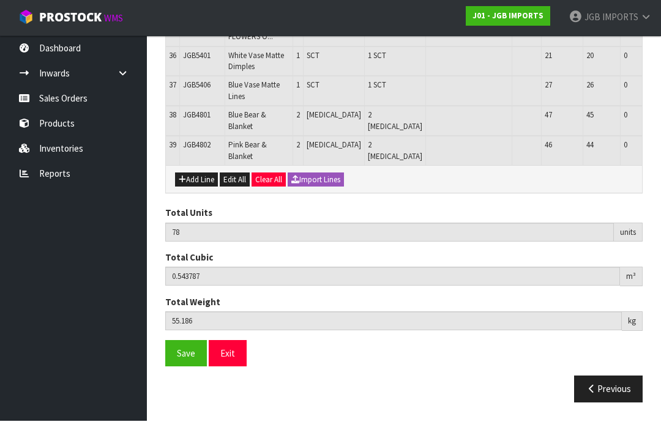
scroll to position [1526, 0]
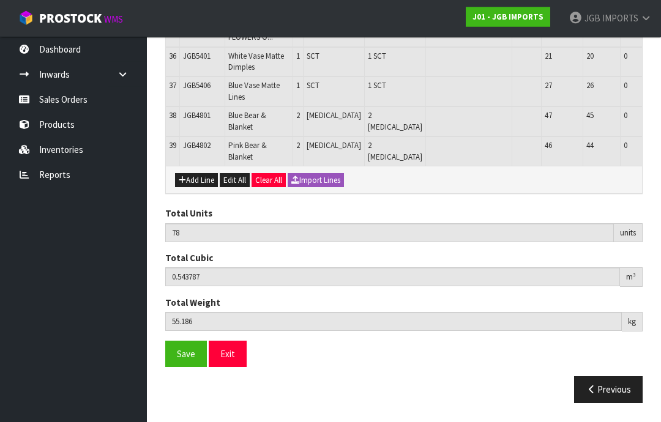
click at [188, 357] on span "Save" at bounding box center [186, 355] width 18 height 12
click at [236, 368] on button "Exit" at bounding box center [228, 355] width 38 height 26
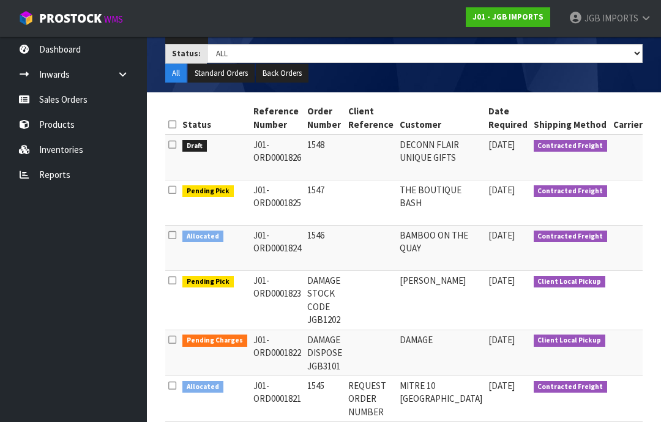
scroll to position [202, 0]
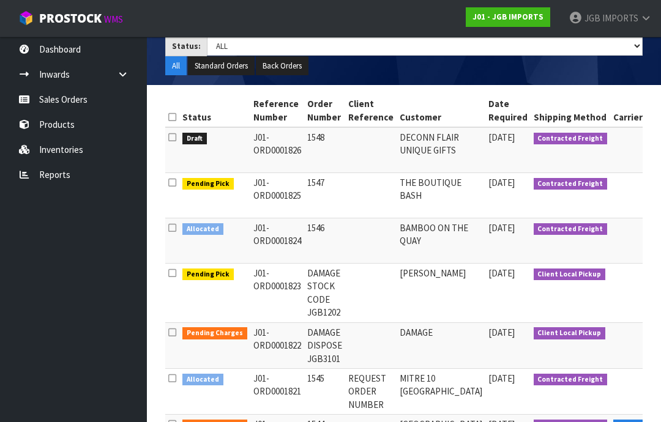
click at [624, 17] on span "IMPORTS" at bounding box center [620, 18] width 36 height 12
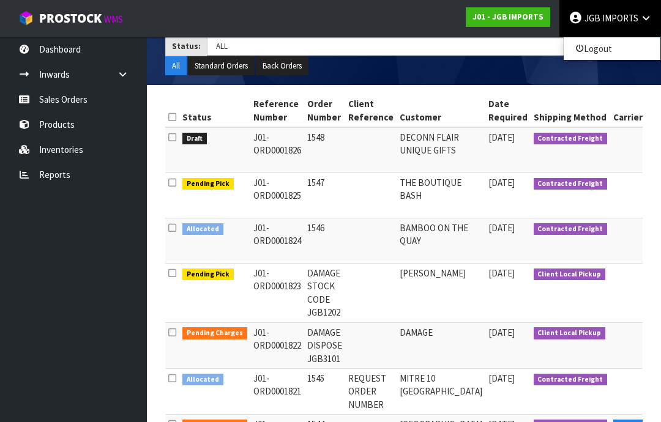
click at [602, 54] on link "Logout" at bounding box center [612, 48] width 97 height 17
